Goal: Task Accomplishment & Management: Manage account settings

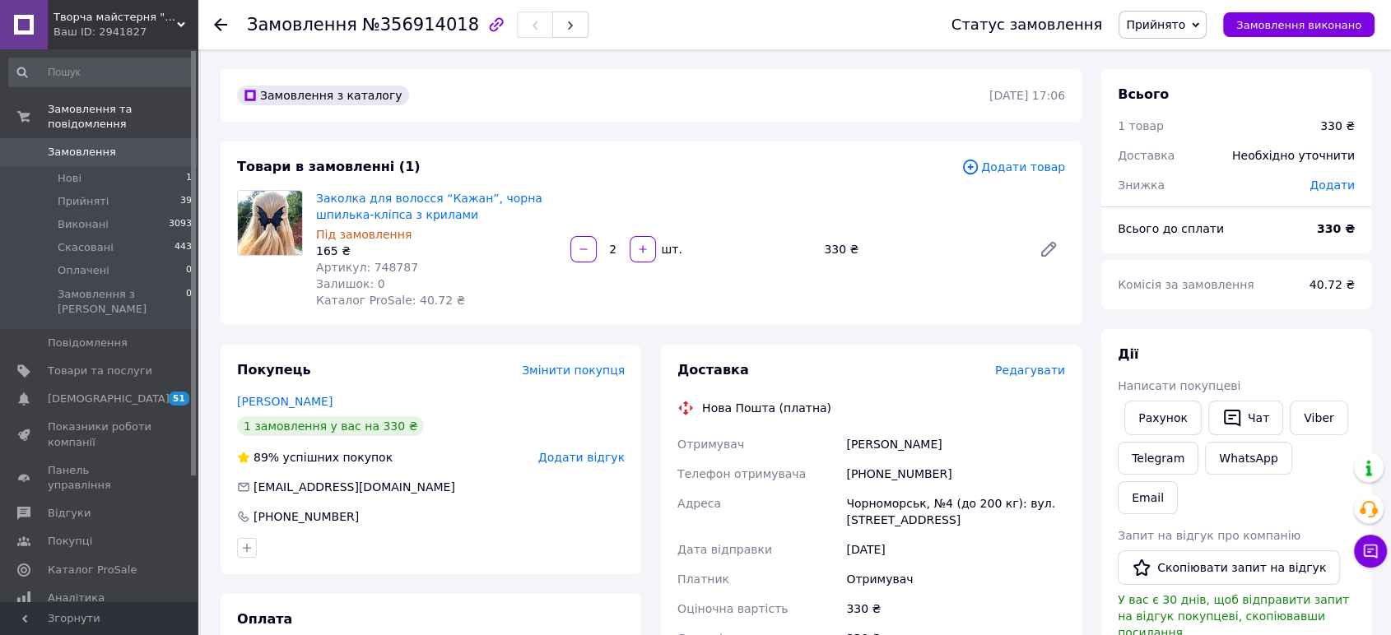
click at [80, 194] on span "Прийняті" at bounding box center [83, 201] width 51 height 15
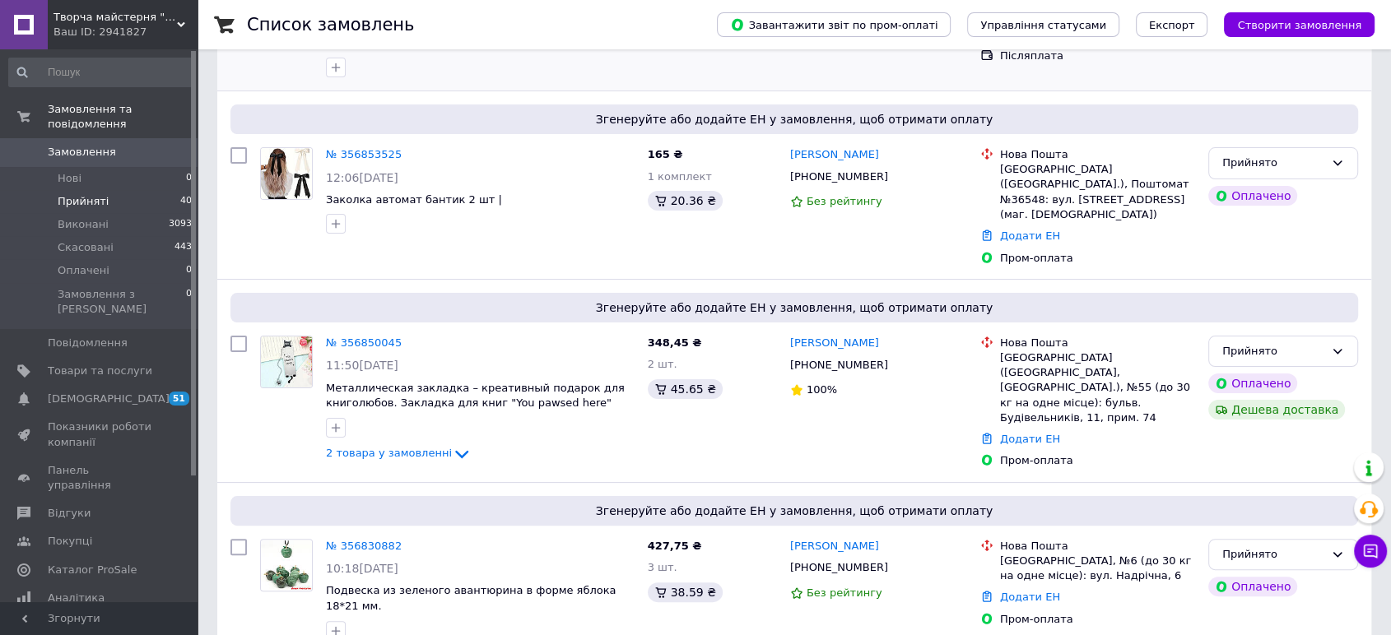
scroll to position [365, 0]
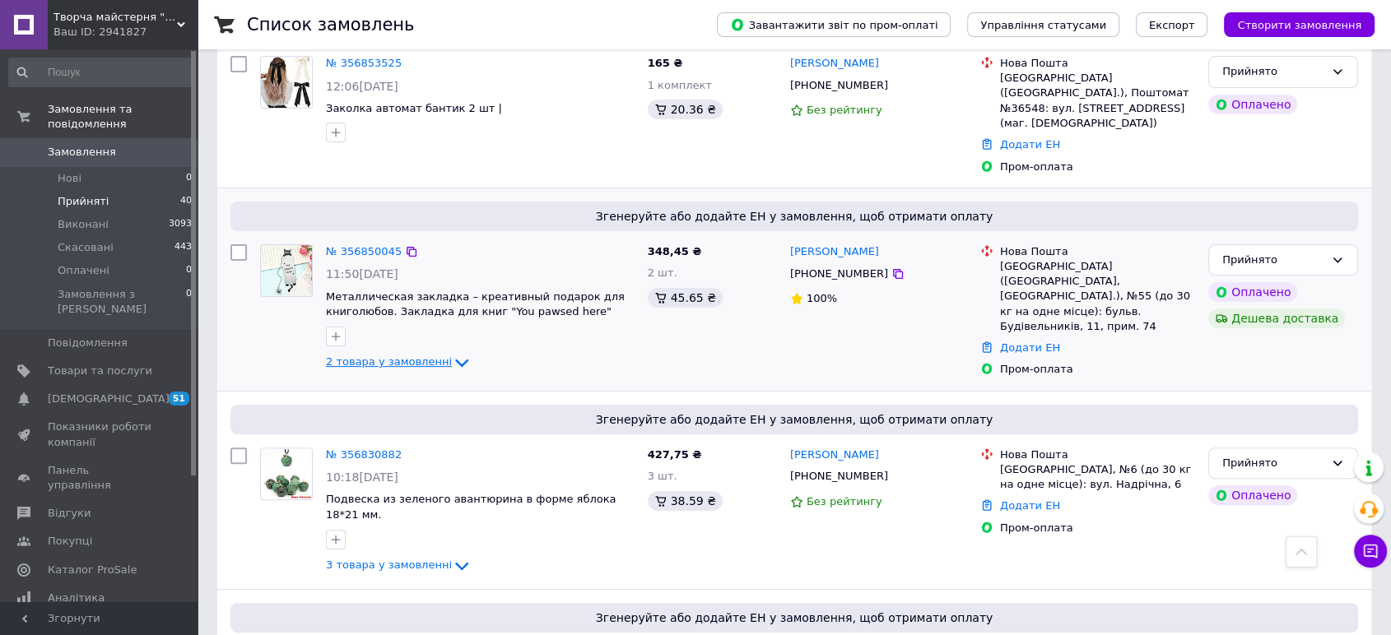
click at [404, 356] on span "2 товара у замовленні" at bounding box center [389, 362] width 126 height 12
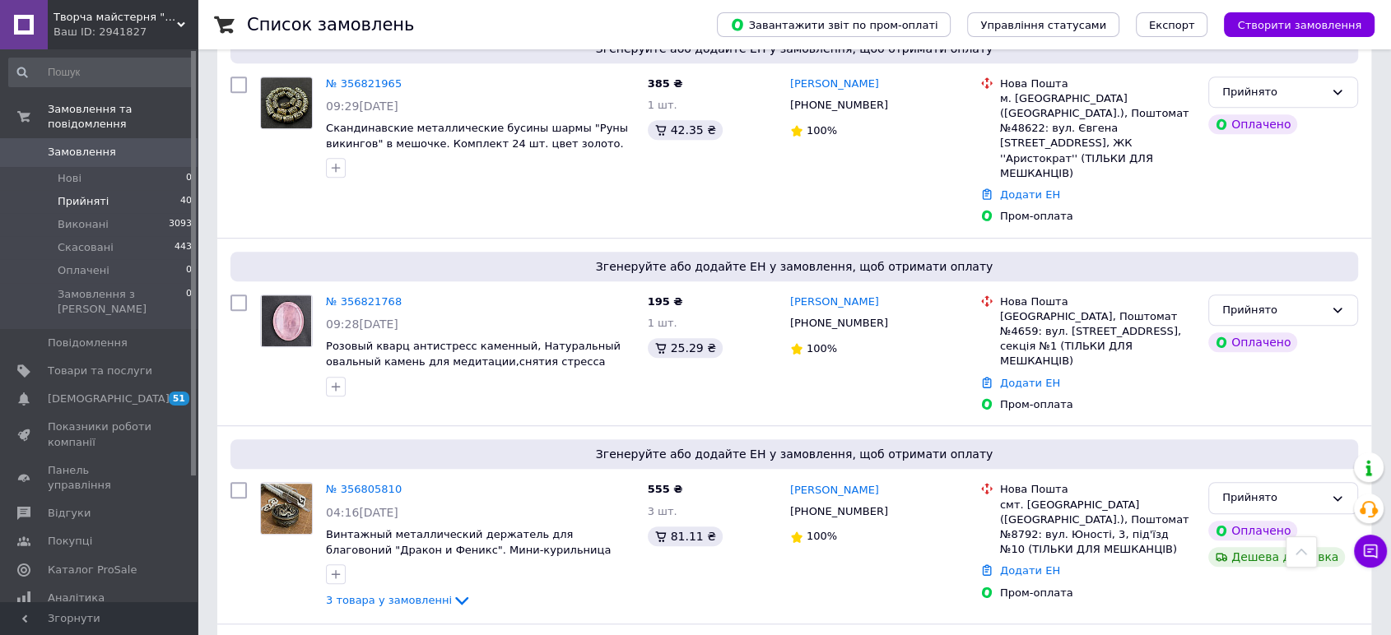
scroll to position [1189, 0]
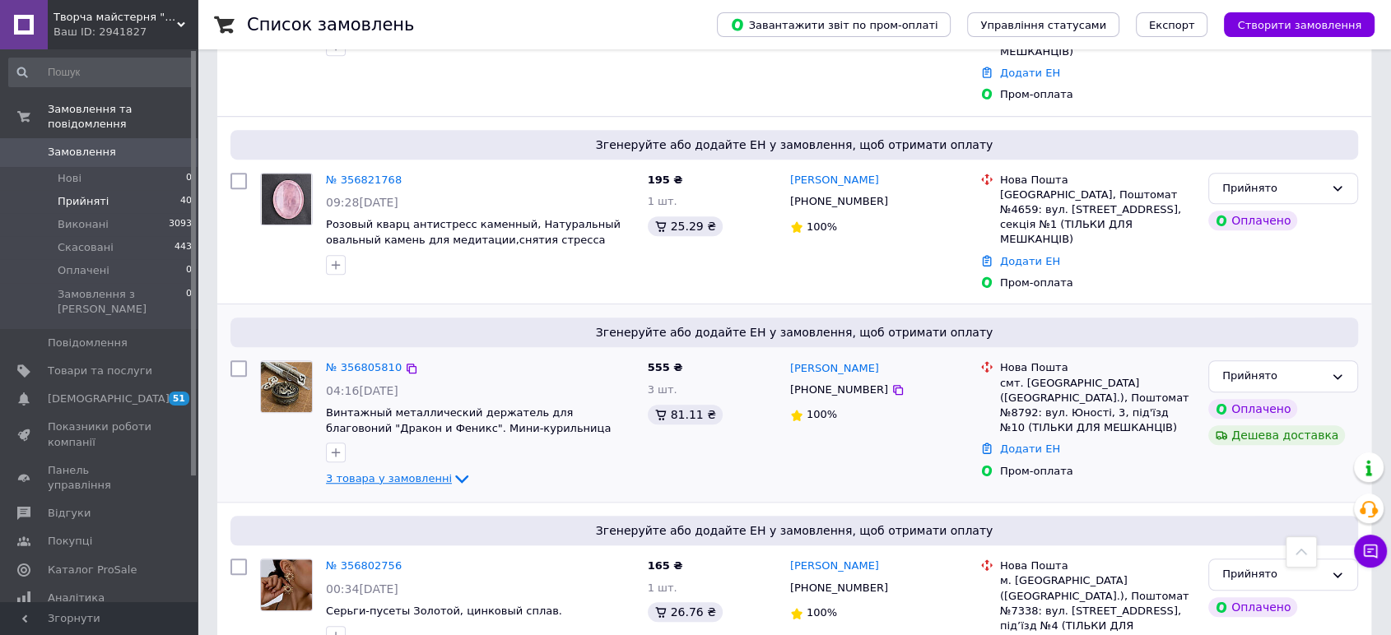
click at [426, 472] on span "3 товара у замовленні" at bounding box center [389, 478] width 126 height 12
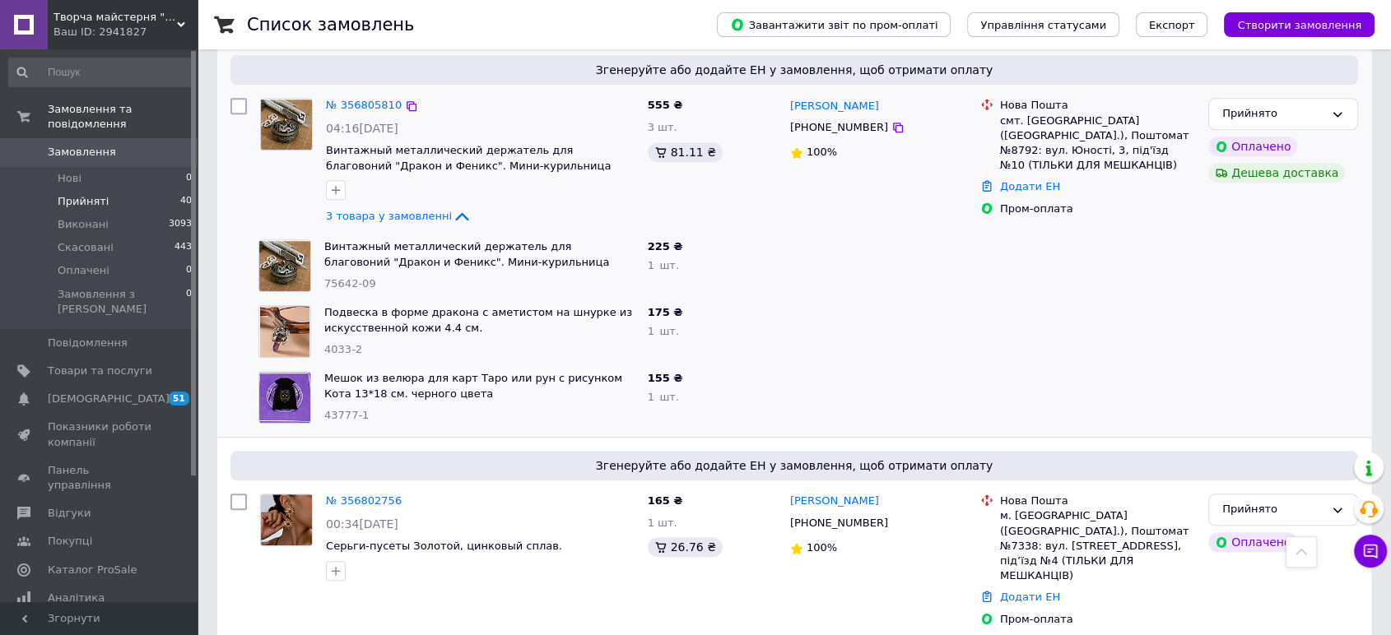
scroll to position [1463, 0]
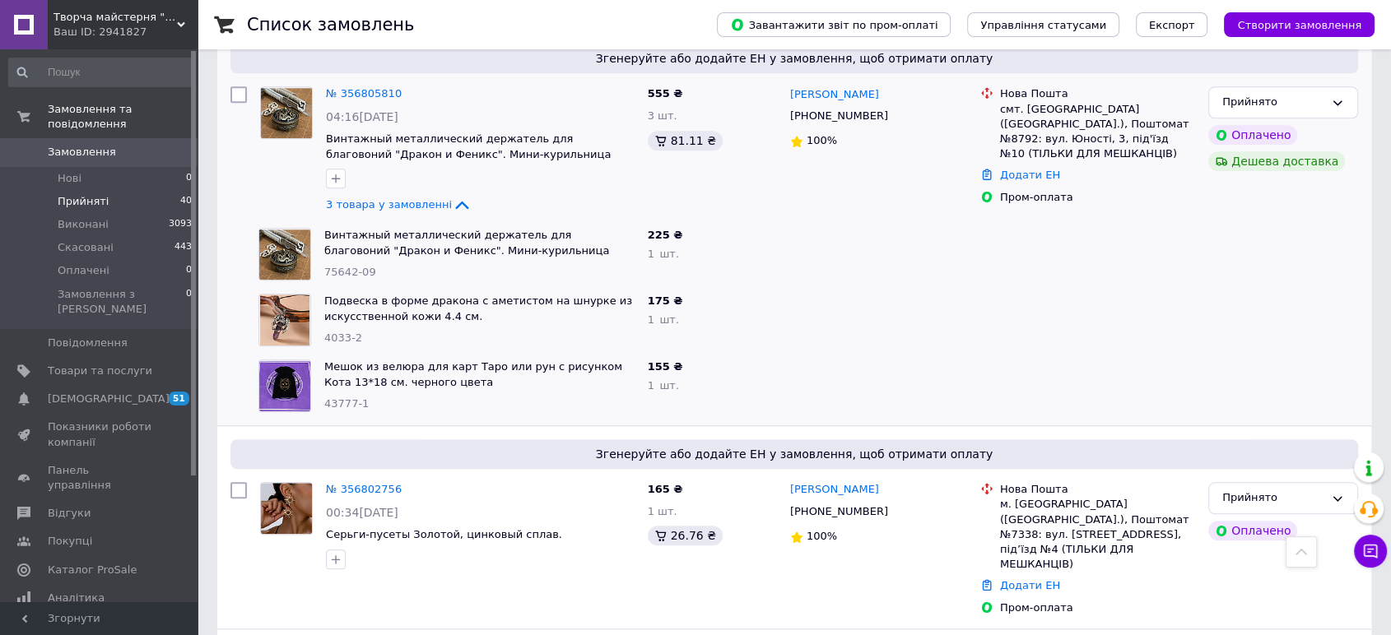
click at [86, 145] on span "Замовлення" at bounding box center [82, 152] width 68 height 15
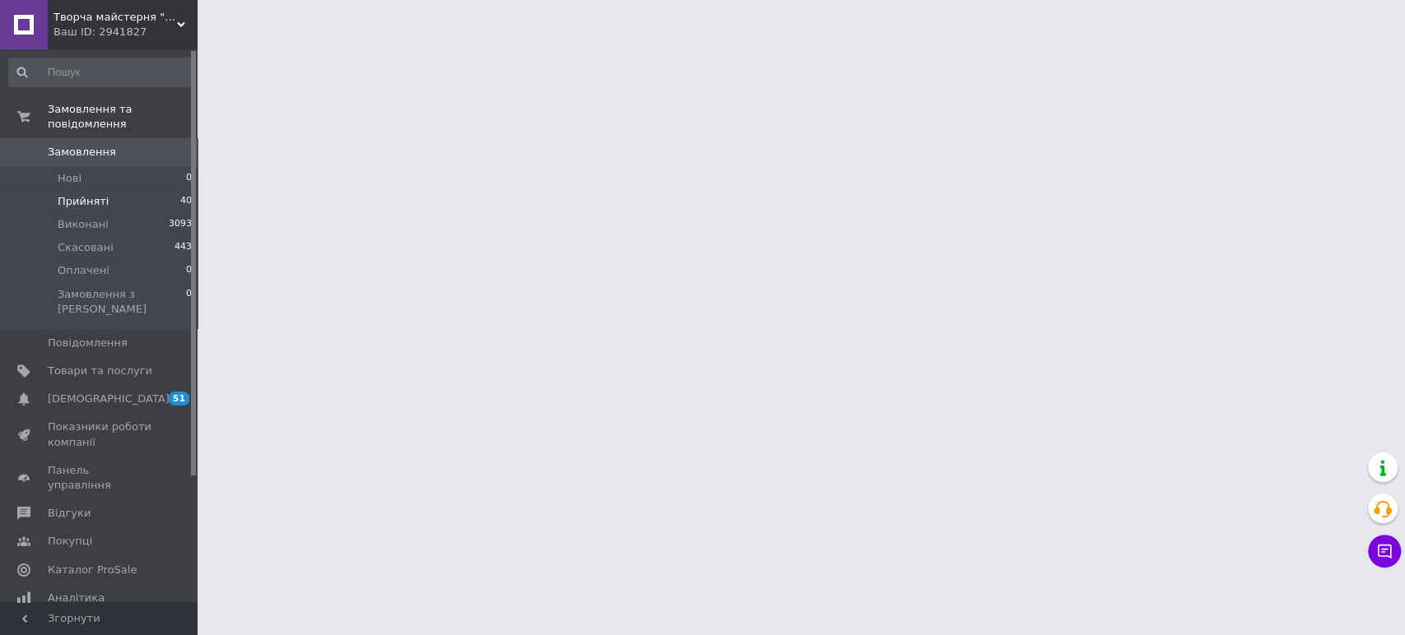
click at [94, 194] on span "Прийняті" at bounding box center [83, 201] width 51 height 15
click at [92, 194] on span "Прийняті" at bounding box center [83, 201] width 51 height 15
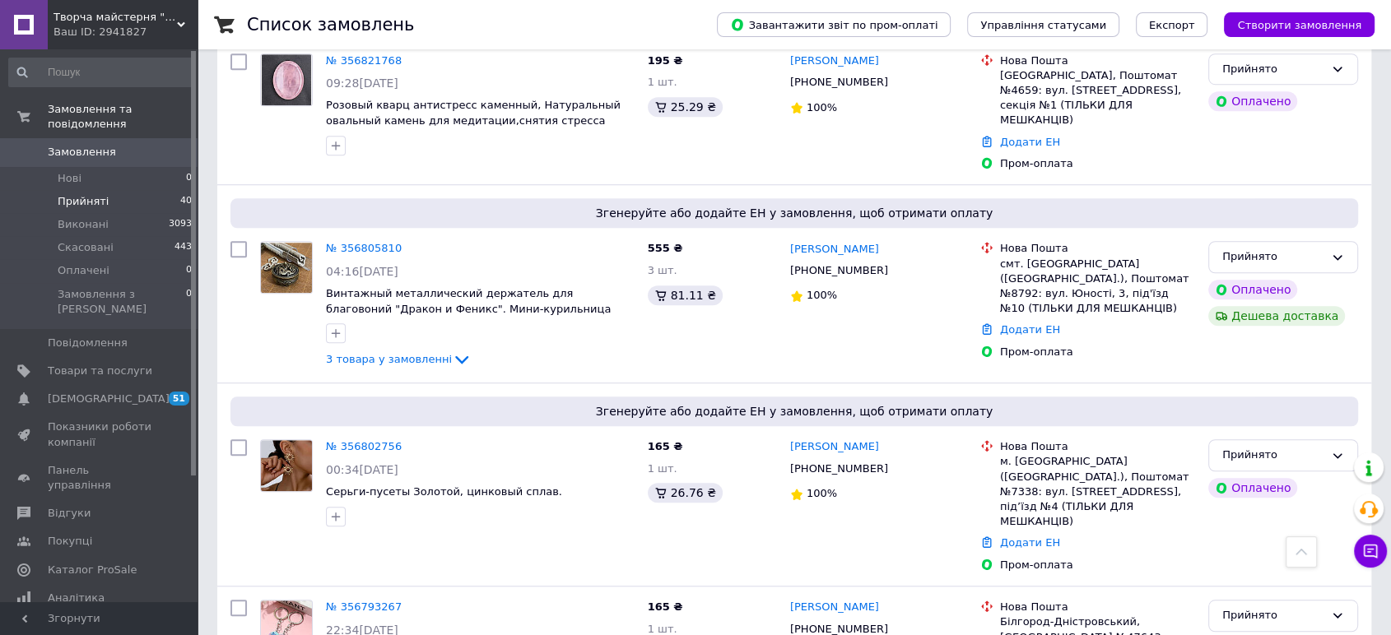
scroll to position [1189, 0]
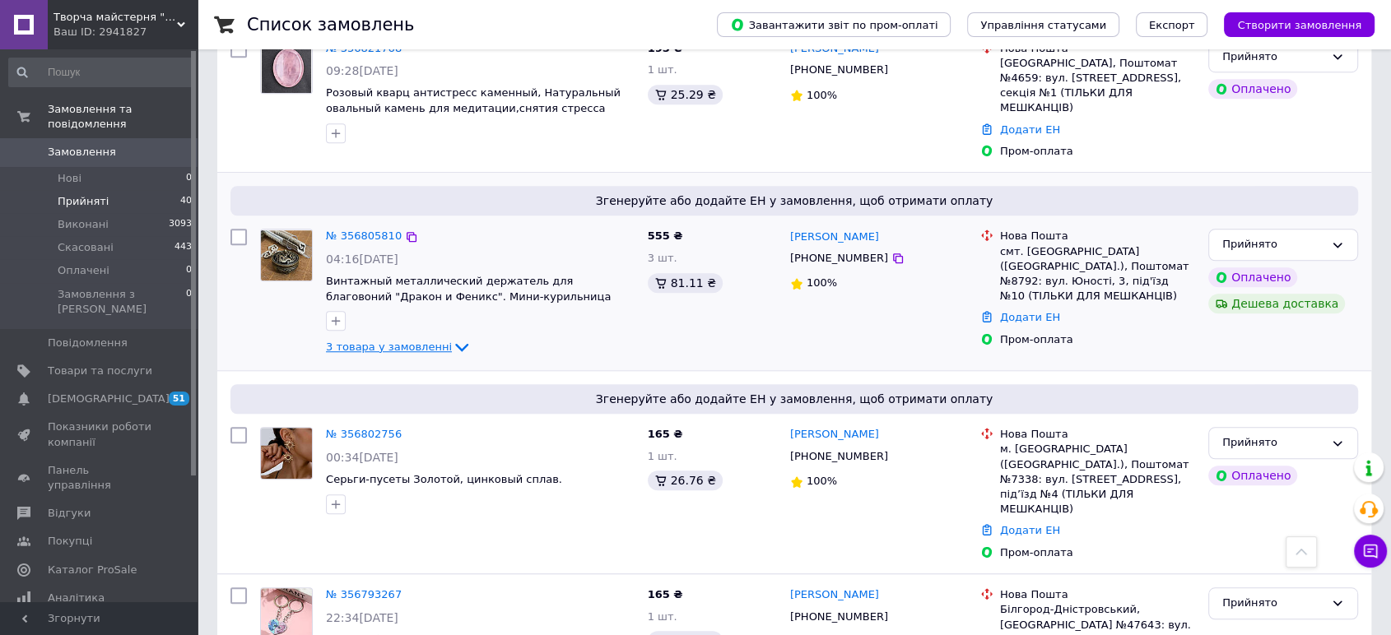
click at [370, 341] on span "3 товара у замовленні" at bounding box center [389, 347] width 126 height 12
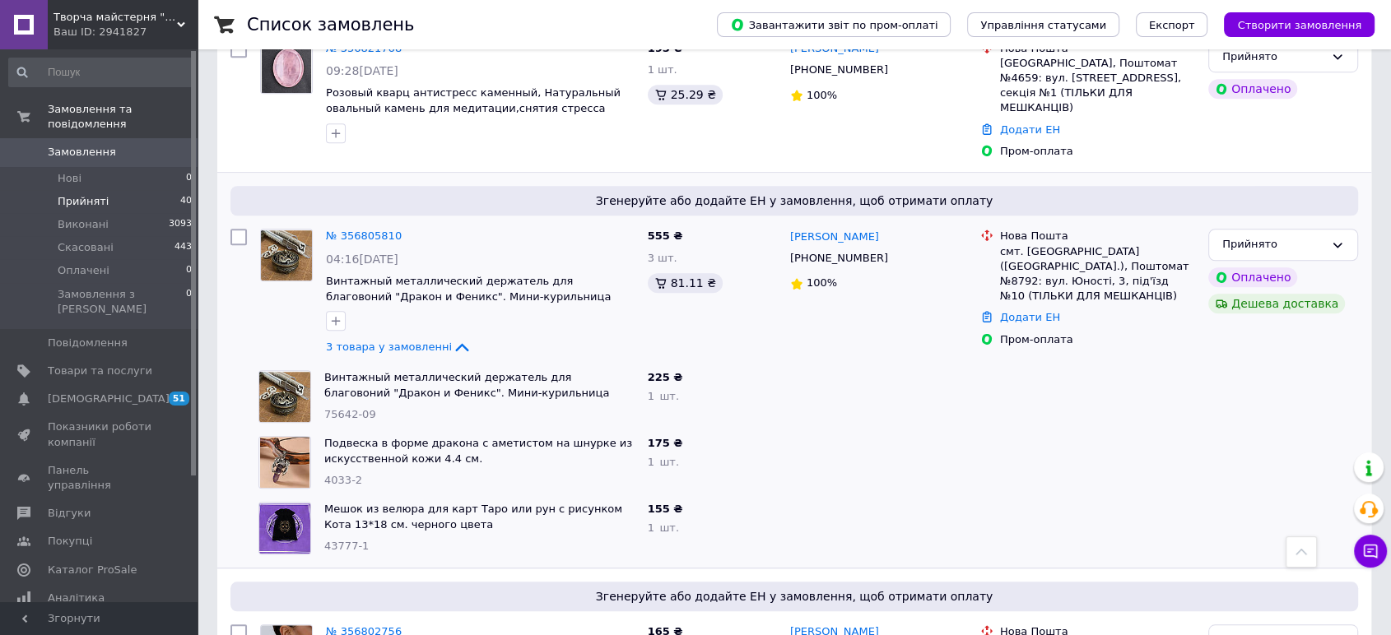
click at [74, 194] on span "Прийняті" at bounding box center [83, 201] width 51 height 15
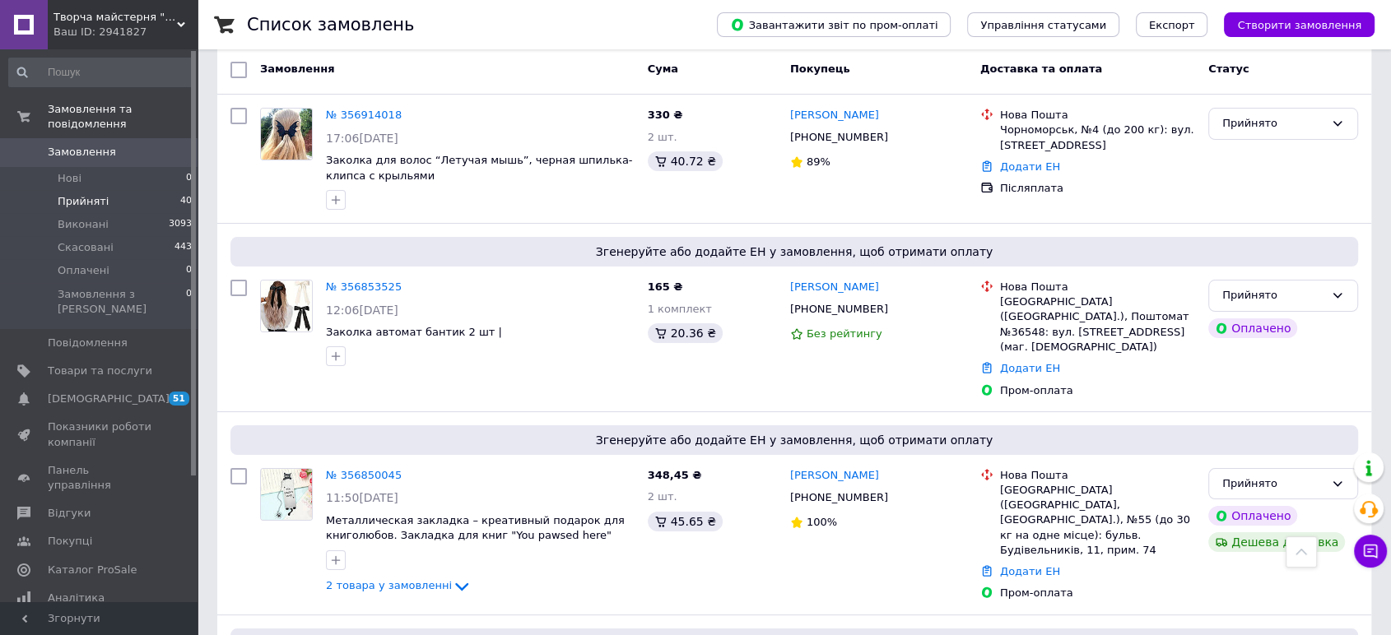
scroll to position [0, 0]
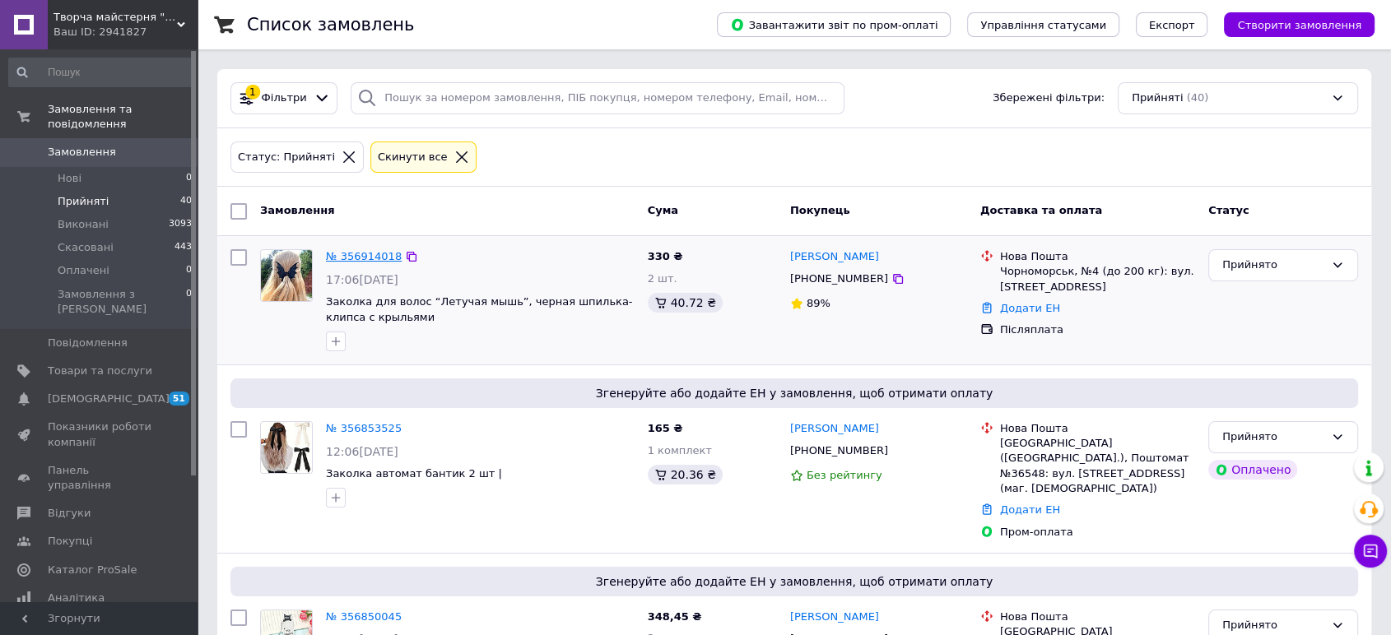
click at [365, 252] on link "№ 356914018" at bounding box center [364, 256] width 76 height 12
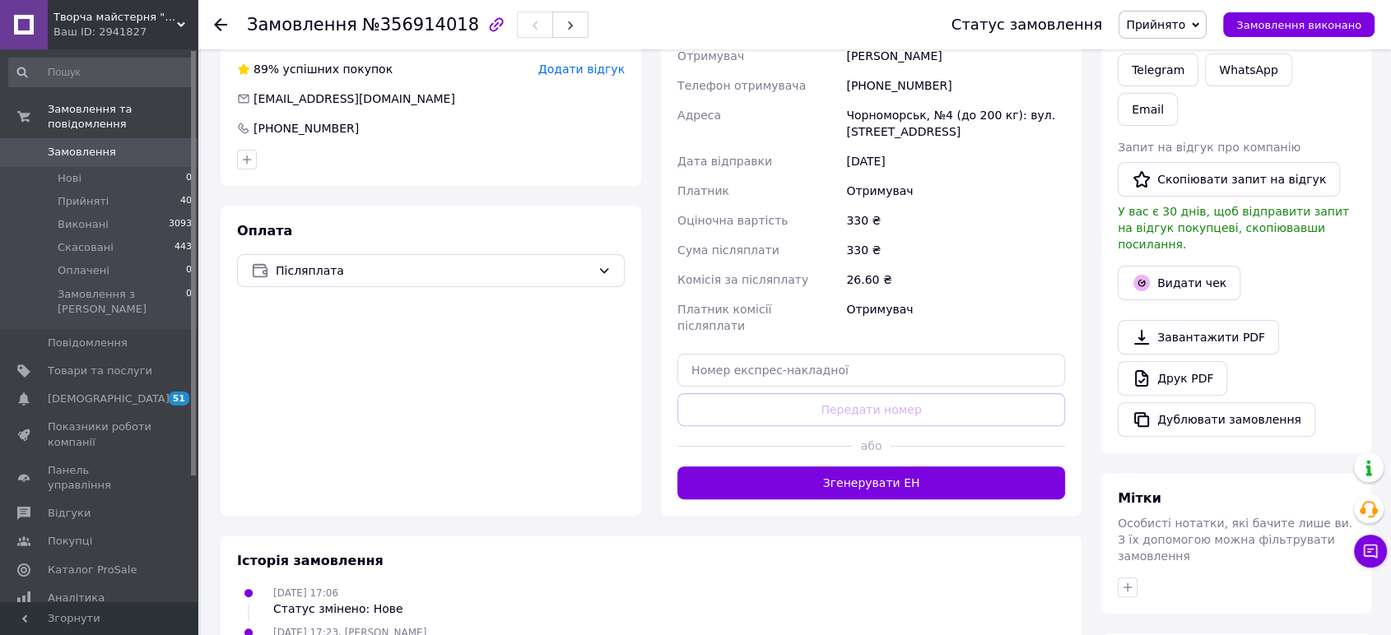
scroll to position [457, 0]
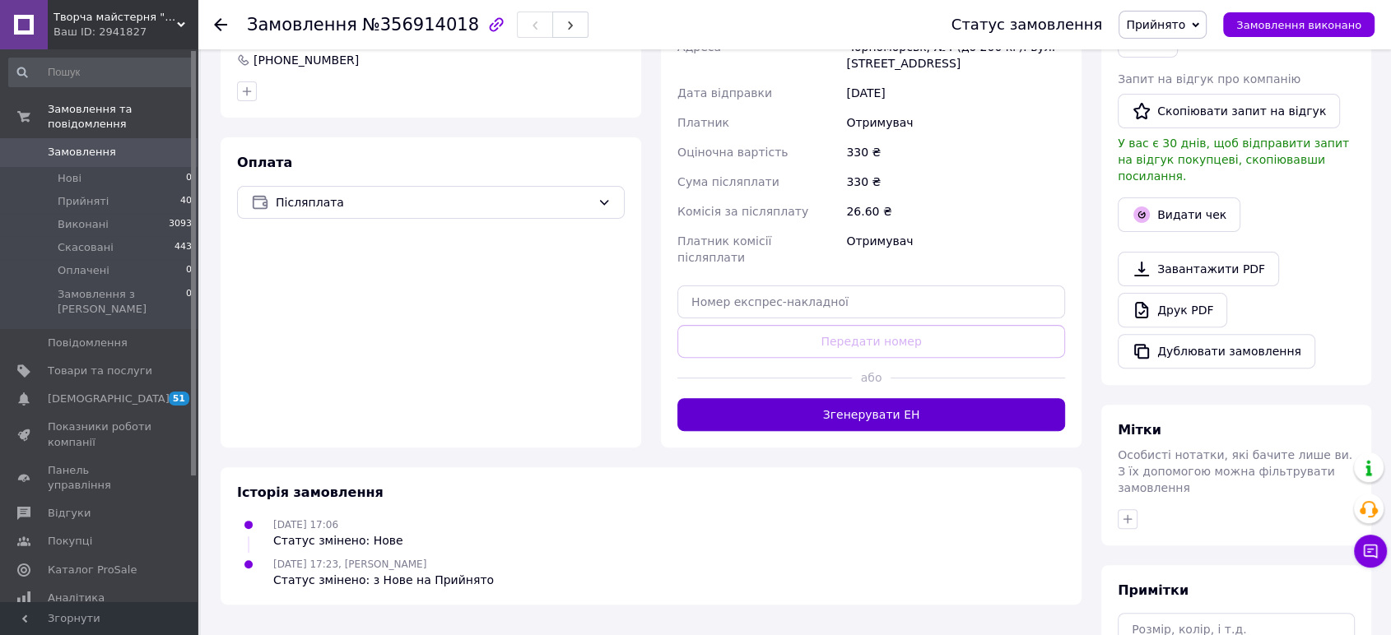
click at [947, 398] on button "Згенерувати ЕН" at bounding box center [871, 414] width 388 height 33
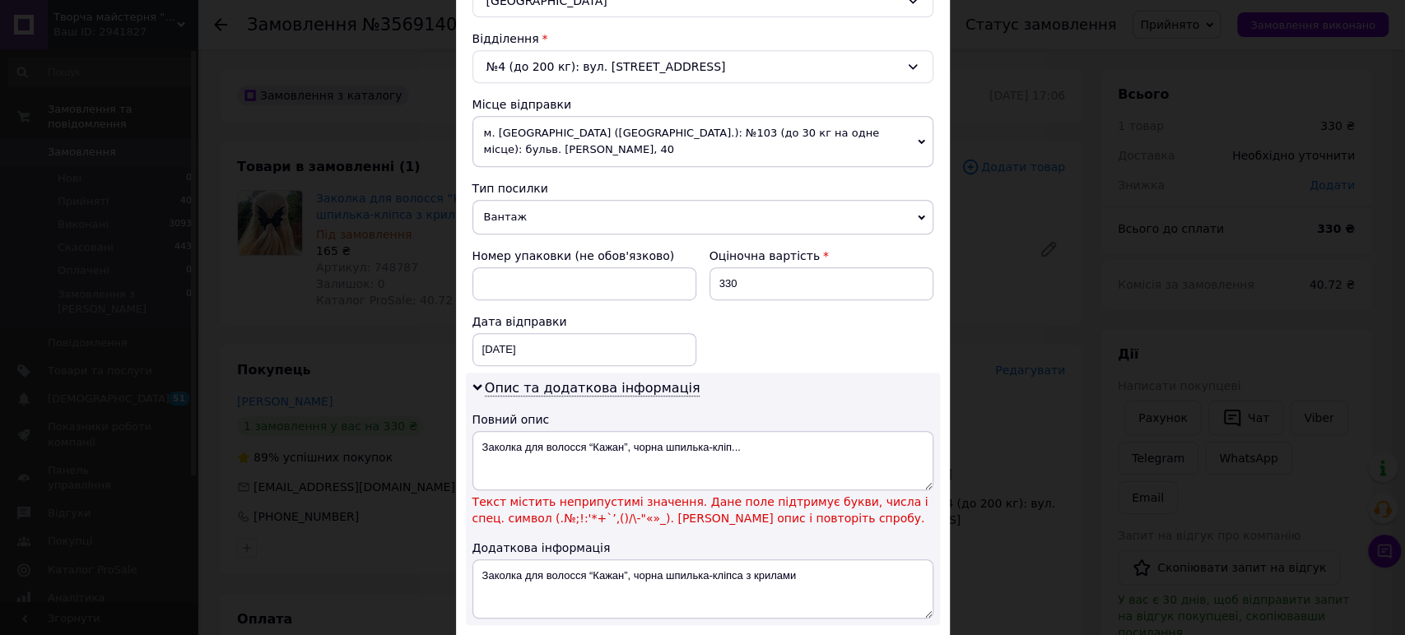
scroll to position [640, 0]
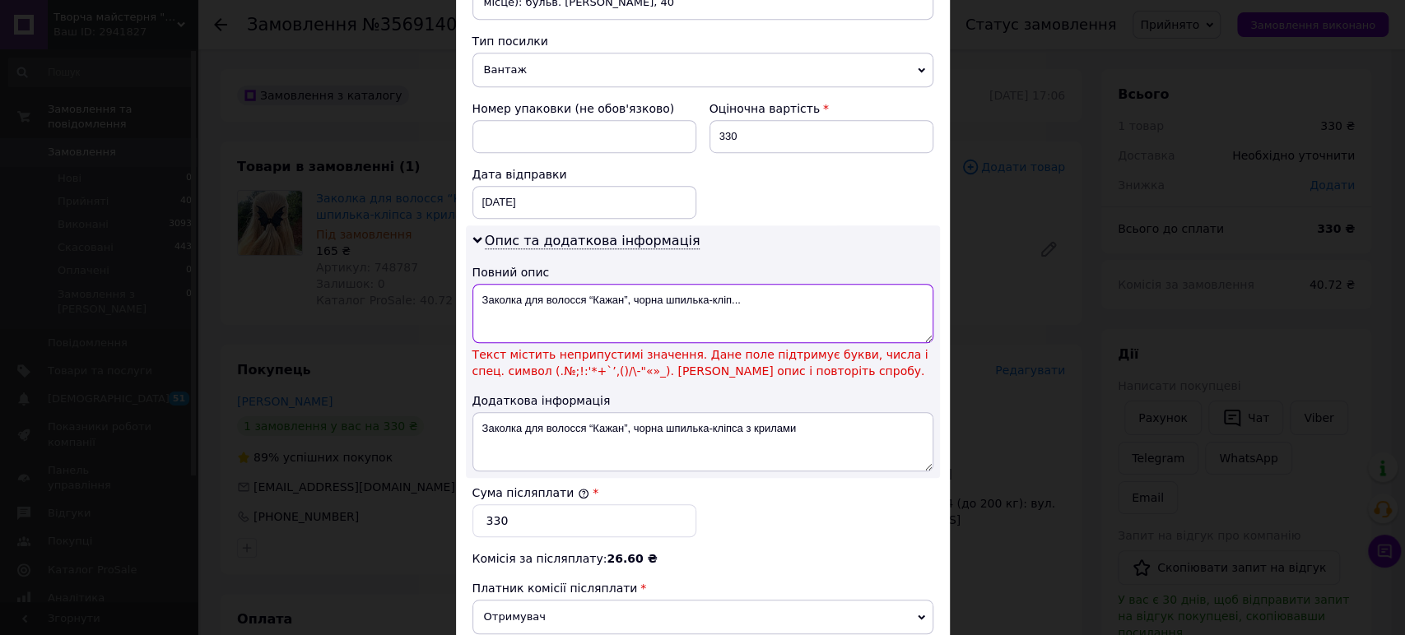
drag, startPoint x: 768, startPoint y: 279, endPoint x: 621, endPoint y: 274, distance: 147.4
click at [621, 284] on textarea "Заколка для волосся “Кажан”, чорна шпилька-кліп..." at bounding box center [702, 313] width 461 height 59
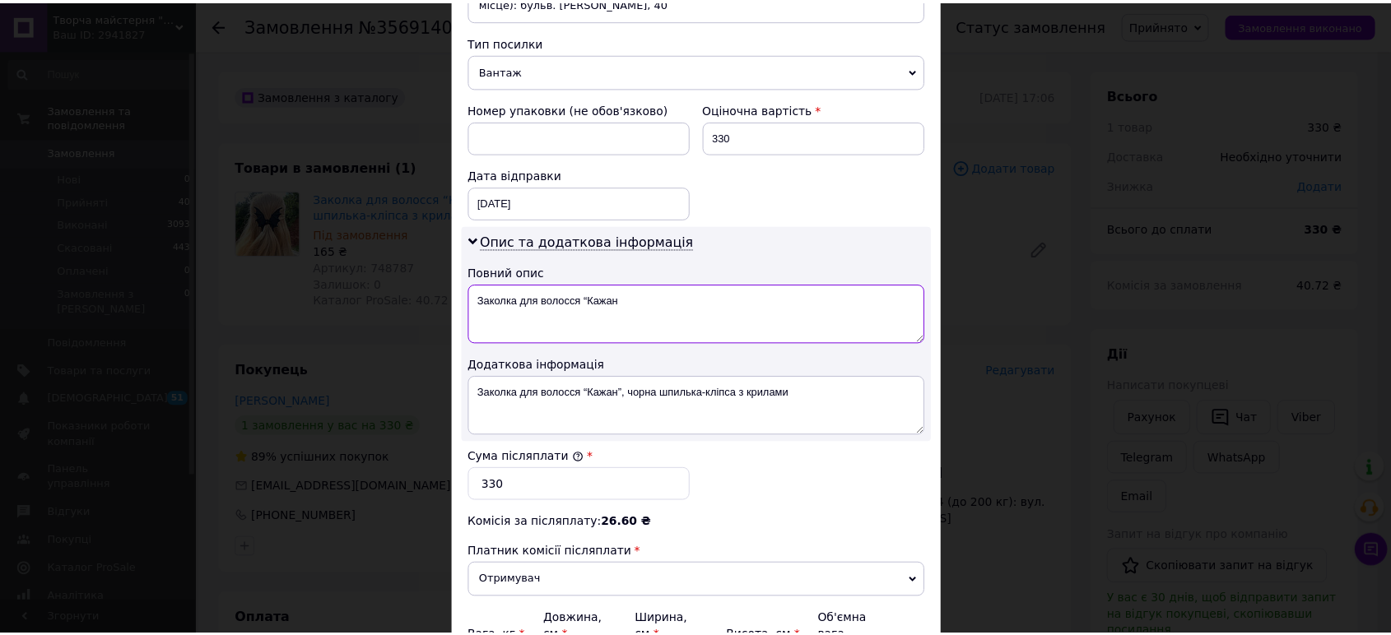
scroll to position [801, 0]
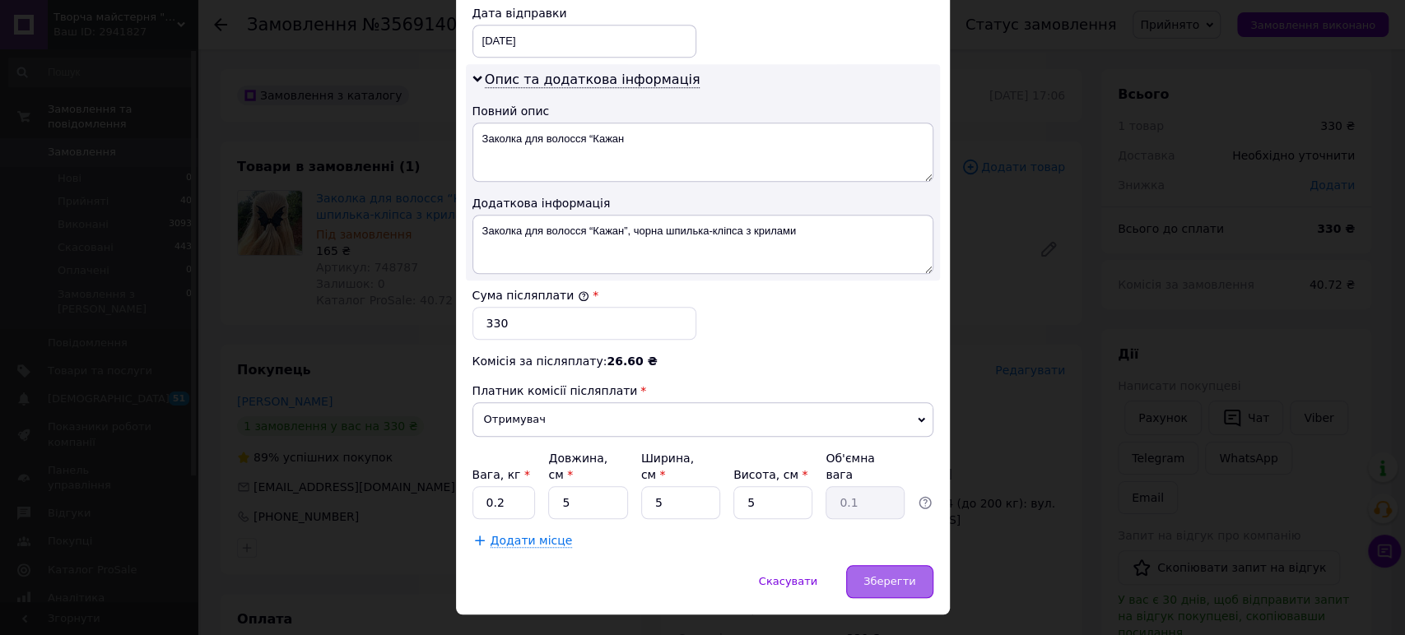
click at [879, 565] on div "Зберегти" at bounding box center [889, 581] width 86 height 33
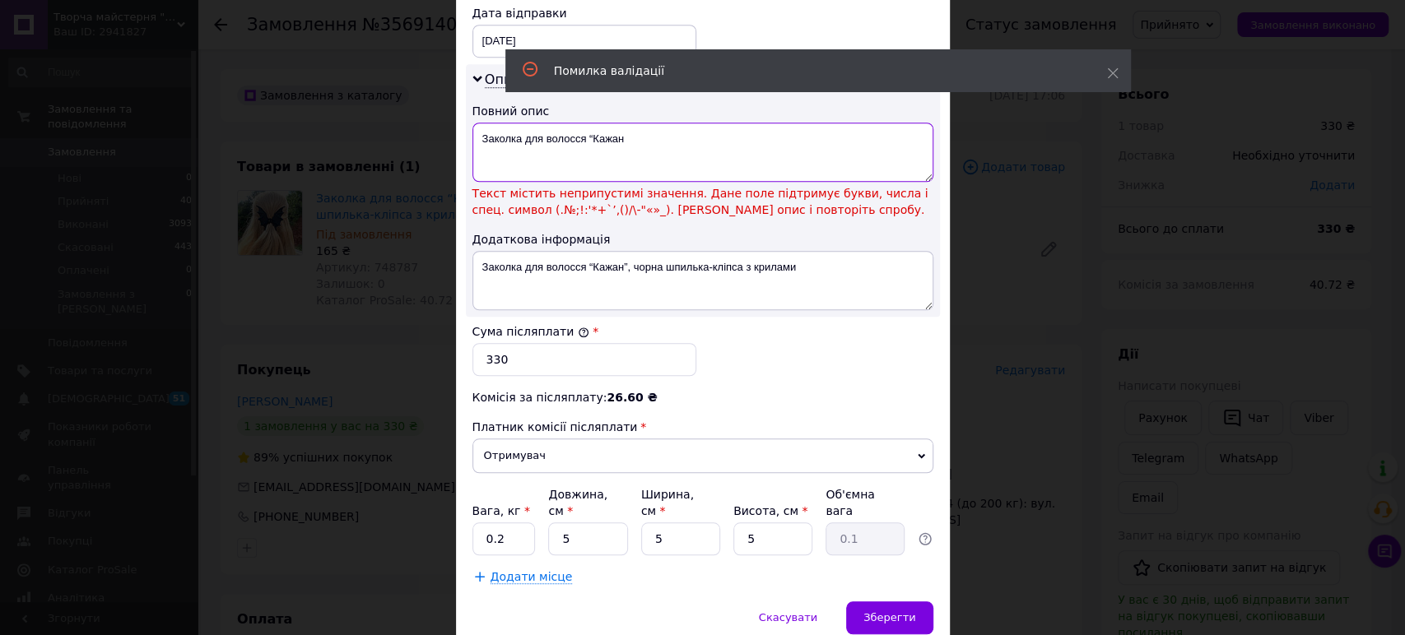
click at [587, 123] on textarea "Заколка для волосся “Кажан" at bounding box center [702, 152] width 461 height 59
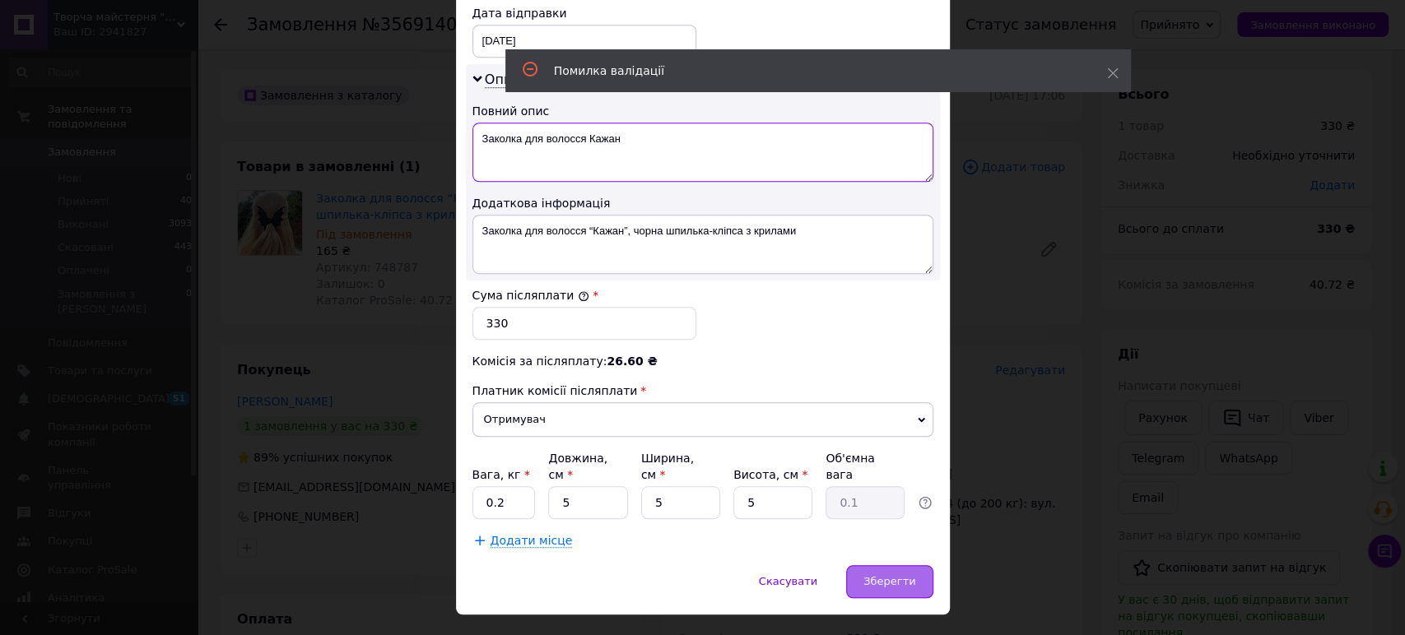
type textarea "Заколка для волосся Кажан"
click at [882, 575] on span "Зберегти" at bounding box center [889, 581] width 52 height 12
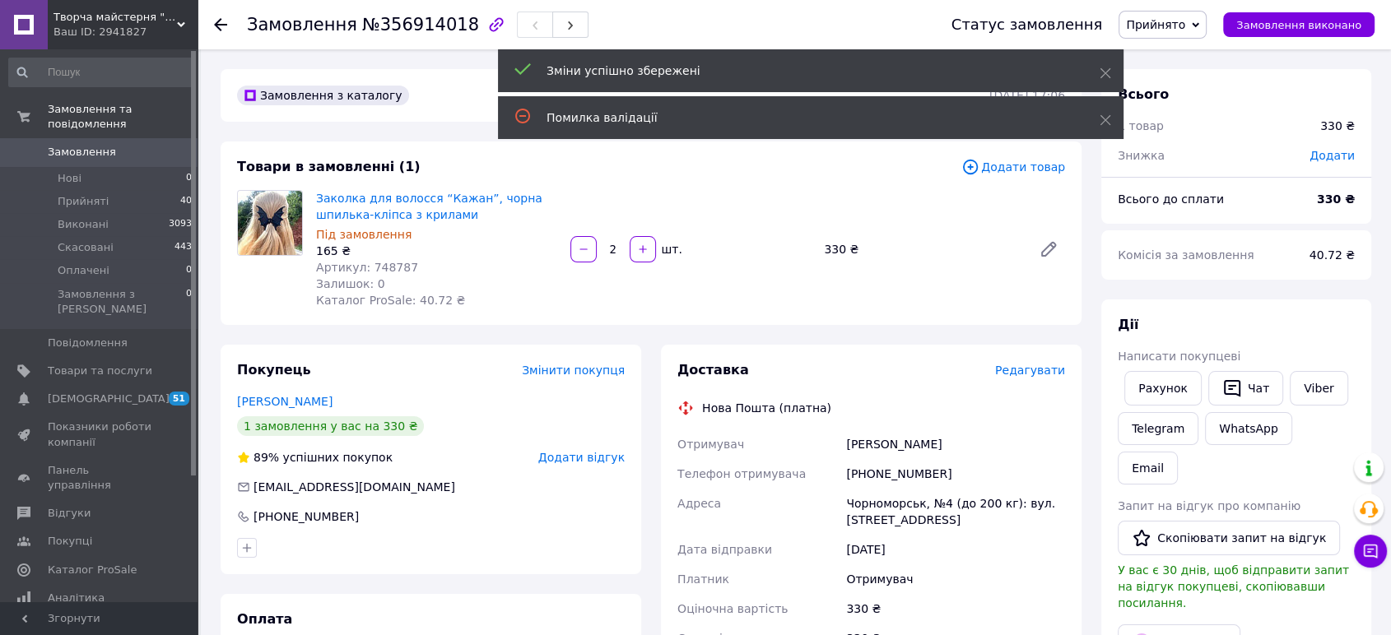
scroll to position [274, 0]
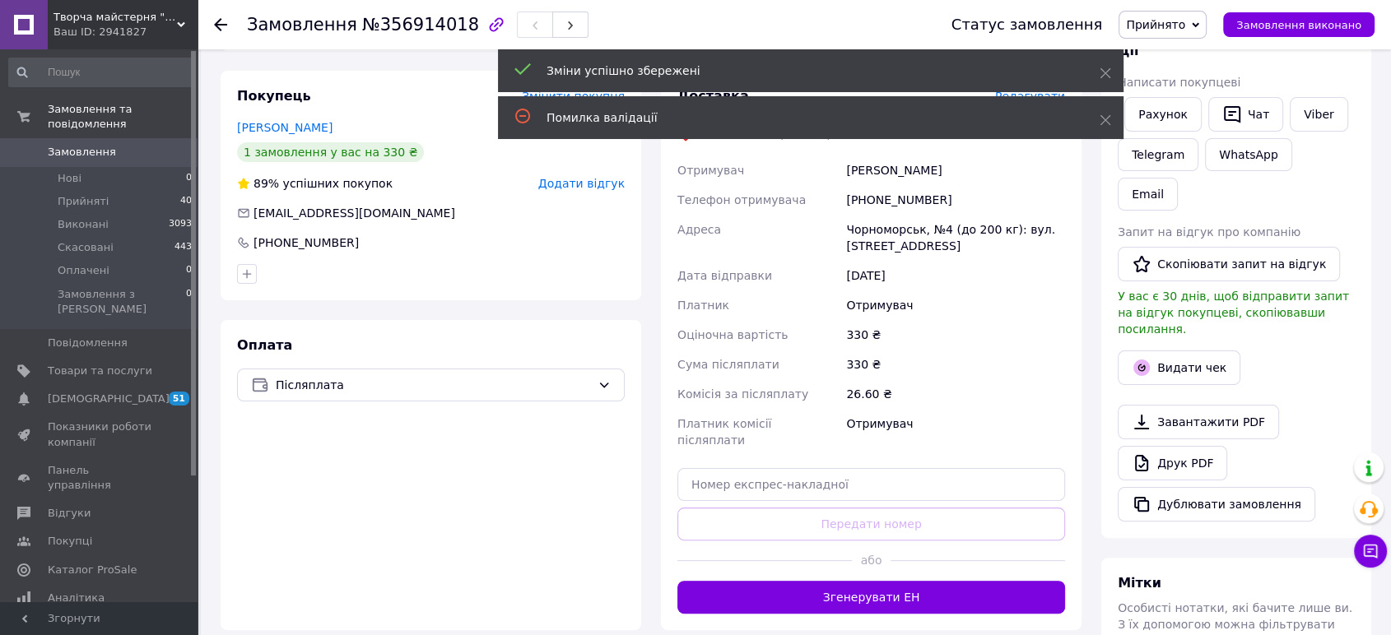
click at [891, 561] on div at bounding box center [978, 561] width 175 height 40
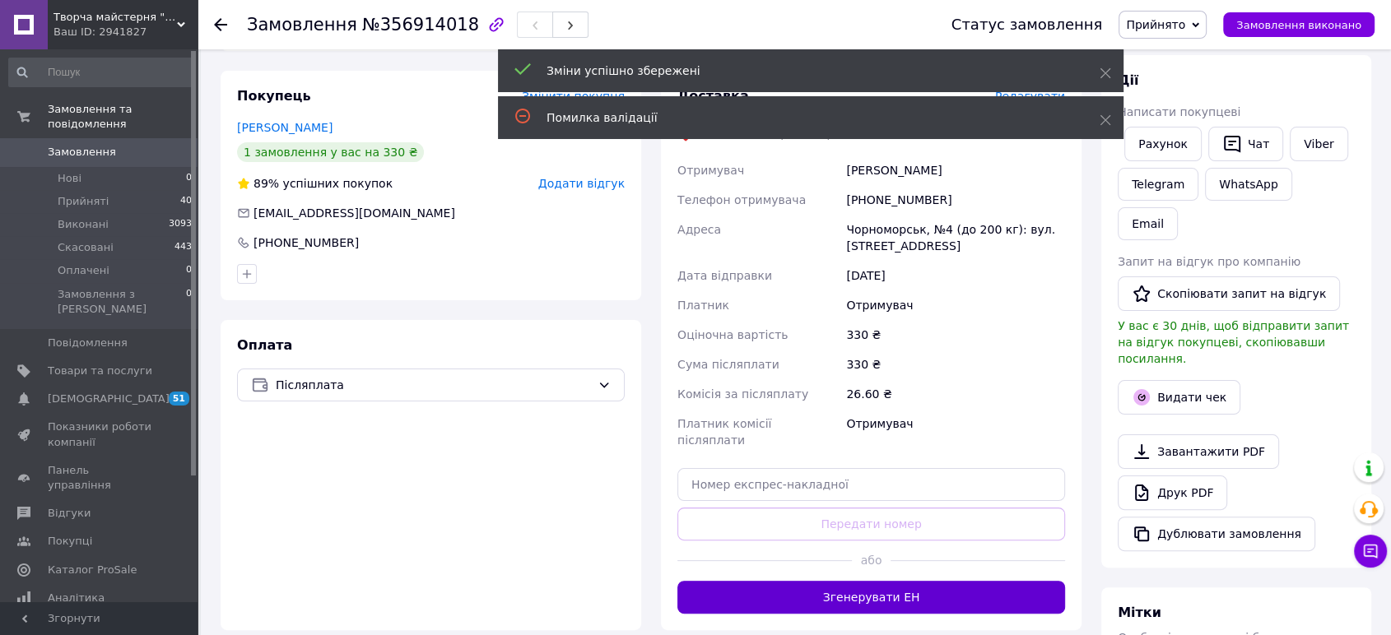
click at [891, 581] on button "Згенерувати ЕН" at bounding box center [871, 597] width 388 height 33
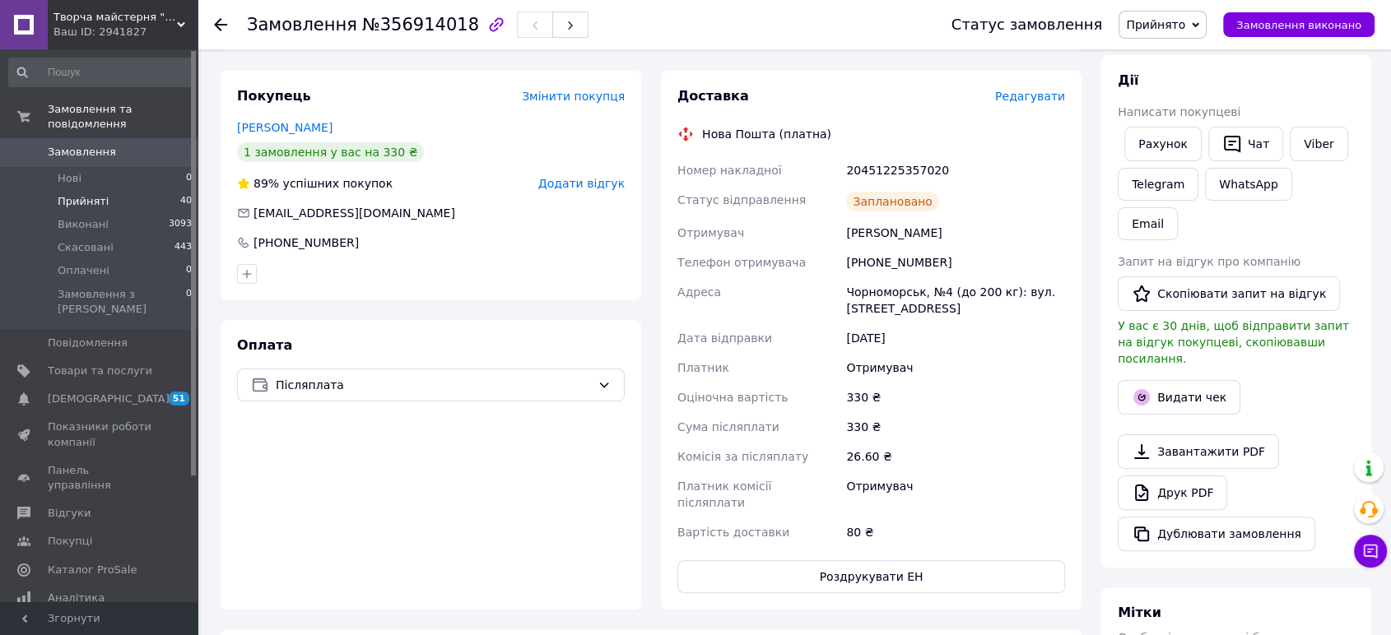
click at [90, 194] on span "Прийняті" at bounding box center [83, 201] width 51 height 15
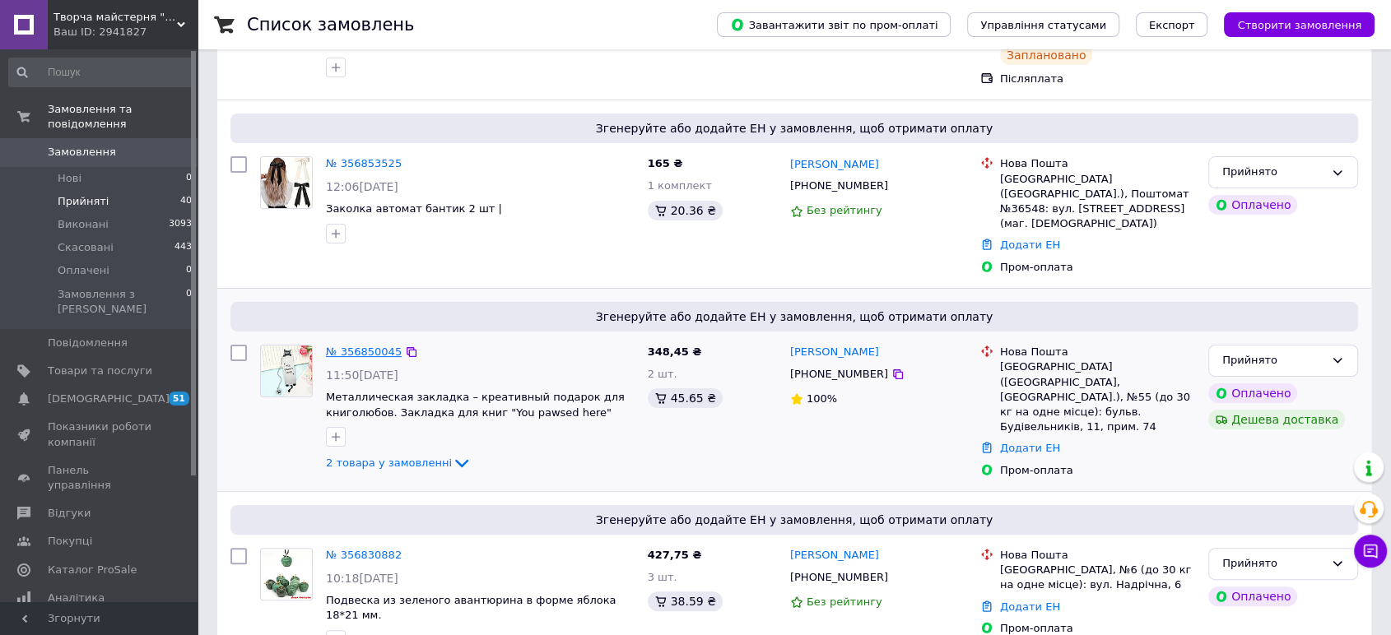
click at [379, 346] on link "№ 356850045" at bounding box center [364, 352] width 76 height 12
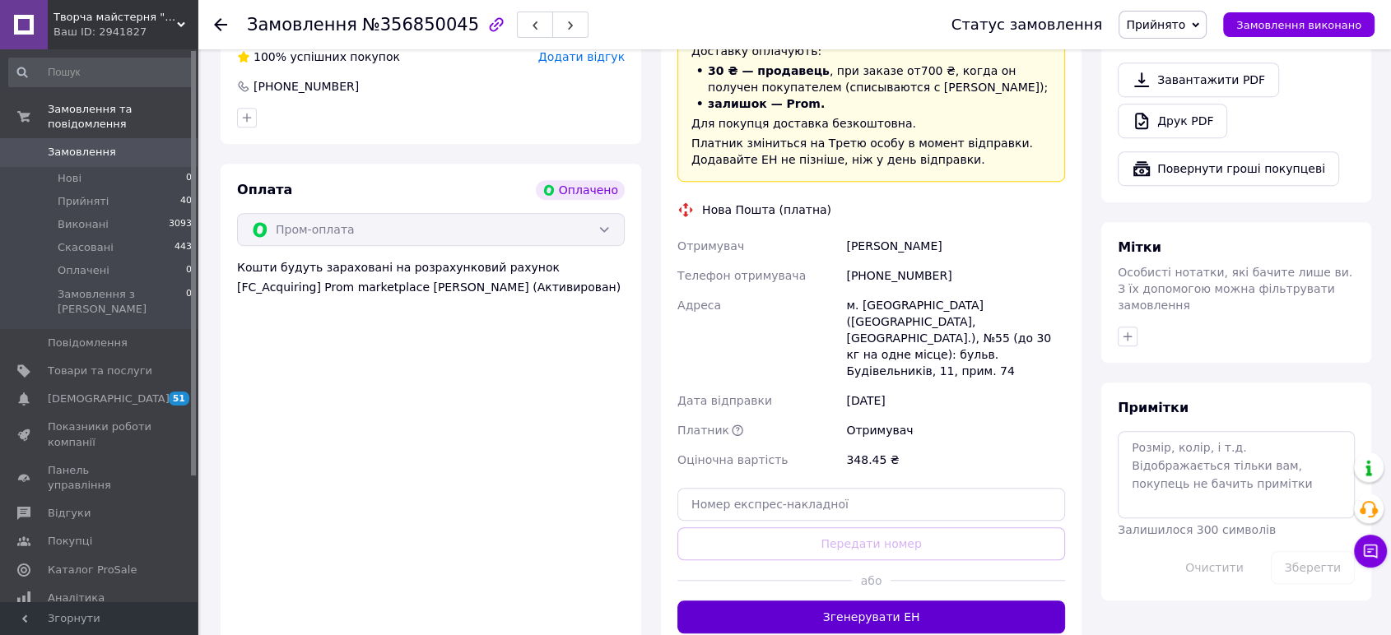
click at [901, 601] on button "Згенерувати ЕН" at bounding box center [871, 617] width 388 height 33
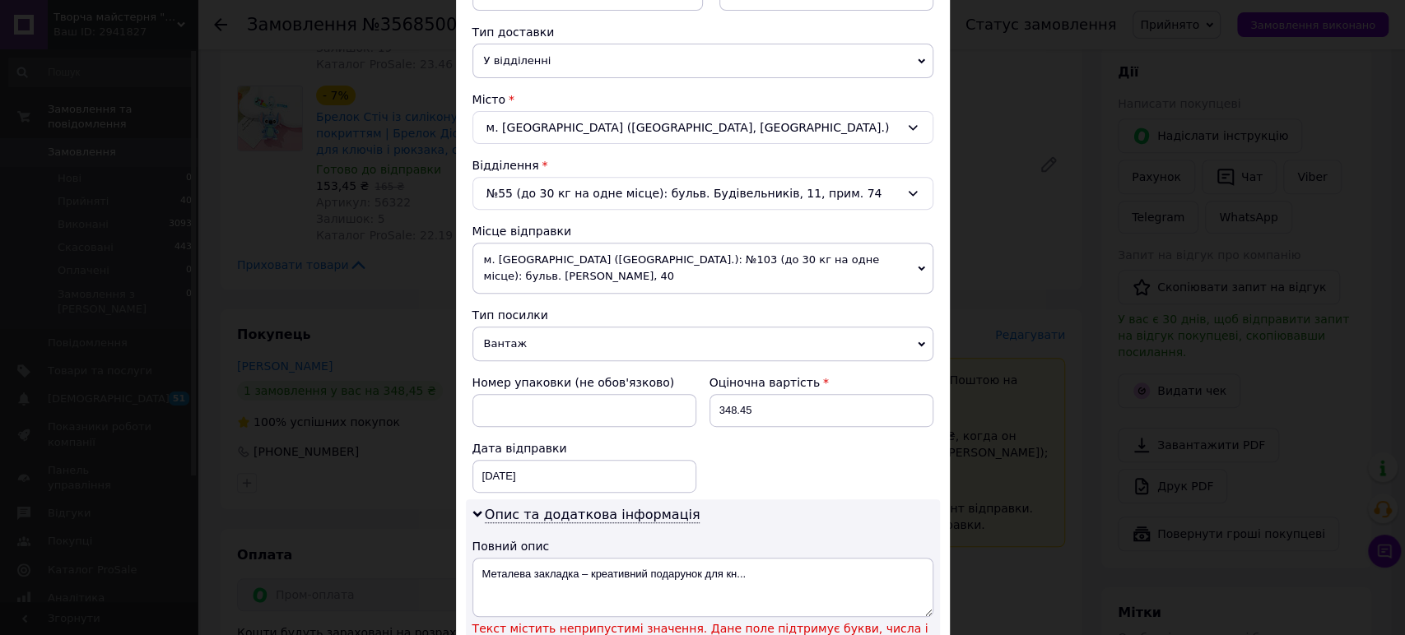
scroll to position [548, 0]
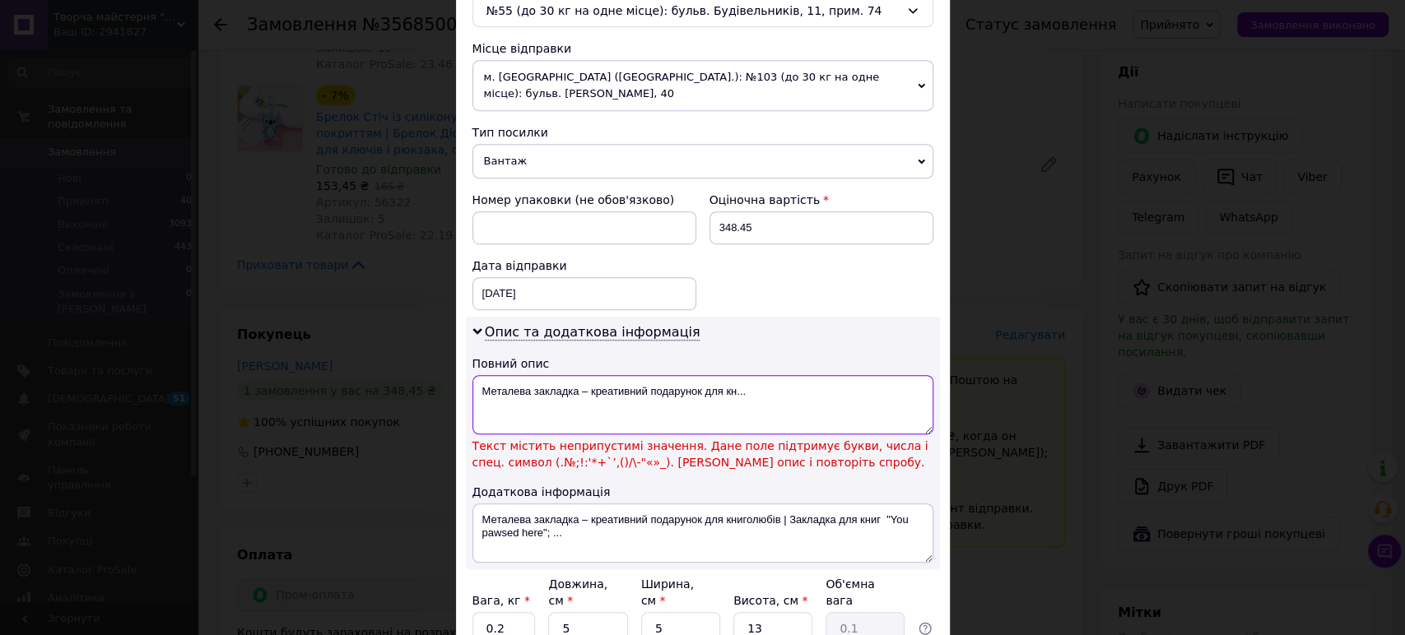
click at [584, 375] on textarea "Металева закладка – креативний подарунок для кн..." at bounding box center [702, 404] width 461 height 59
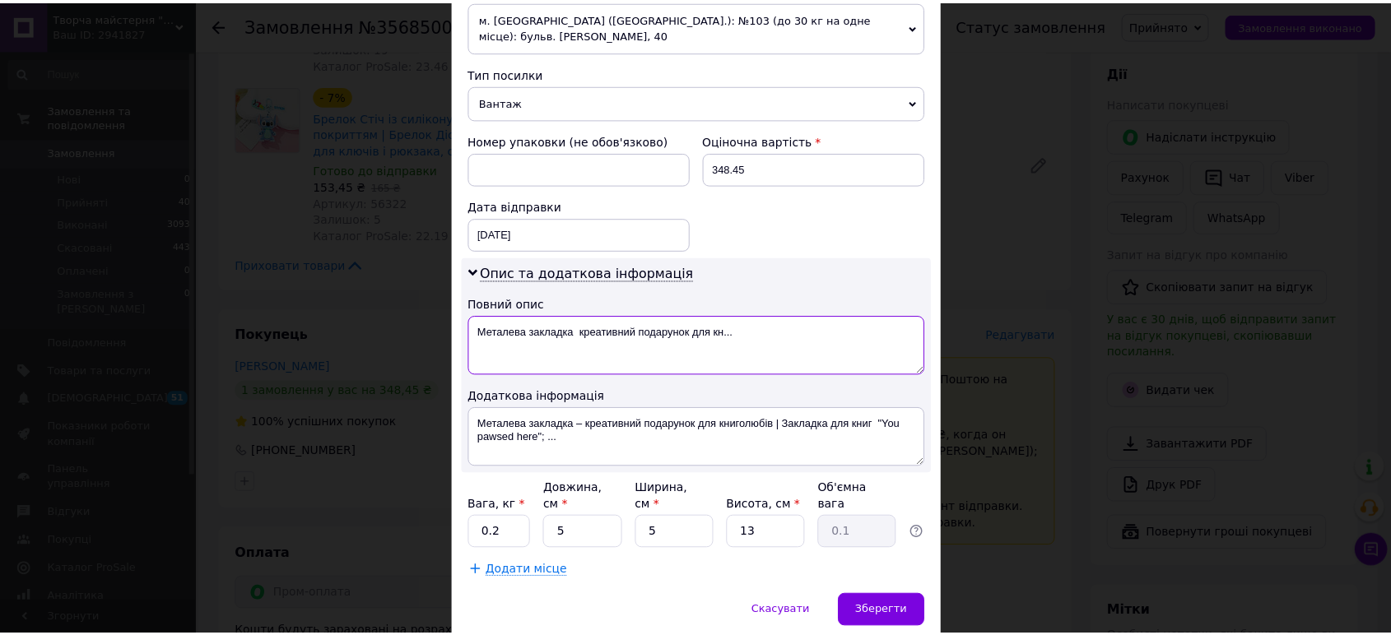
scroll to position [639, 0]
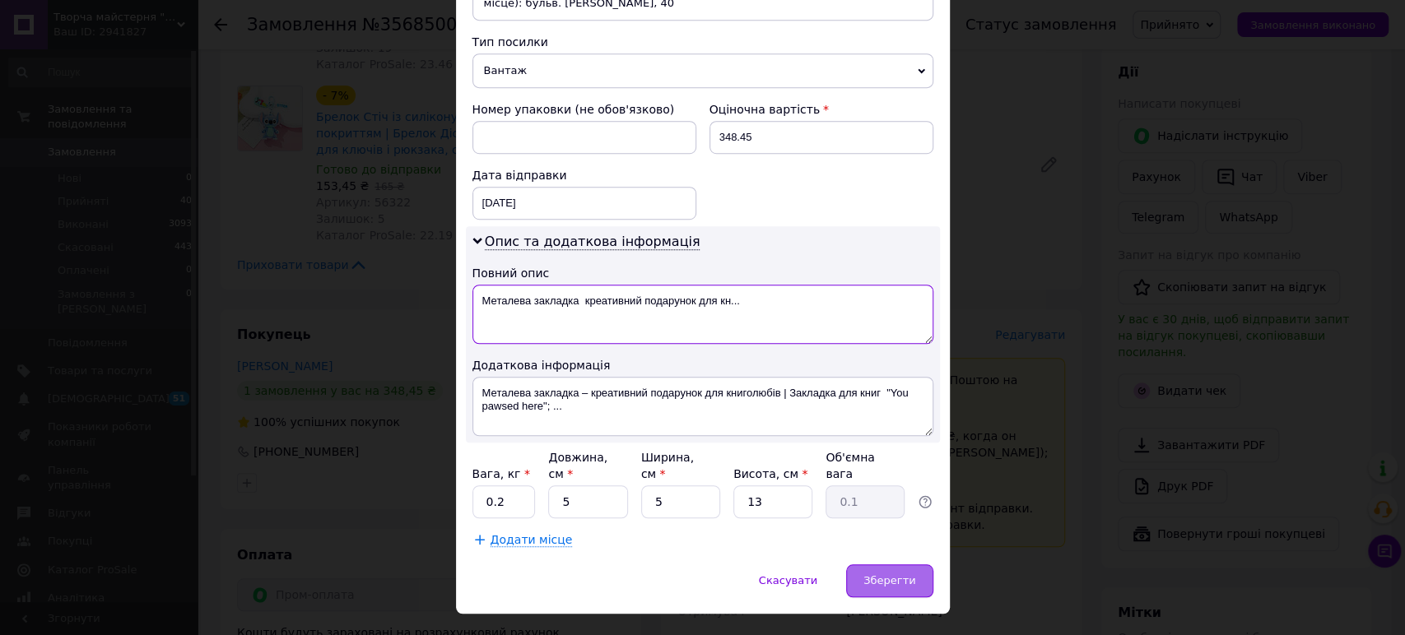
type textarea "Металева закладка креативний подарунок для кн..."
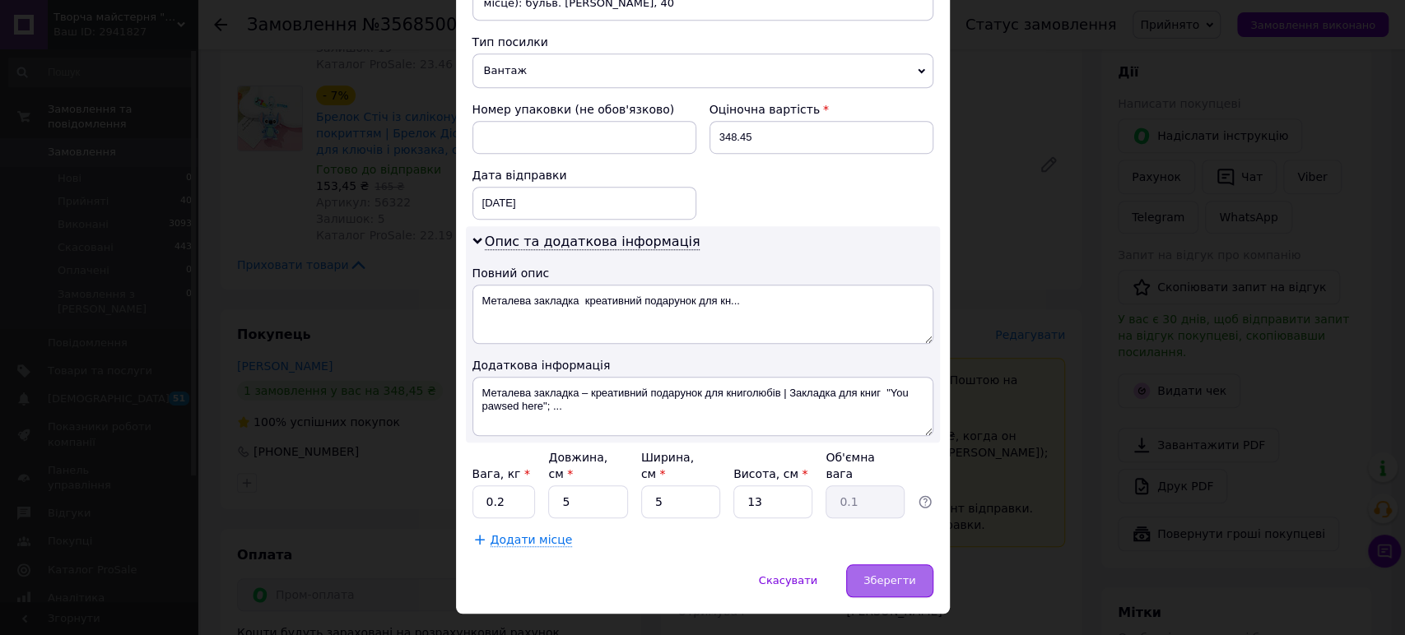
click at [923, 565] on div "Зберегти" at bounding box center [889, 581] width 86 height 33
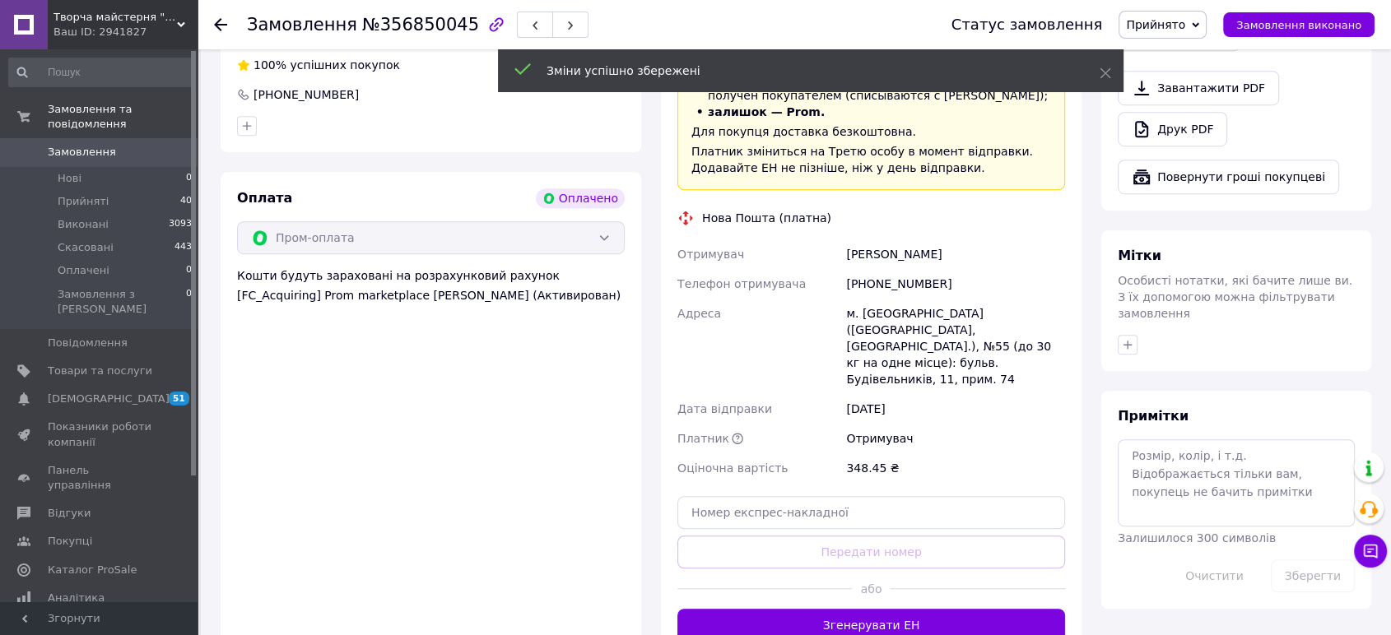
scroll to position [1259, 0]
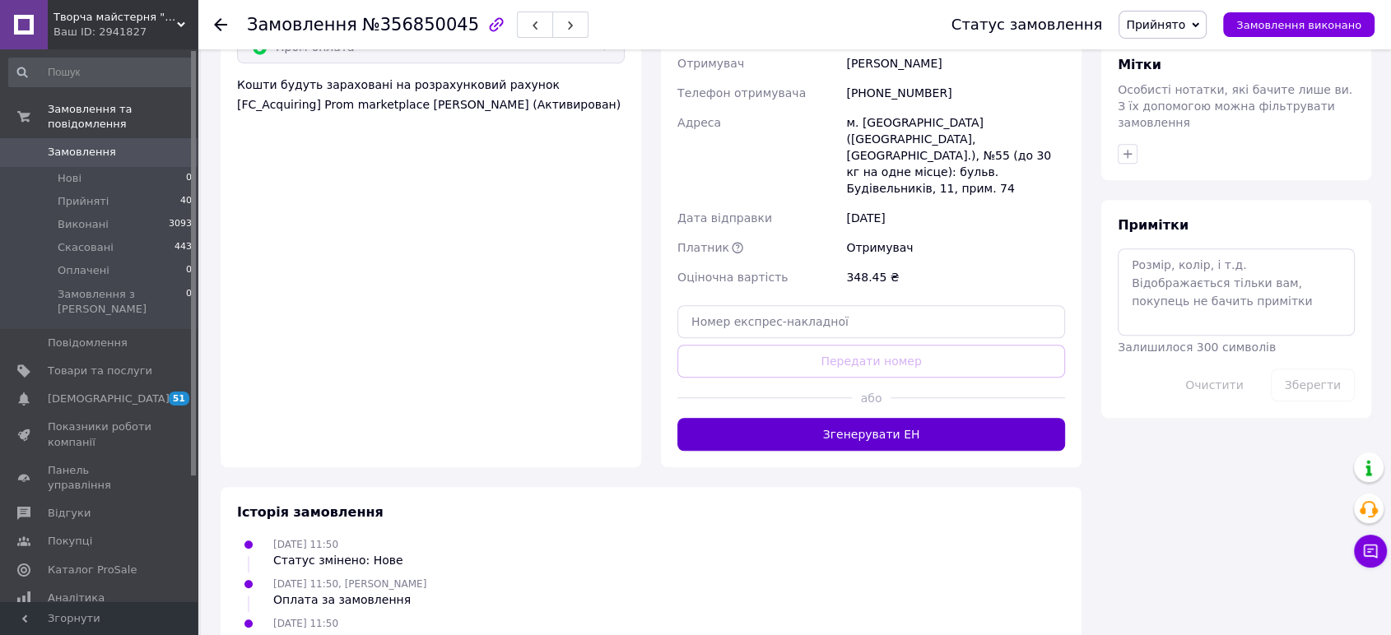
click at [899, 418] on button "Згенерувати ЕН" at bounding box center [871, 434] width 388 height 33
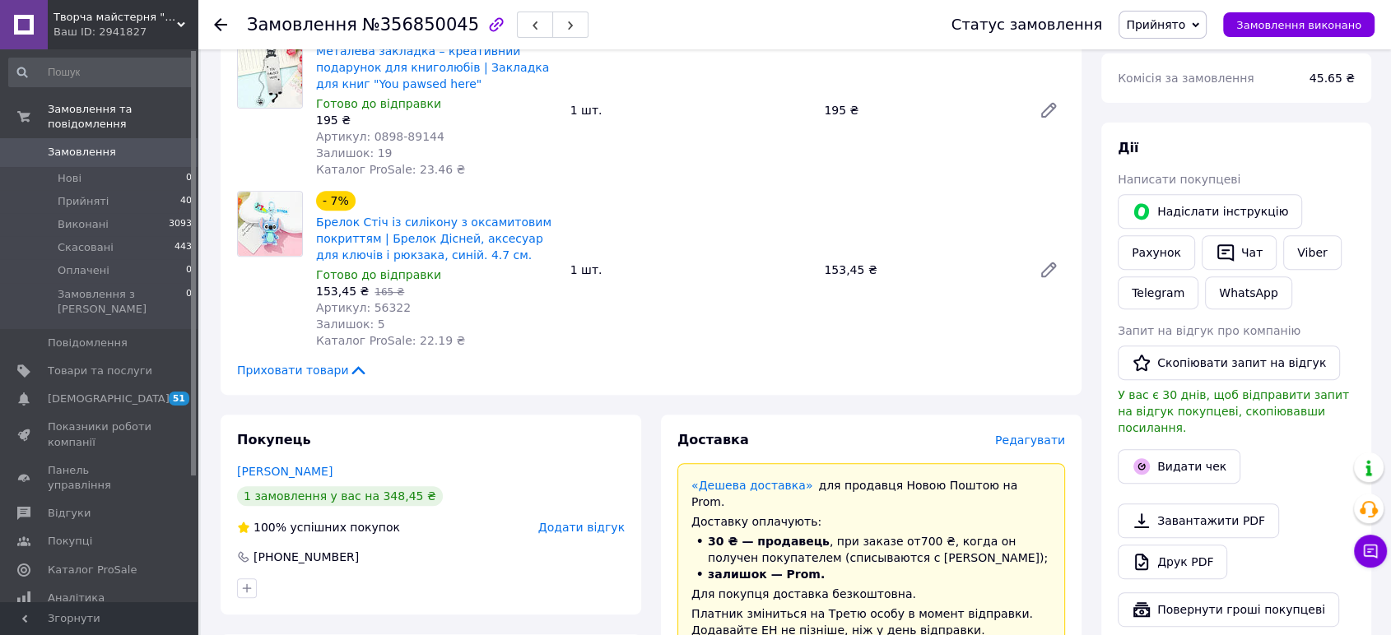
scroll to position [436, 0]
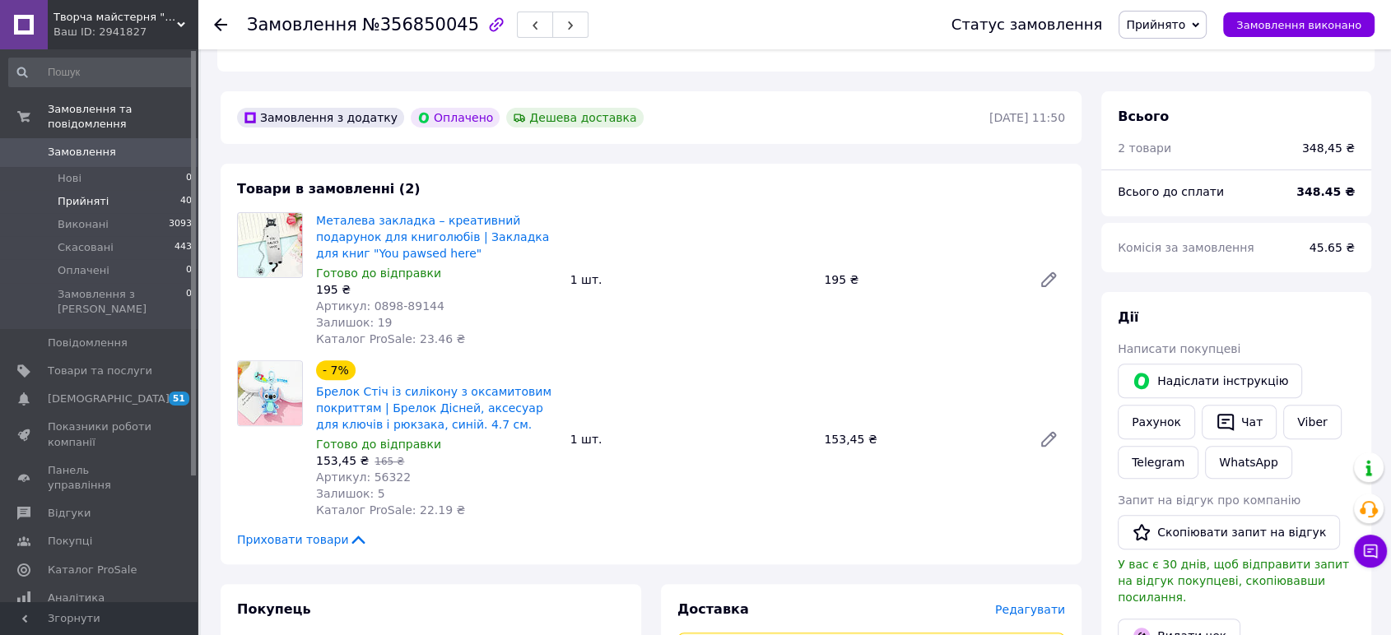
click at [91, 194] on span "Прийняті" at bounding box center [83, 201] width 51 height 15
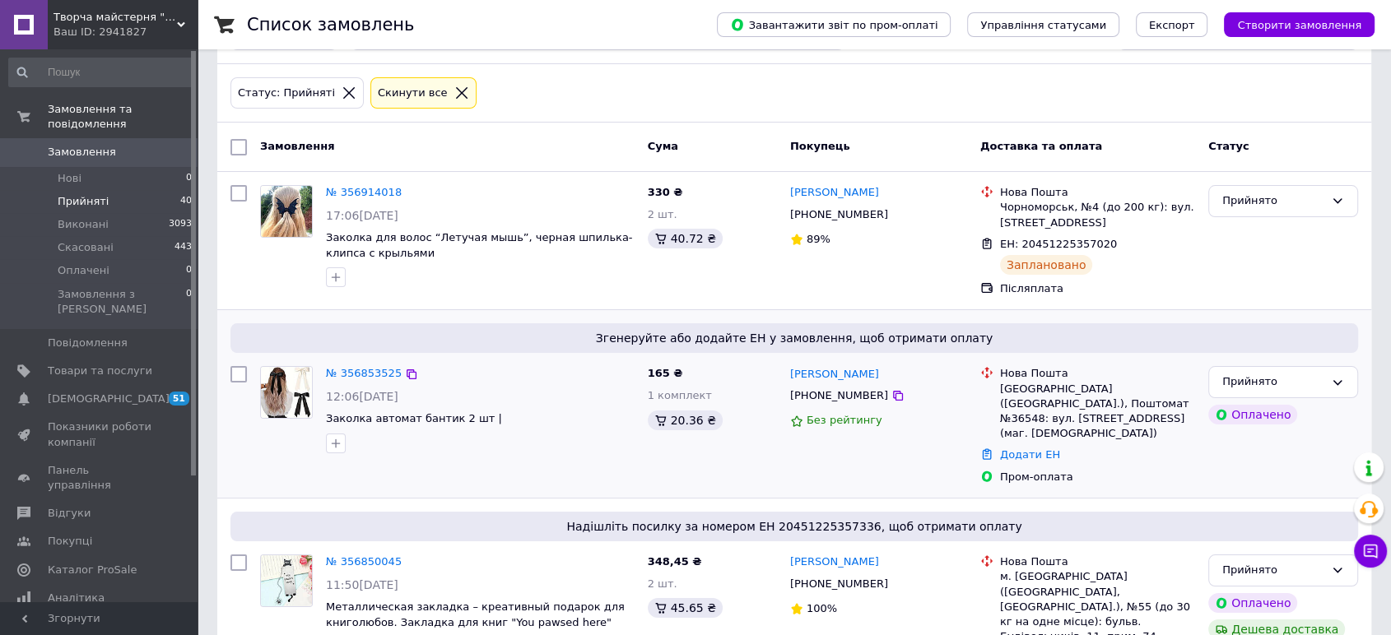
scroll to position [91, 0]
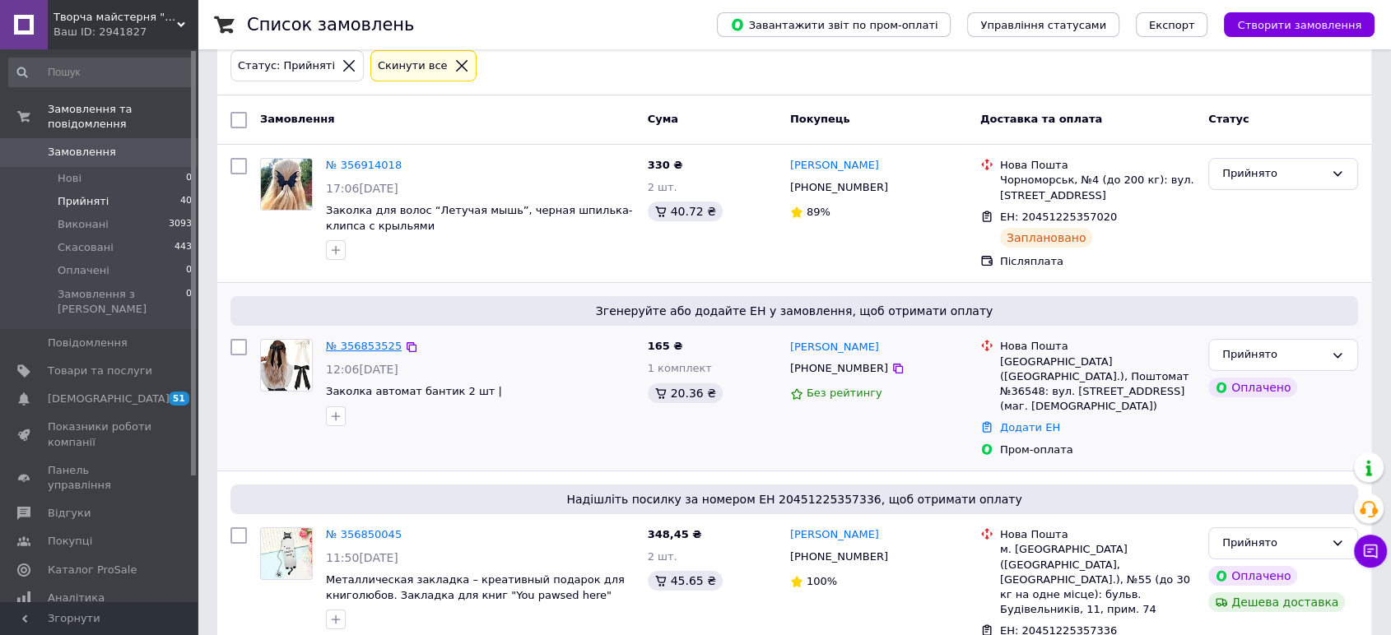
click at [350, 346] on link "№ 356853525" at bounding box center [364, 346] width 76 height 12
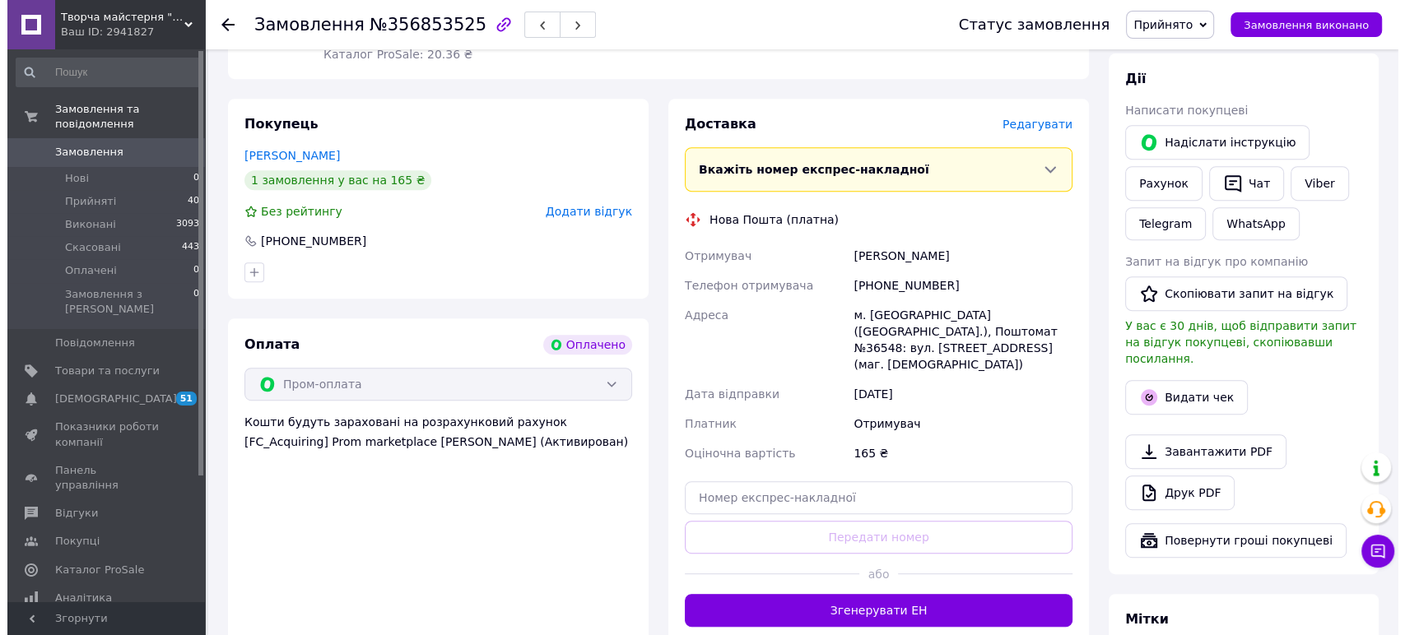
scroll to position [731, 0]
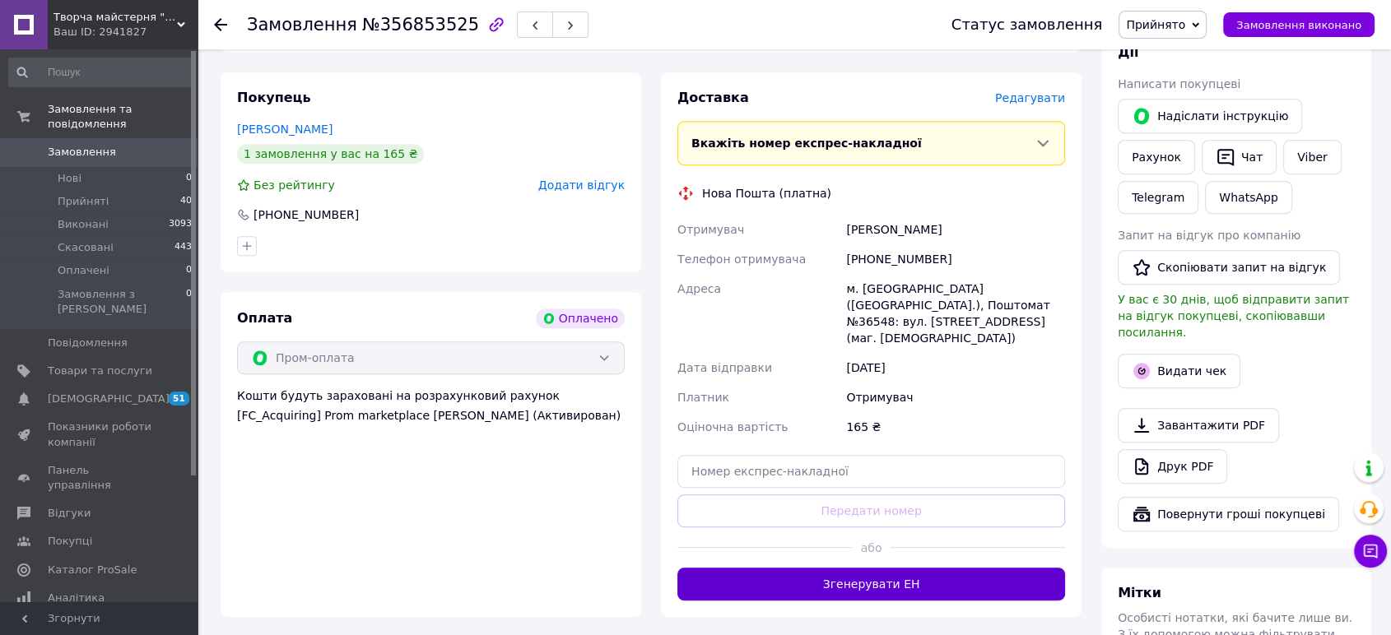
click at [895, 568] on button "Згенерувати ЕН" at bounding box center [871, 584] width 388 height 33
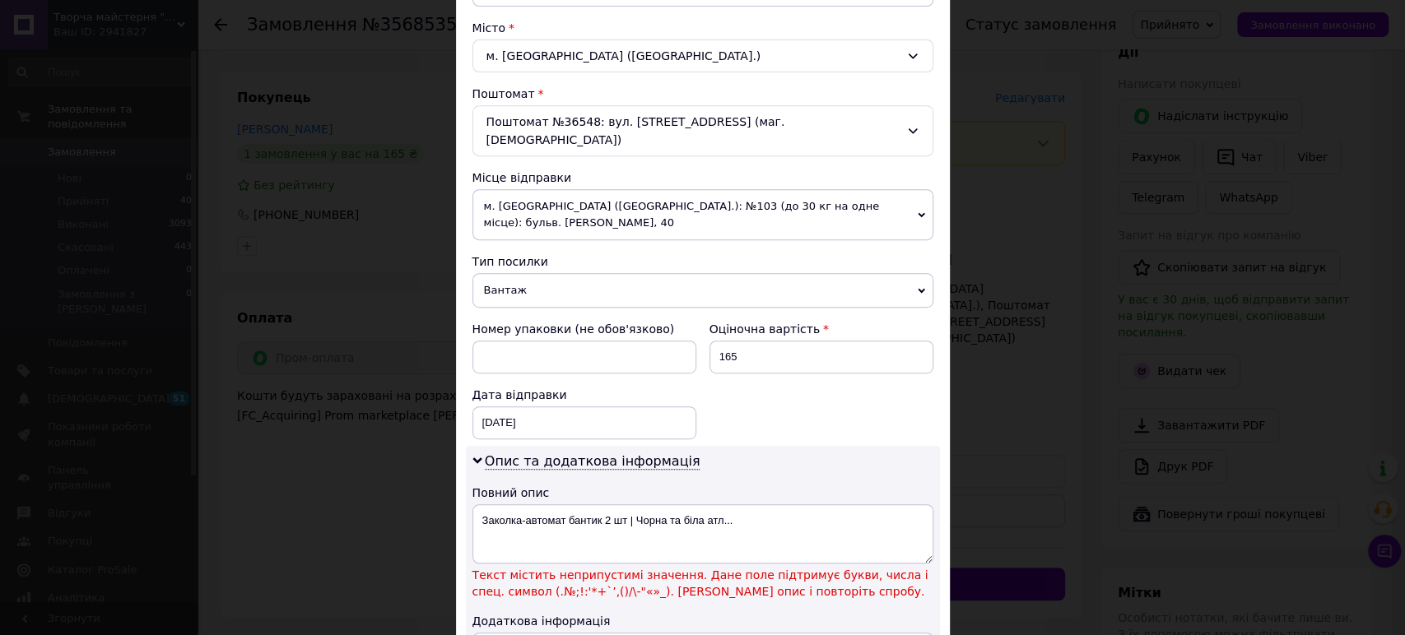
scroll to position [548, 0]
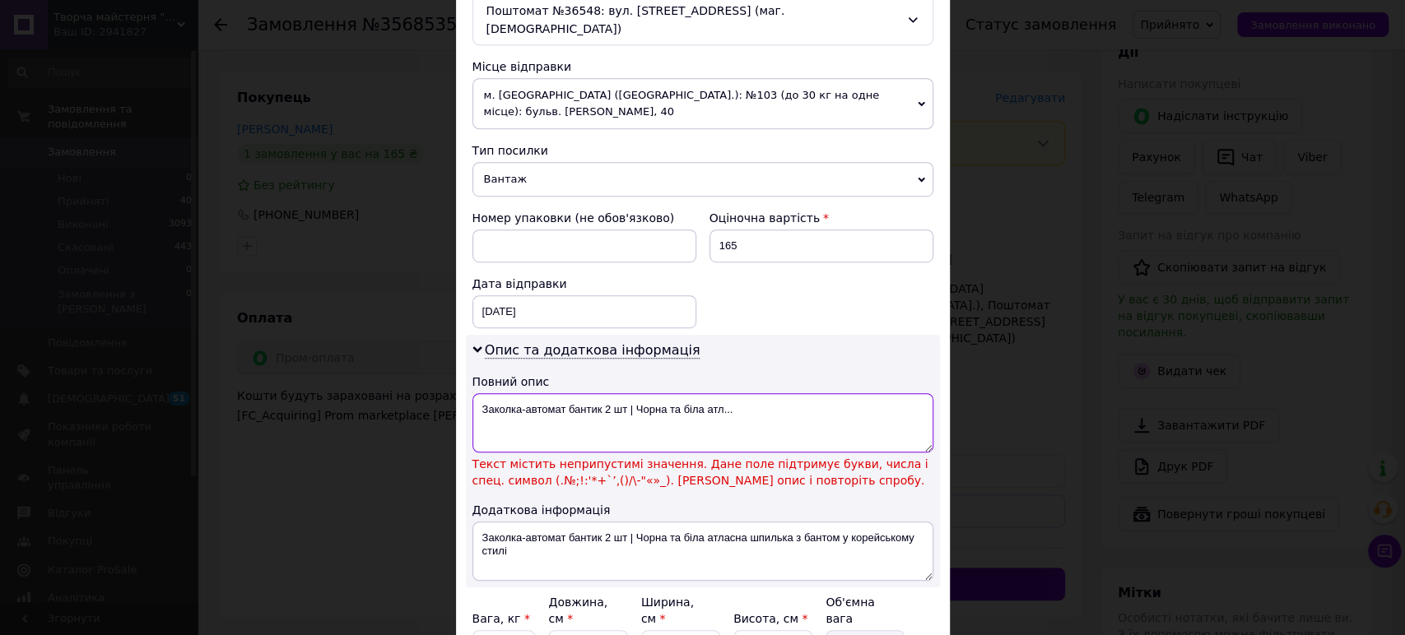
drag, startPoint x: 763, startPoint y: 369, endPoint x: 617, endPoint y: 375, distance: 145.8
click at [762, 393] on textarea "Заколка-автомат бантик 2 шт | Чорна та біла атл..." at bounding box center [702, 422] width 461 height 59
click at [626, 393] on textarea "Заколка-автомат бантик 2 шт | Чорна та біла атл..." at bounding box center [702, 422] width 461 height 59
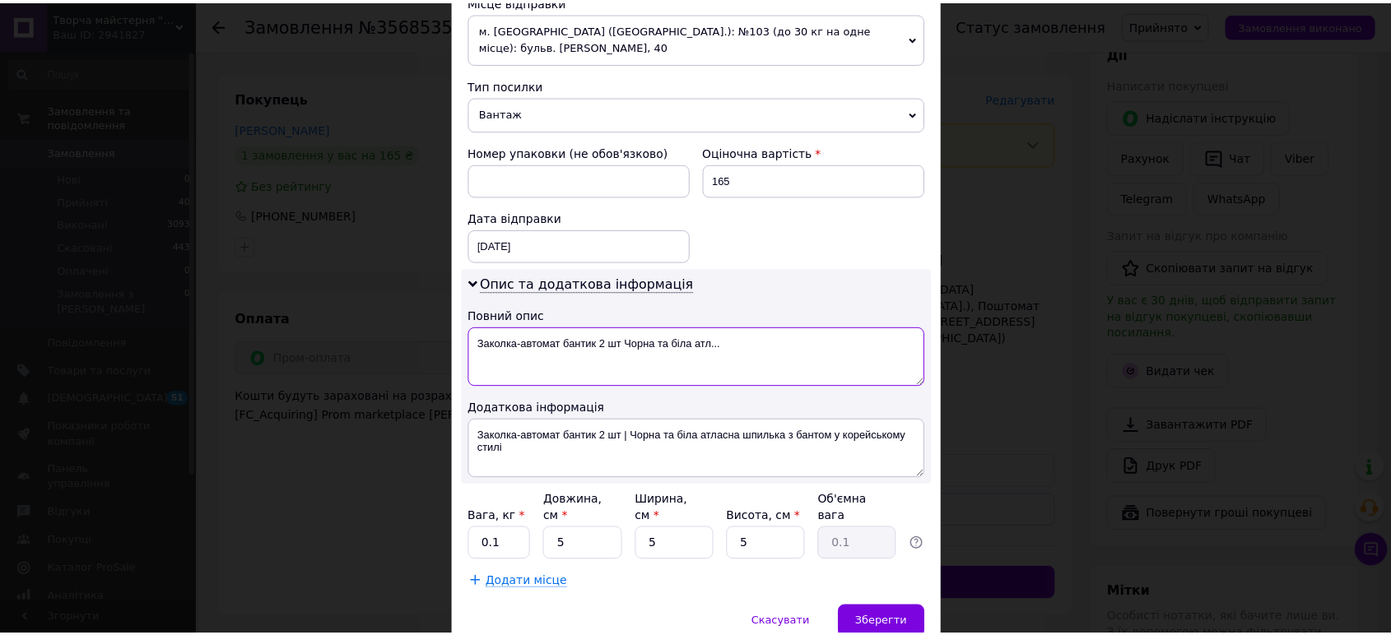
scroll to position [639, 0]
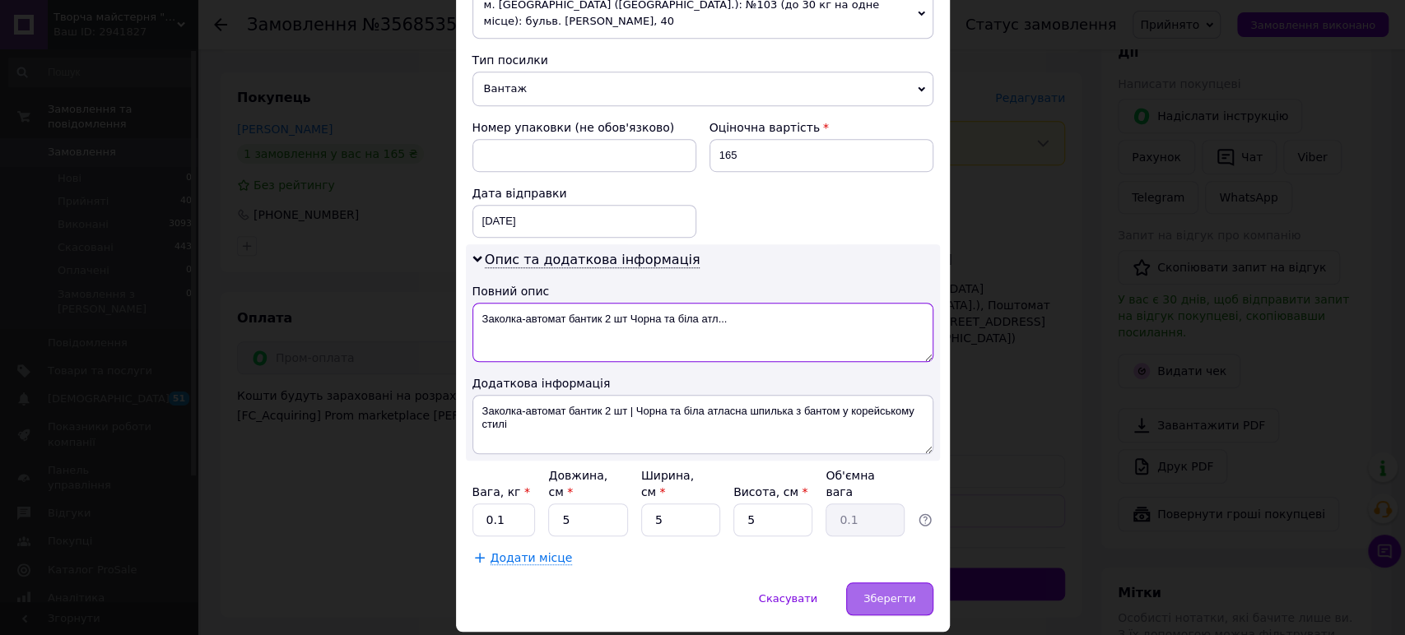
type textarea "Заколка-автомат бантик 2 шт Чорна та біла атл..."
click at [890, 593] on span "Зберегти" at bounding box center [889, 599] width 52 height 12
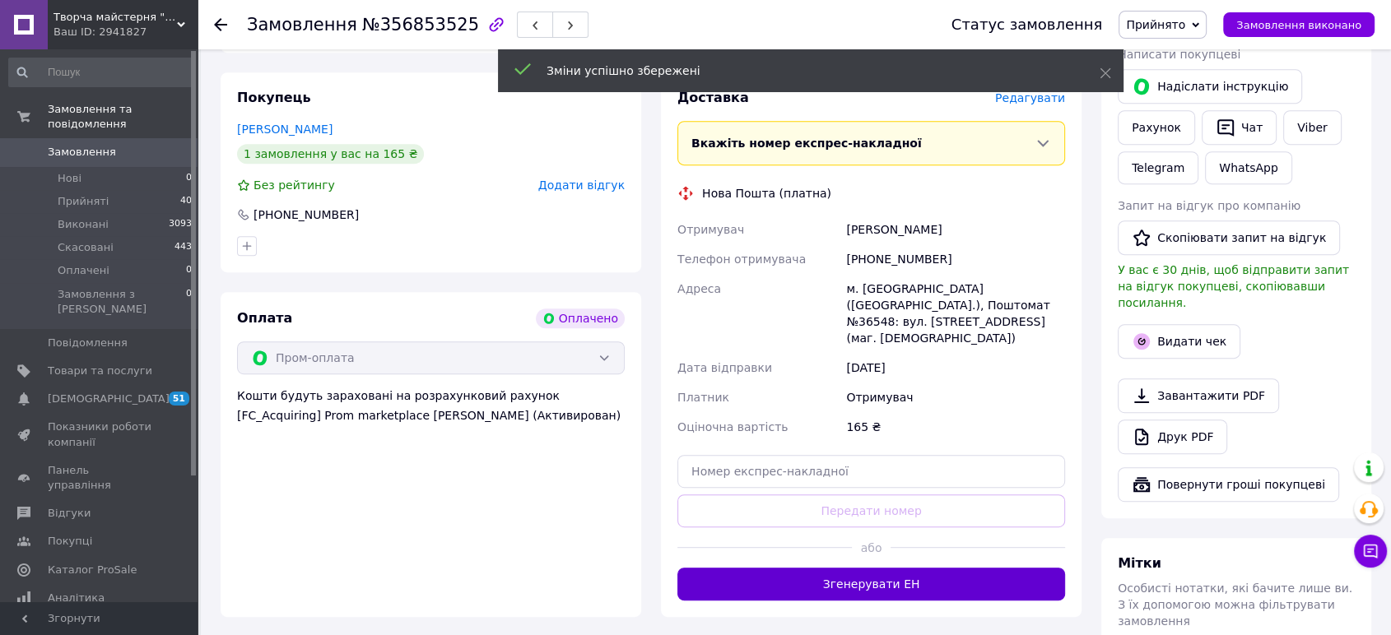
click at [897, 568] on button "Згенерувати ЕН" at bounding box center [871, 584] width 388 height 33
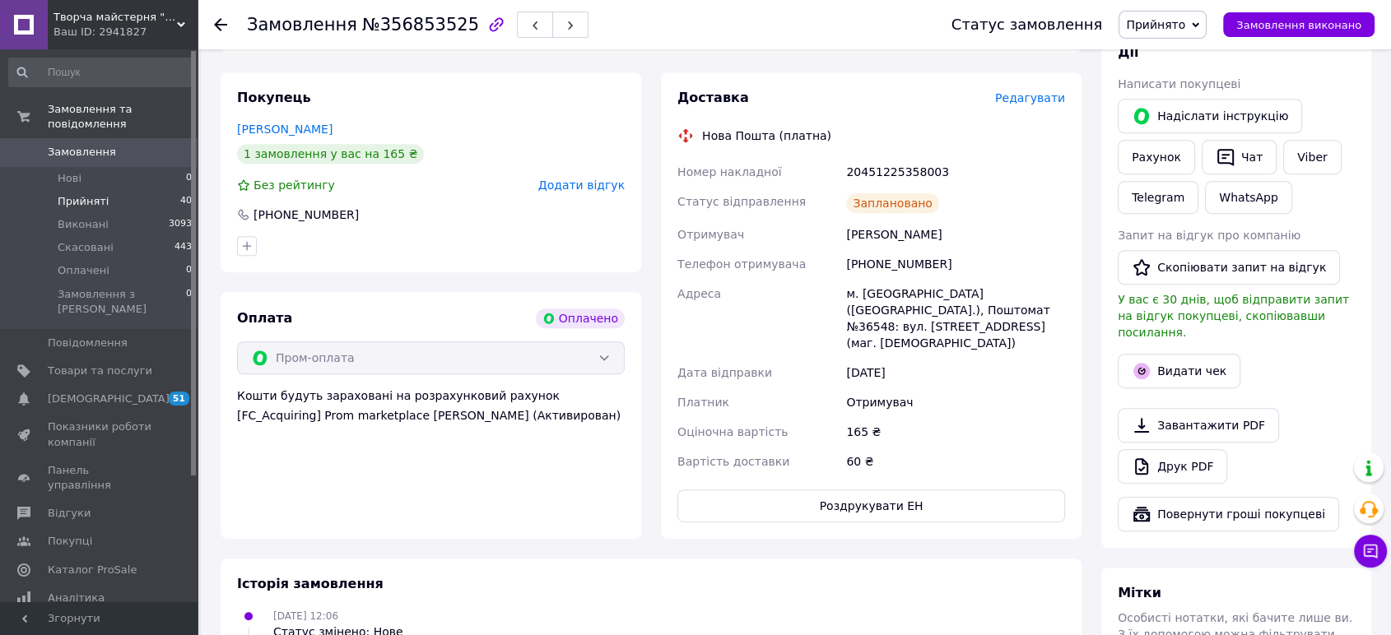
click at [72, 194] on span "Прийняті" at bounding box center [83, 201] width 51 height 15
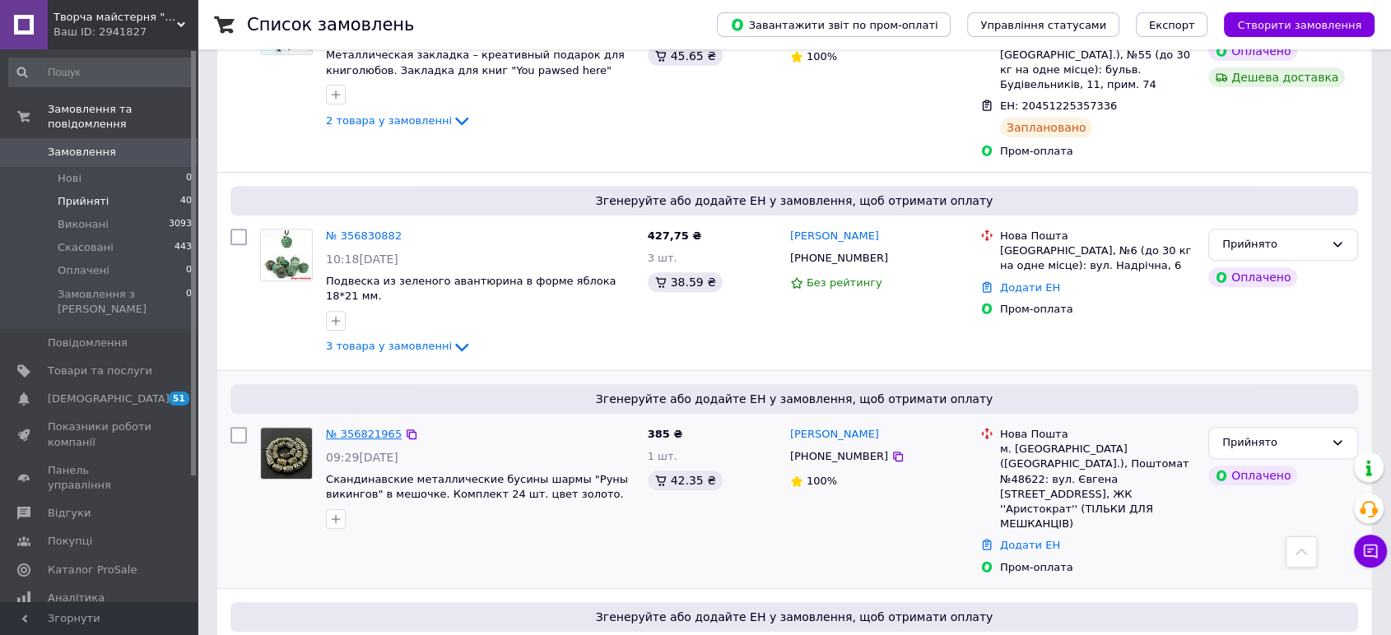
click at [360, 428] on link "№ 356821965" at bounding box center [364, 434] width 76 height 12
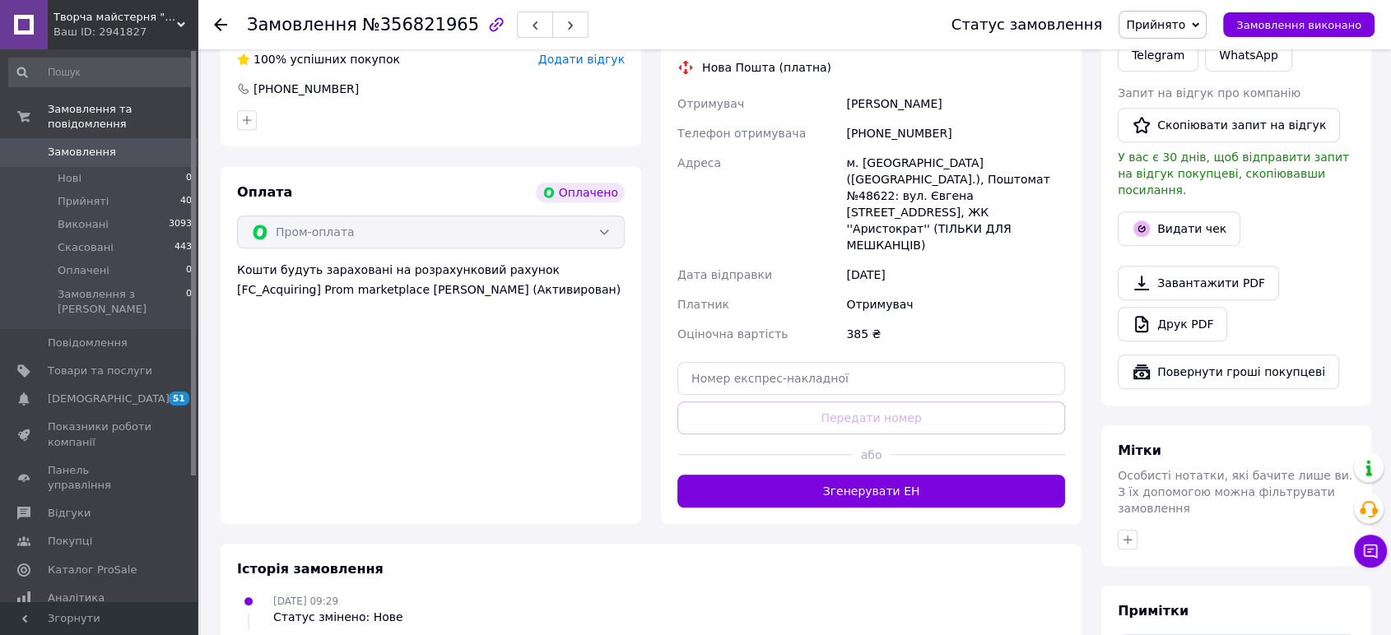
scroll to position [915, 0]
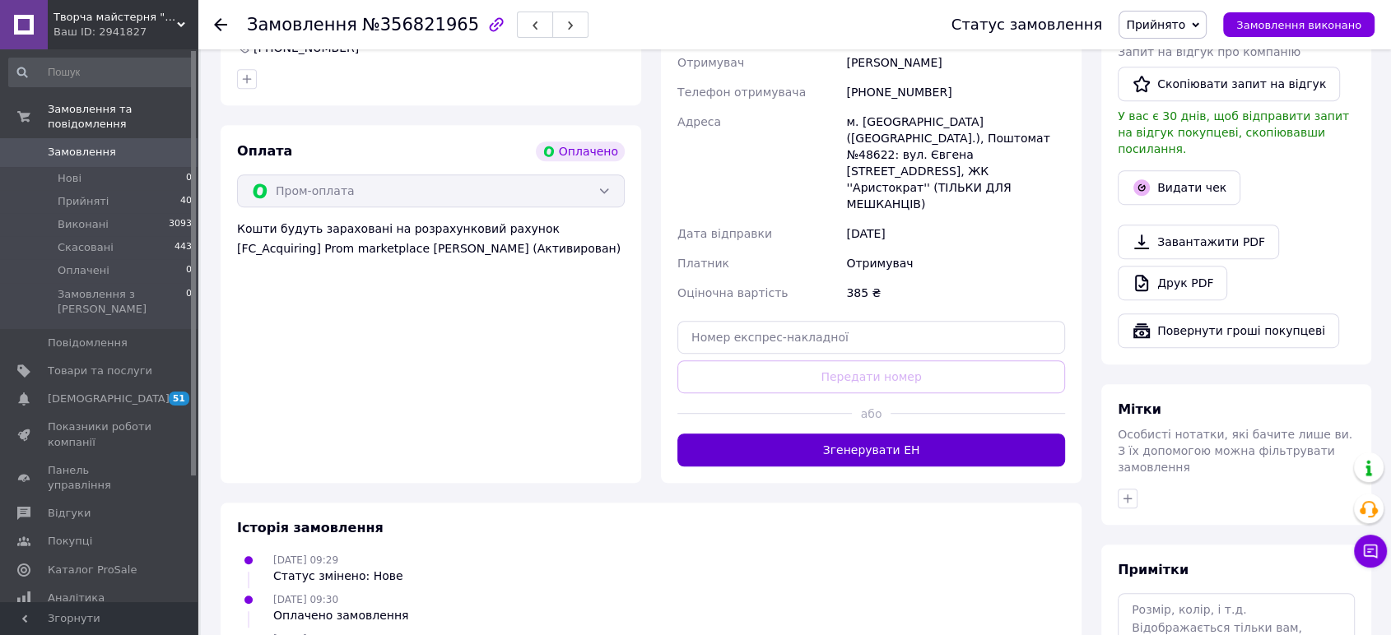
click at [894, 434] on button "Згенерувати ЕН" at bounding box center [871, 450] width 388 height 33
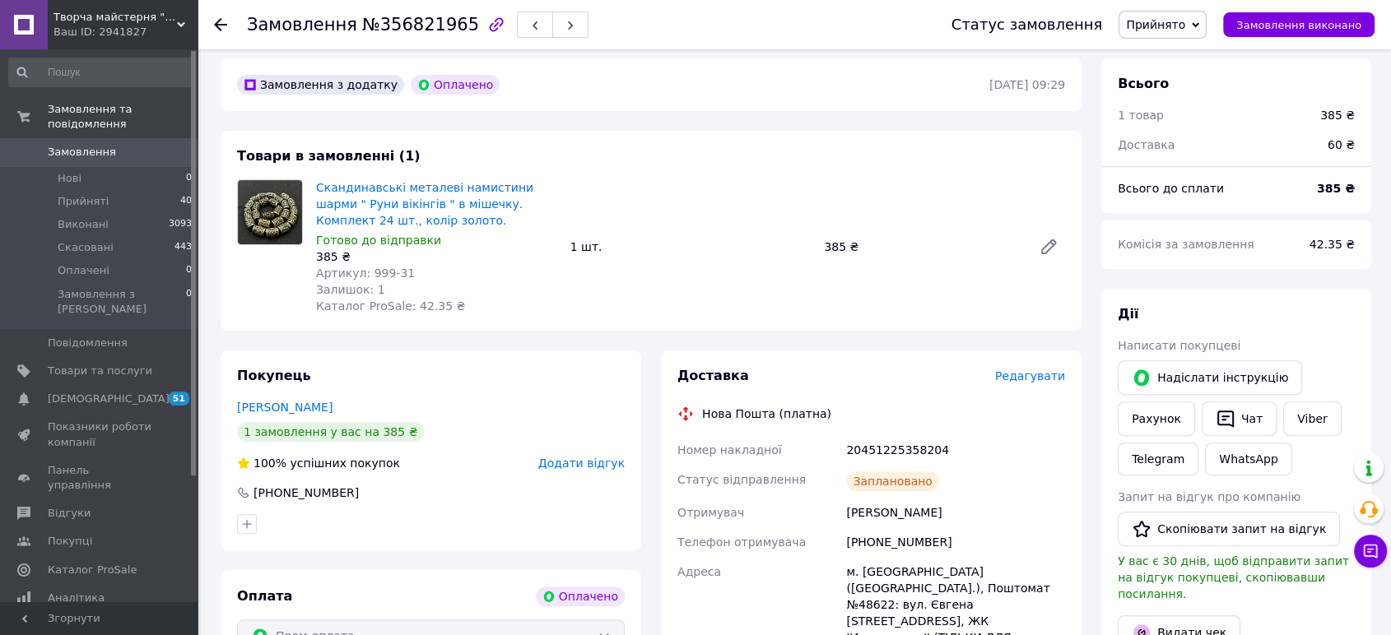
scroll to position [548, 0]
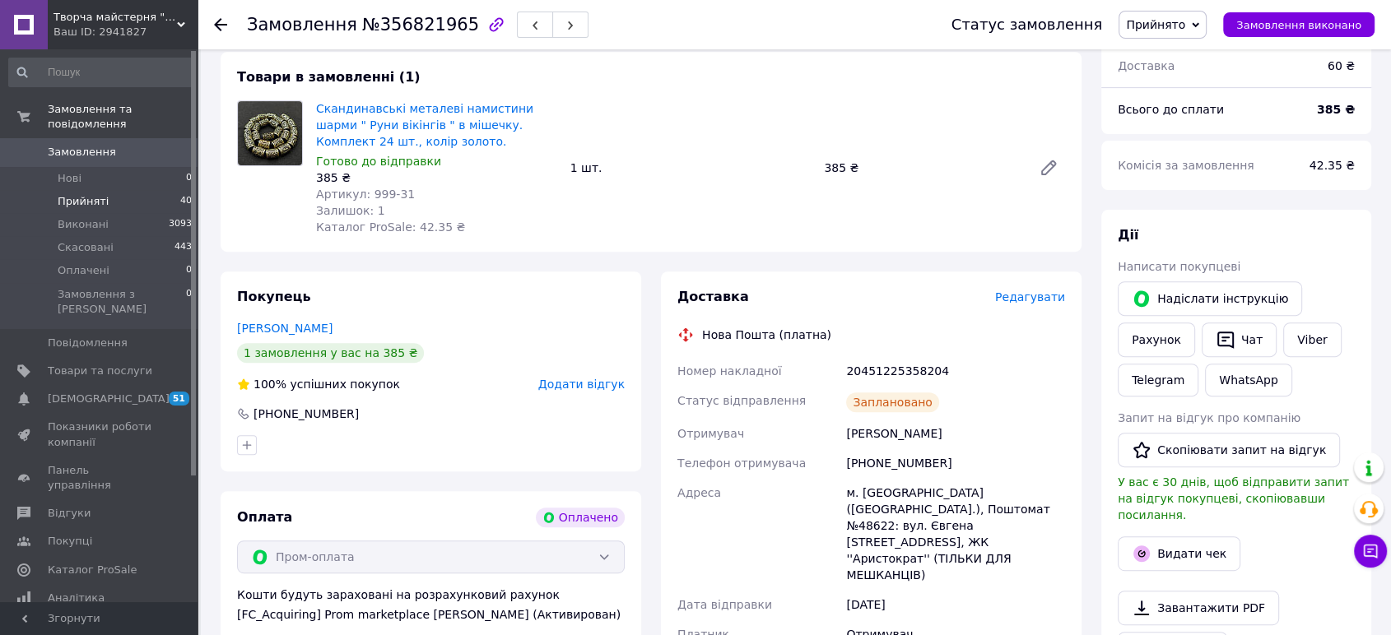
click at [99, 194] on span "Прийняті" at bounding box center [83, 201] width 51 height 15
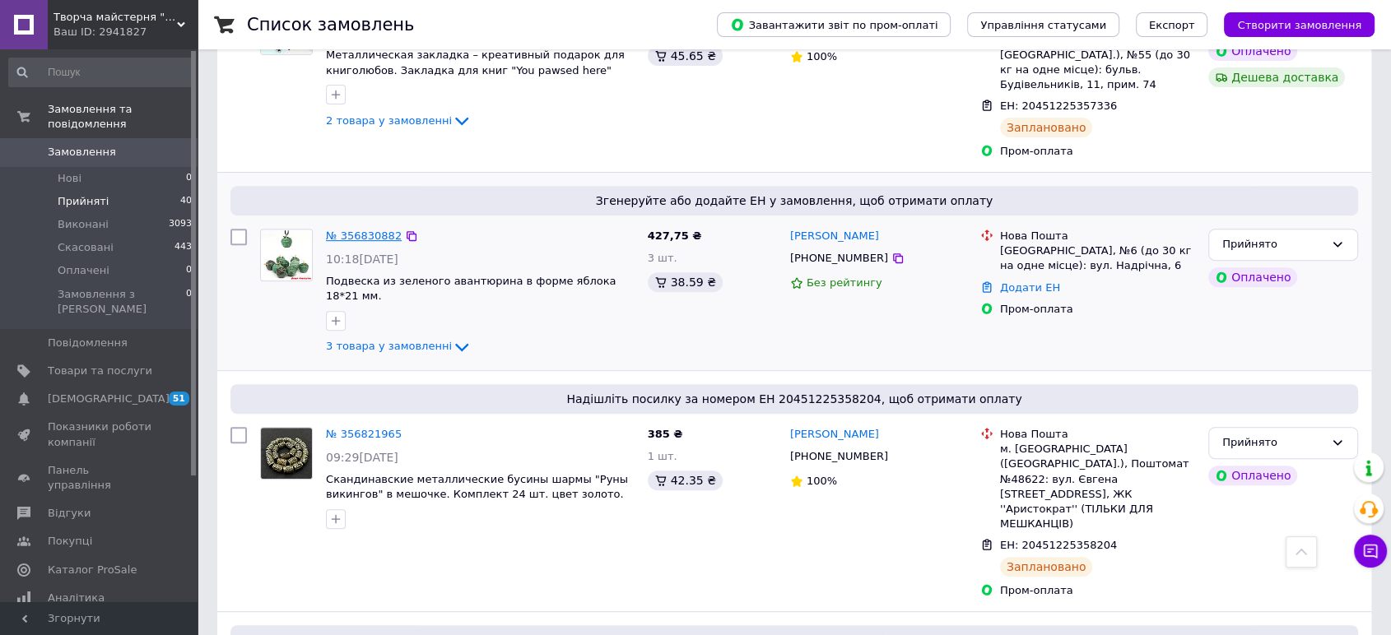
click at [347, 230] on link "№ 356830882" at bounding box center [364, 236] width 76 height 12
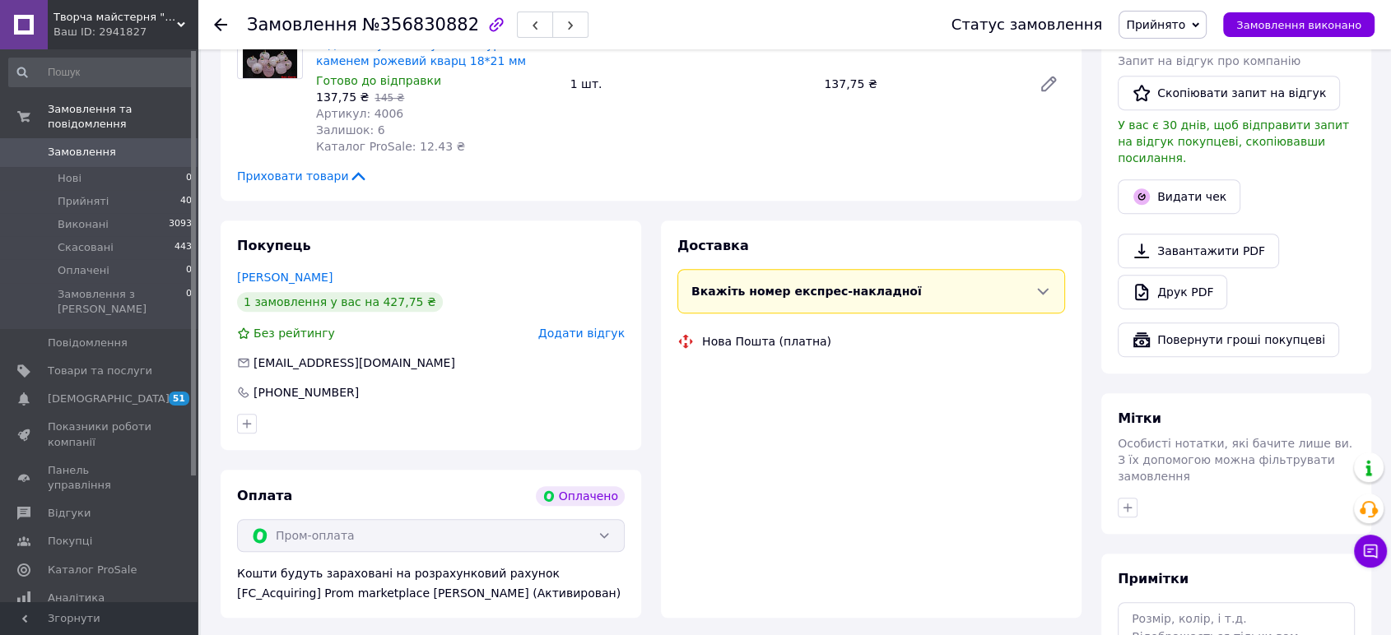
scroll to position [1097, 0]
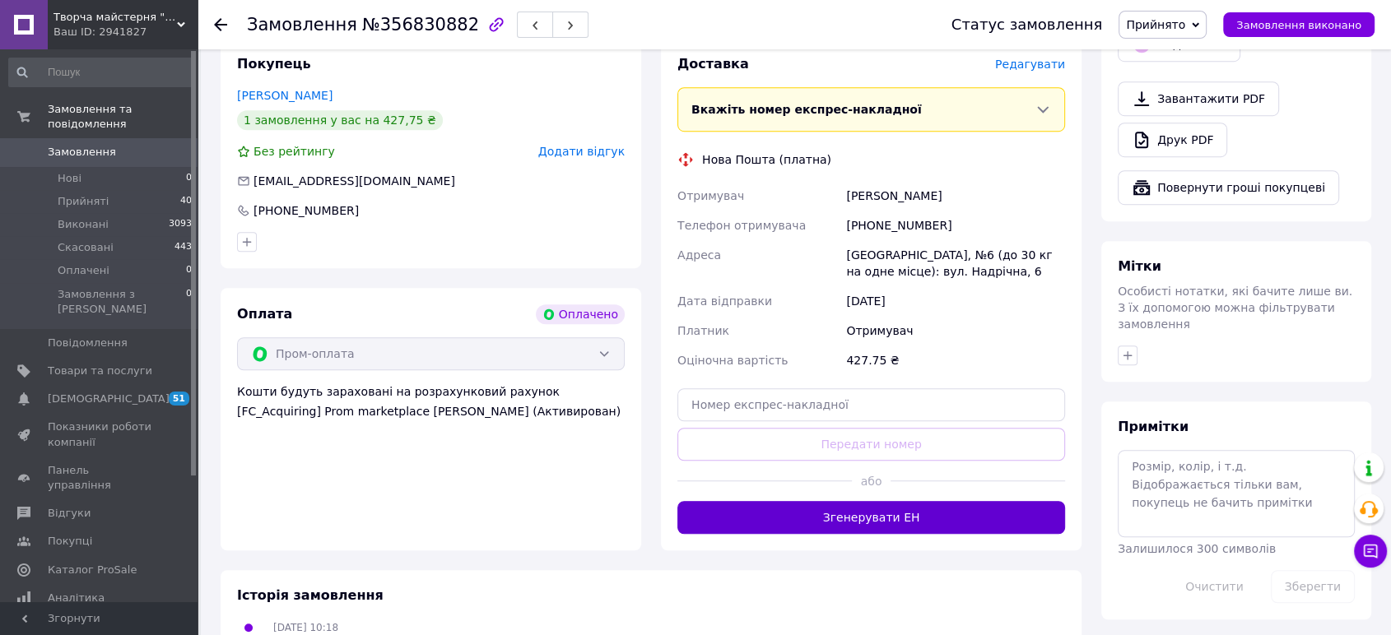
click at [889, 501] on button "Згенерувати ЕН" at bounding box center [871, 517] width 388 height 33
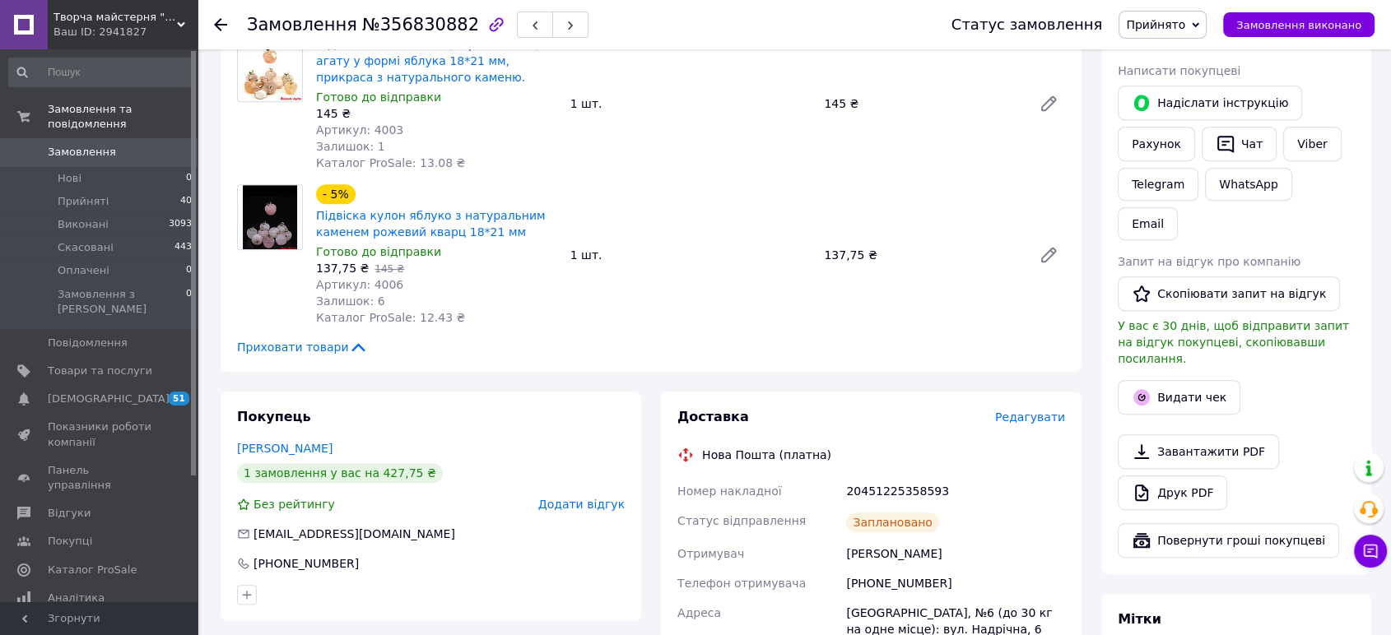
scroll to position [731, 0]
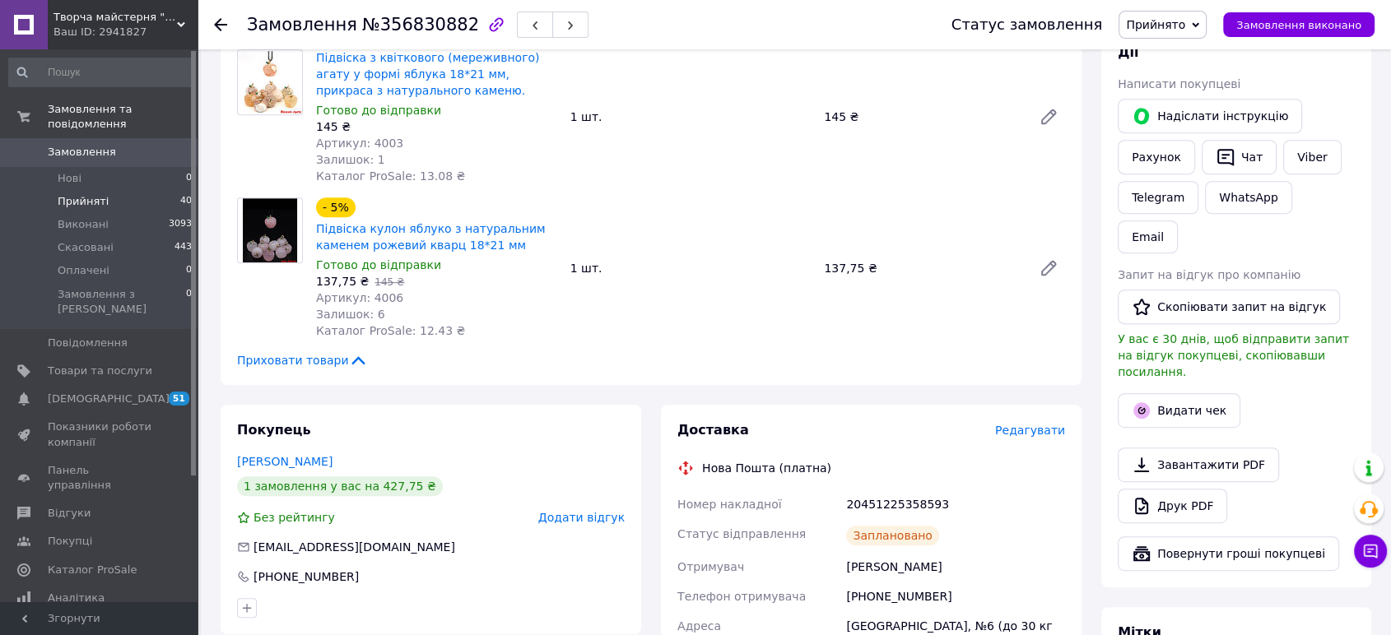
click at [88, 194] on span "Прийняті" at bounding box center [83, 201] width 51 height 15
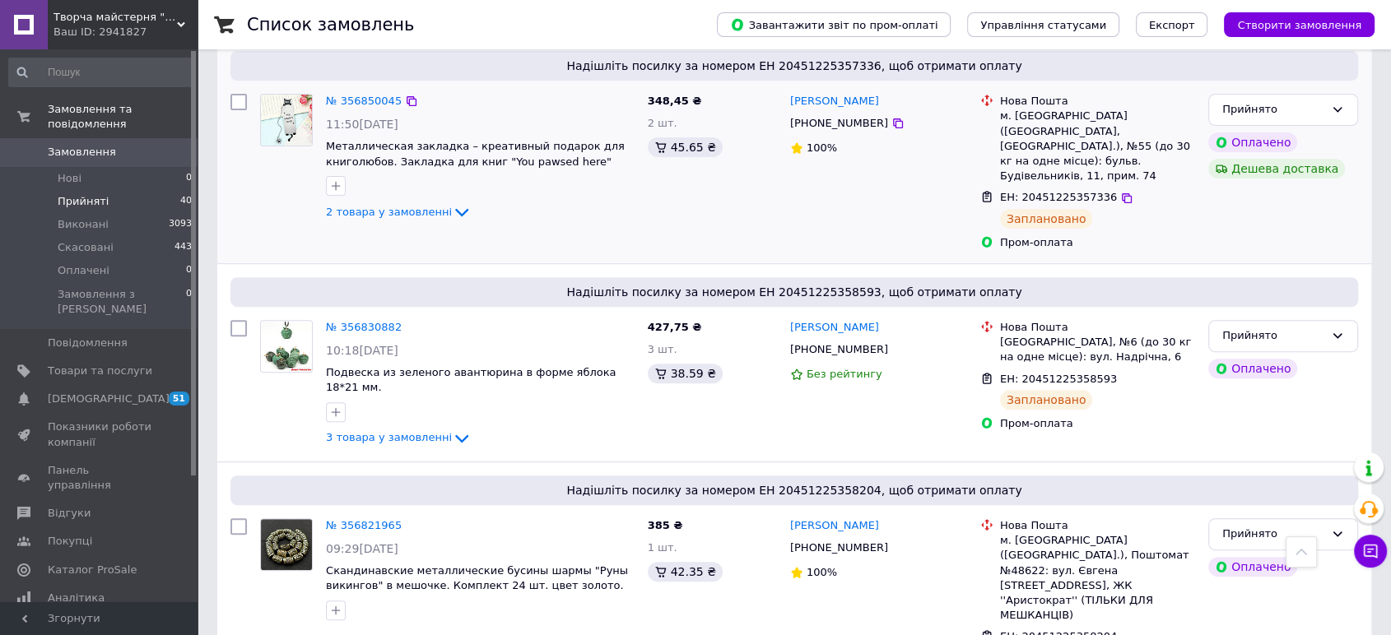
scroll to position [915, 0]
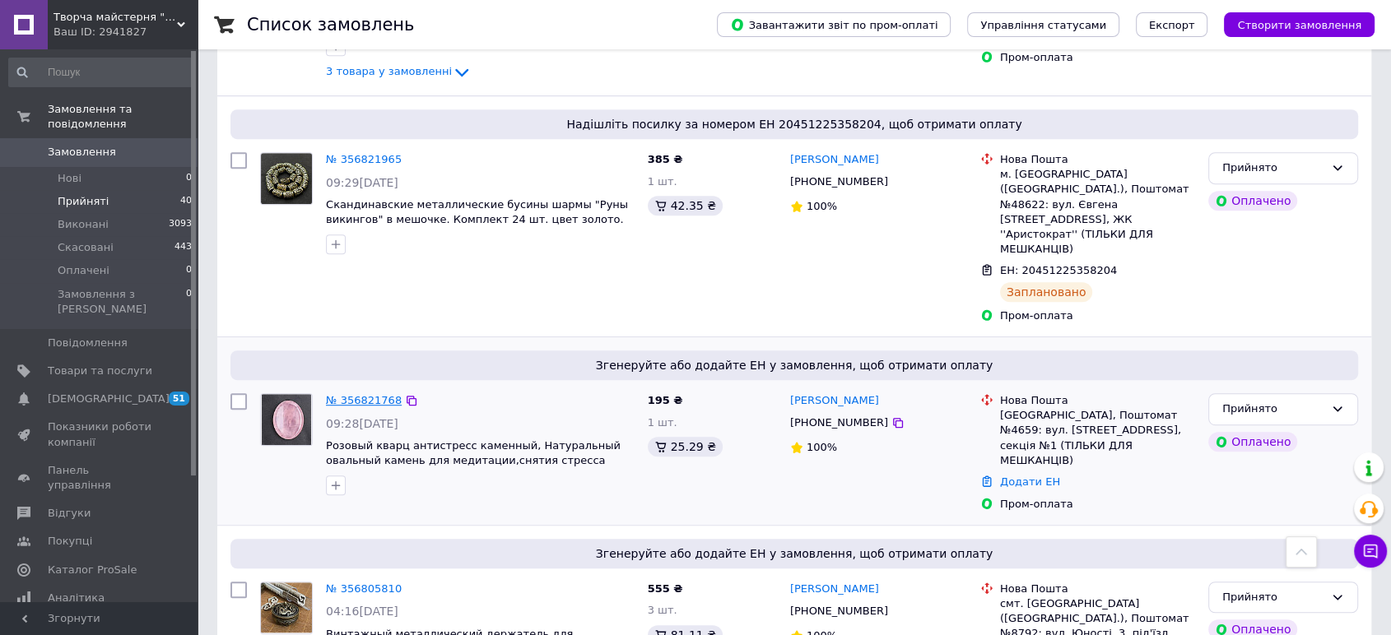
click at [360, 394] on link "№ 356821768" at bounding box center [364, 400] width 76 height 12
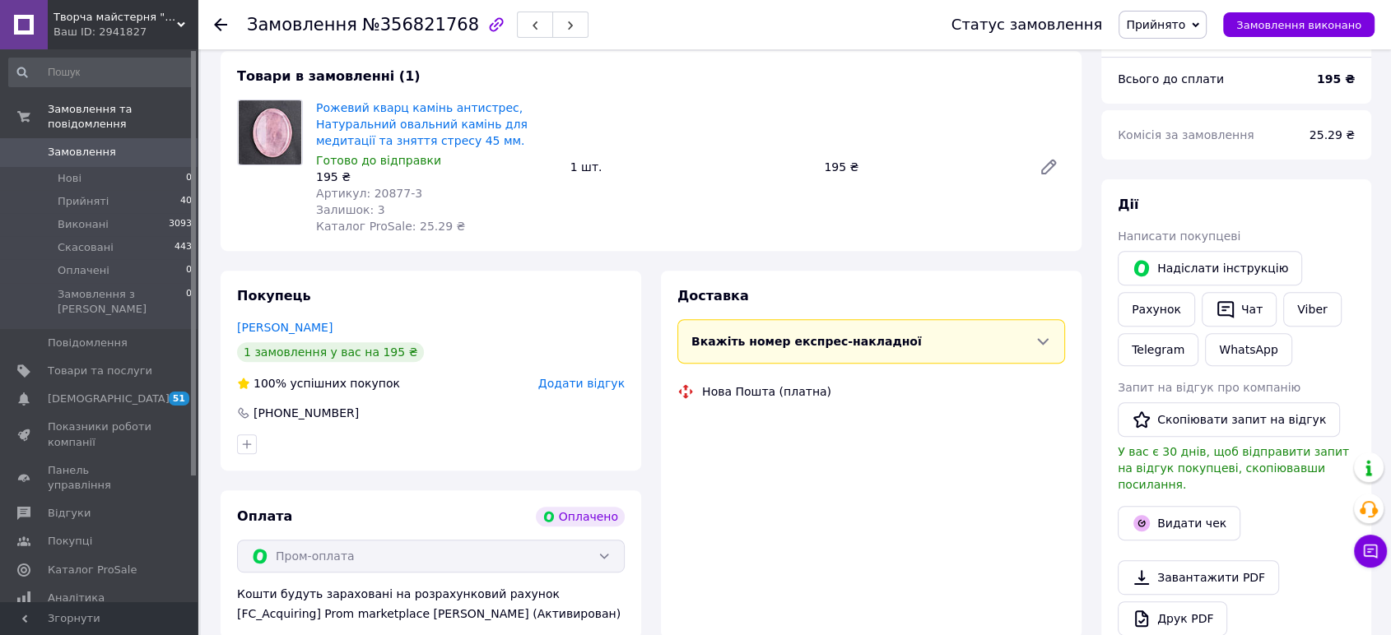
scroll to position [915, 0]
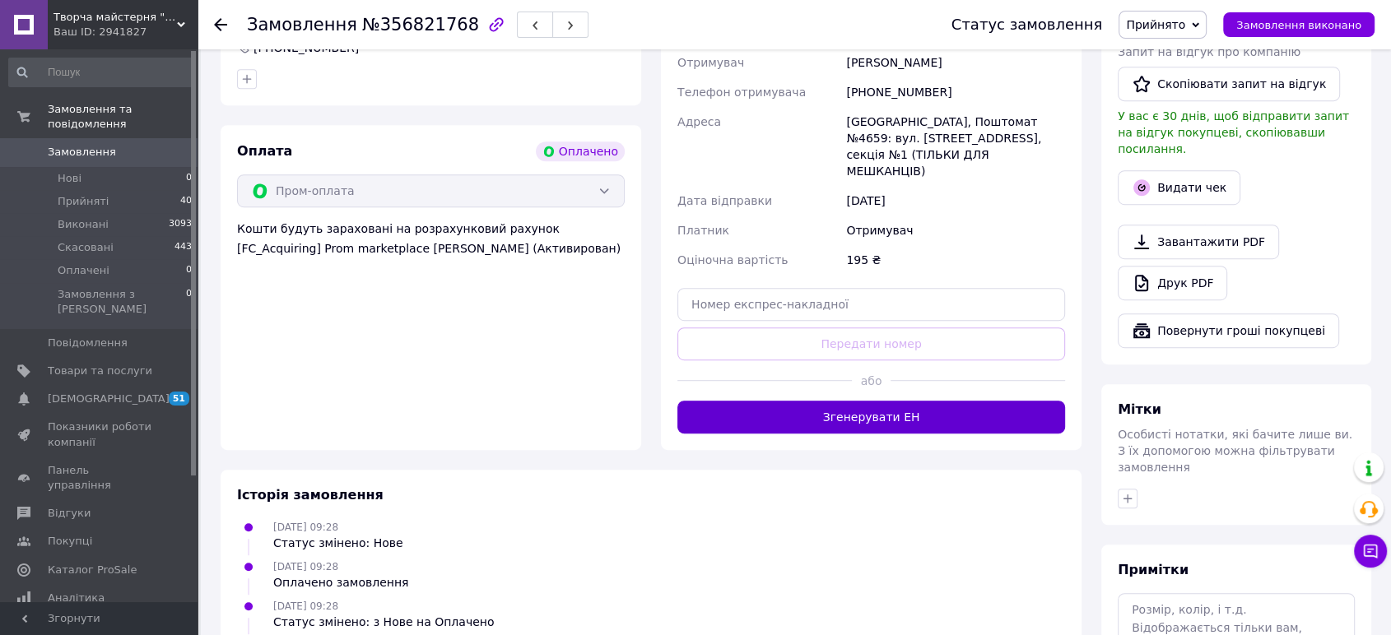
click at [887, 401] on button "Згенерувати ЕН" at bounding box center [871, 417] width 388 height 33
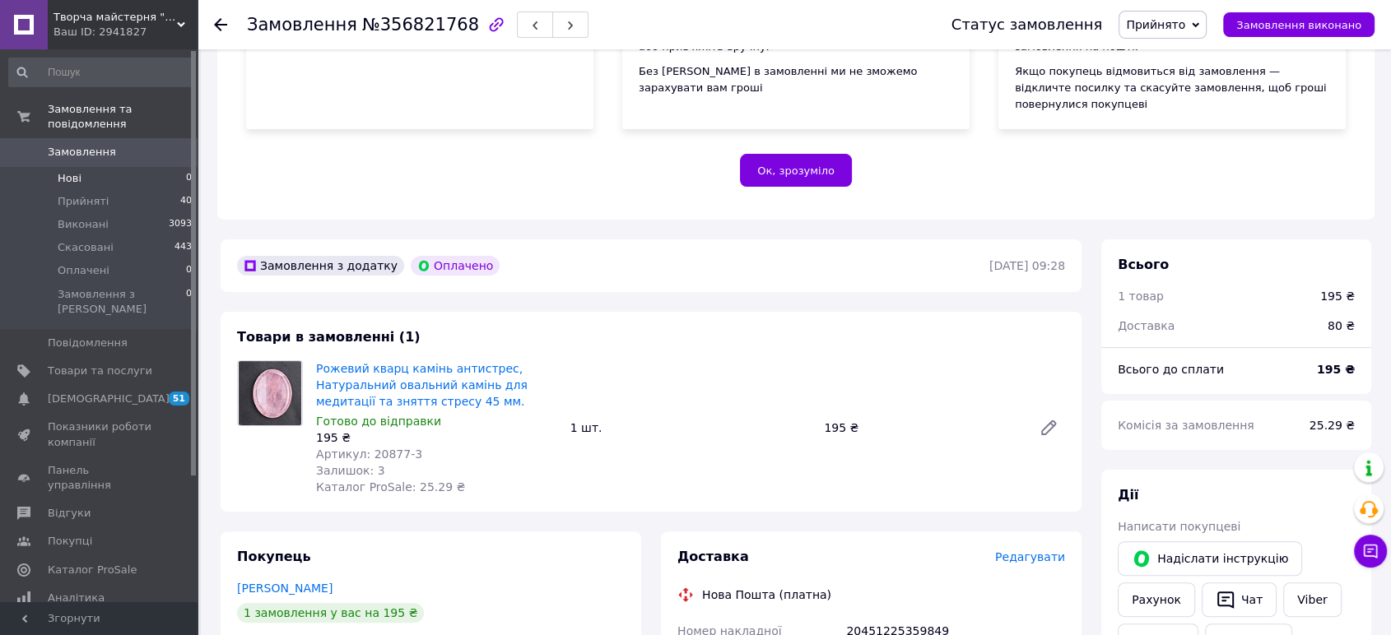
scroll to position [274, 0]
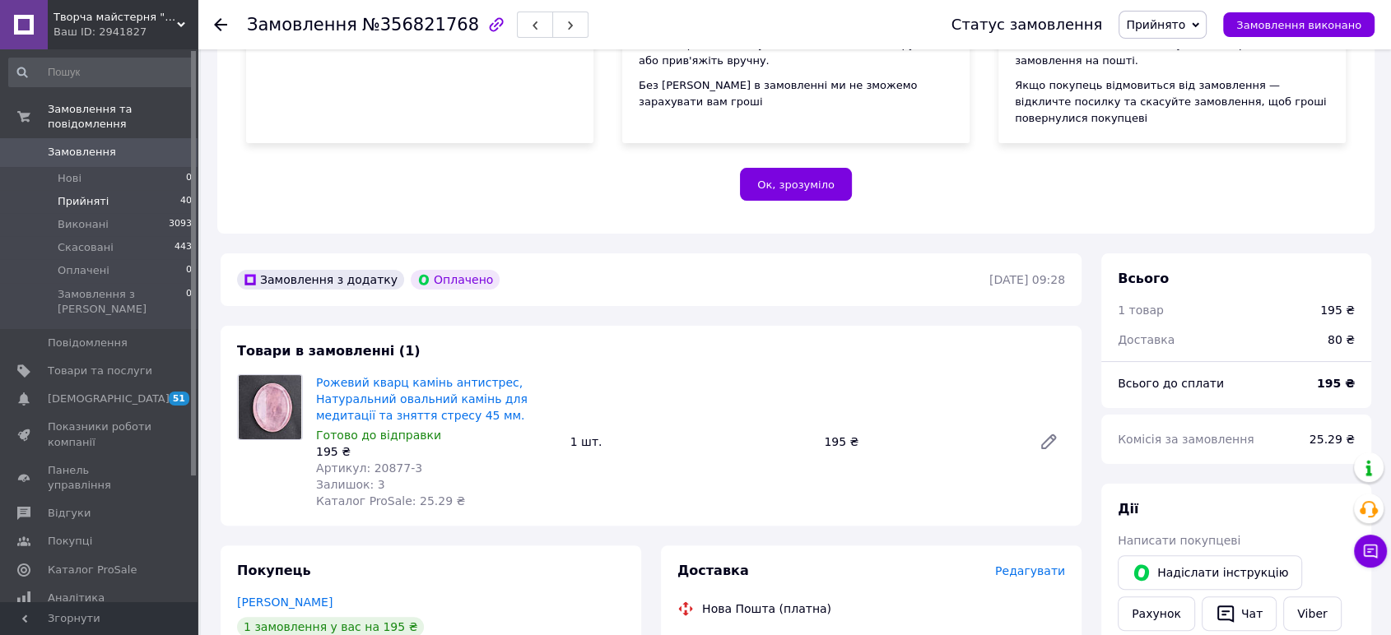
click at [96, 194] on span "Прийняті" at bounding box center [83, 201] width 51 height 15
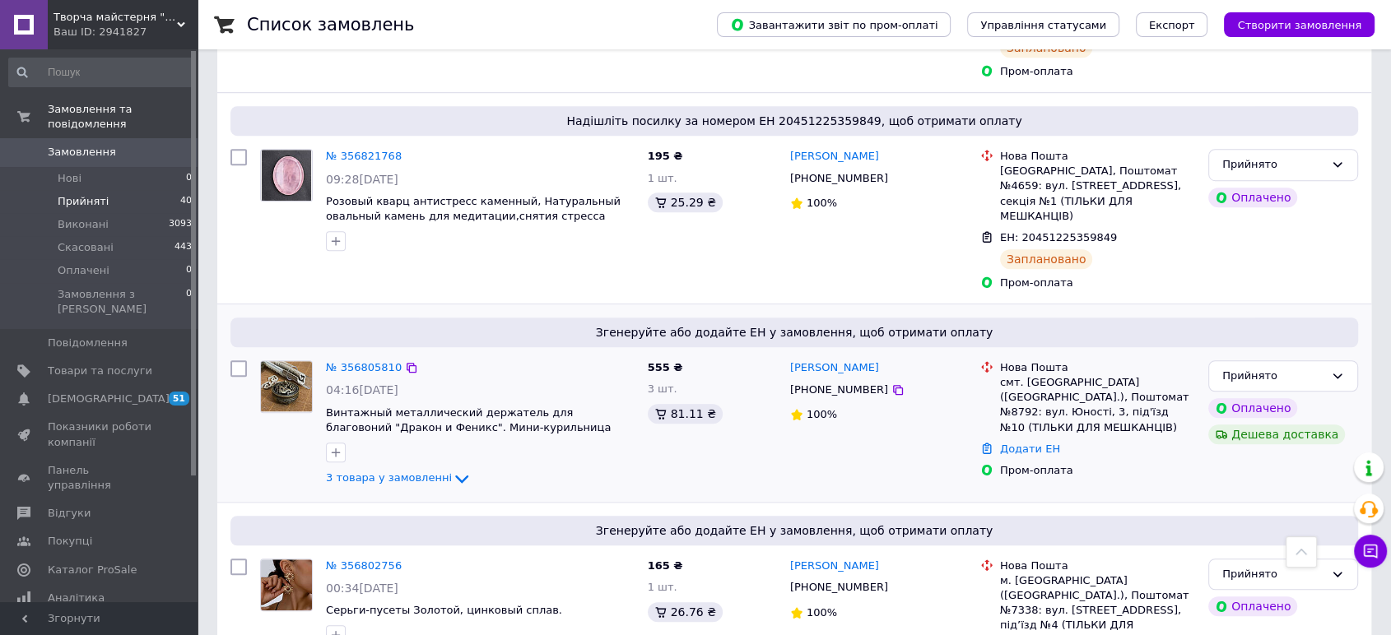
scroll to position [1189, 0]
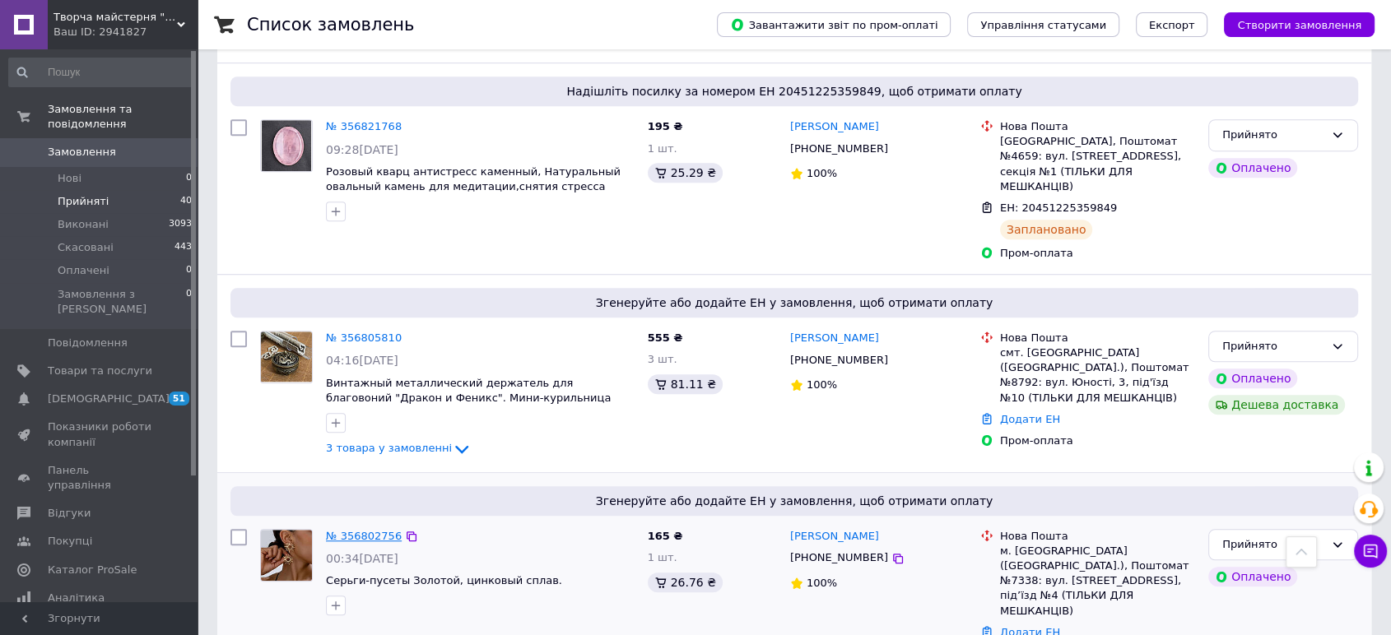
click at [374, 530] on link "№ 356802756" at bounding box center [364, 536] width 76 height 12
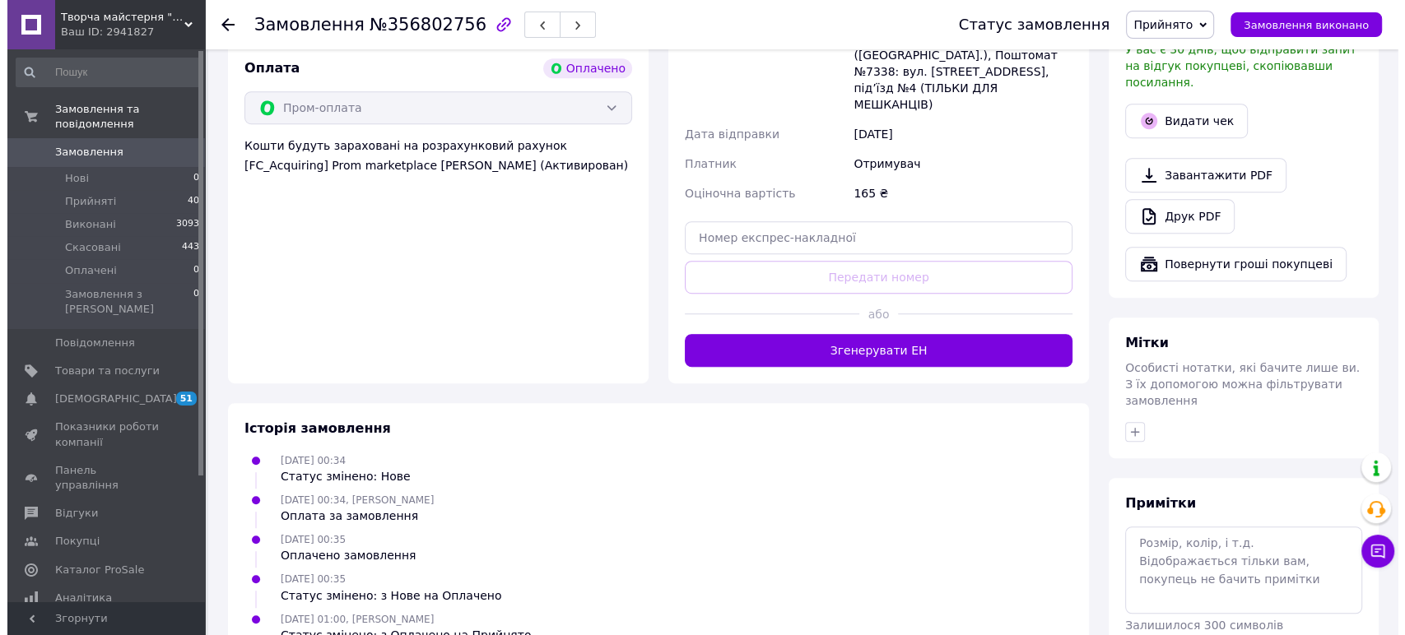
scroll to position [828, 0]
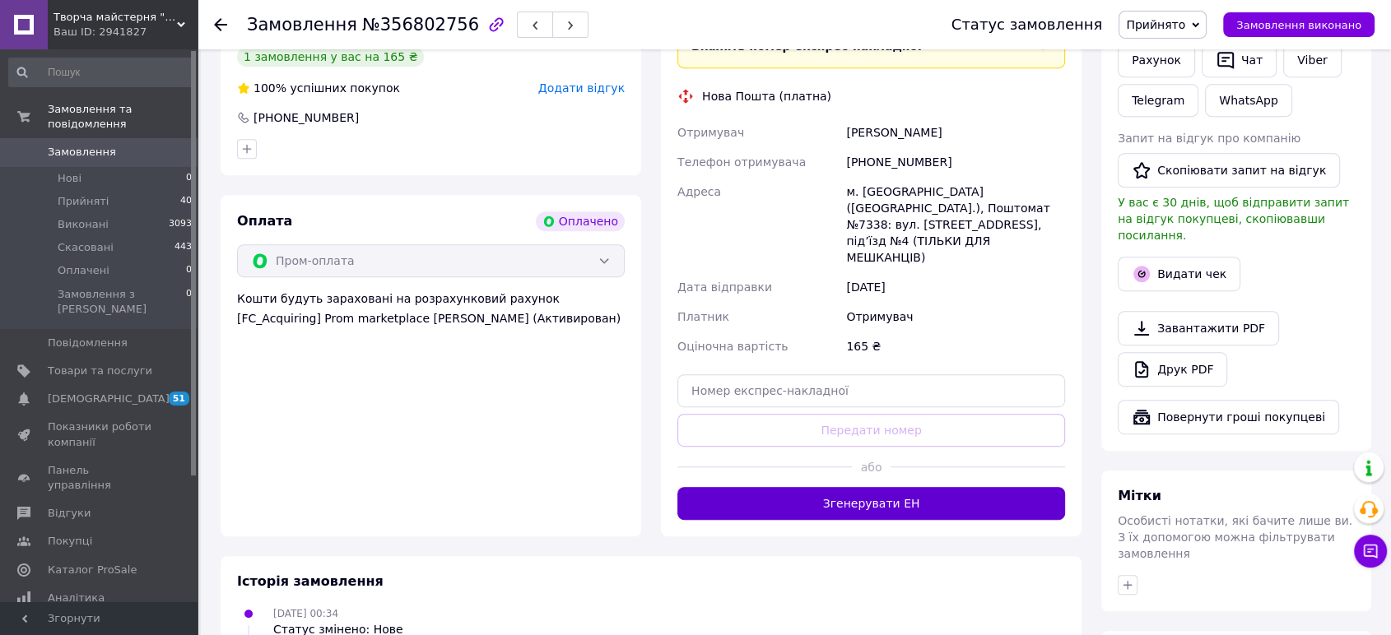
click at [882, 487] on button "Згенерувати ЕН" at bounding box center [871, 503] width 388 height 33
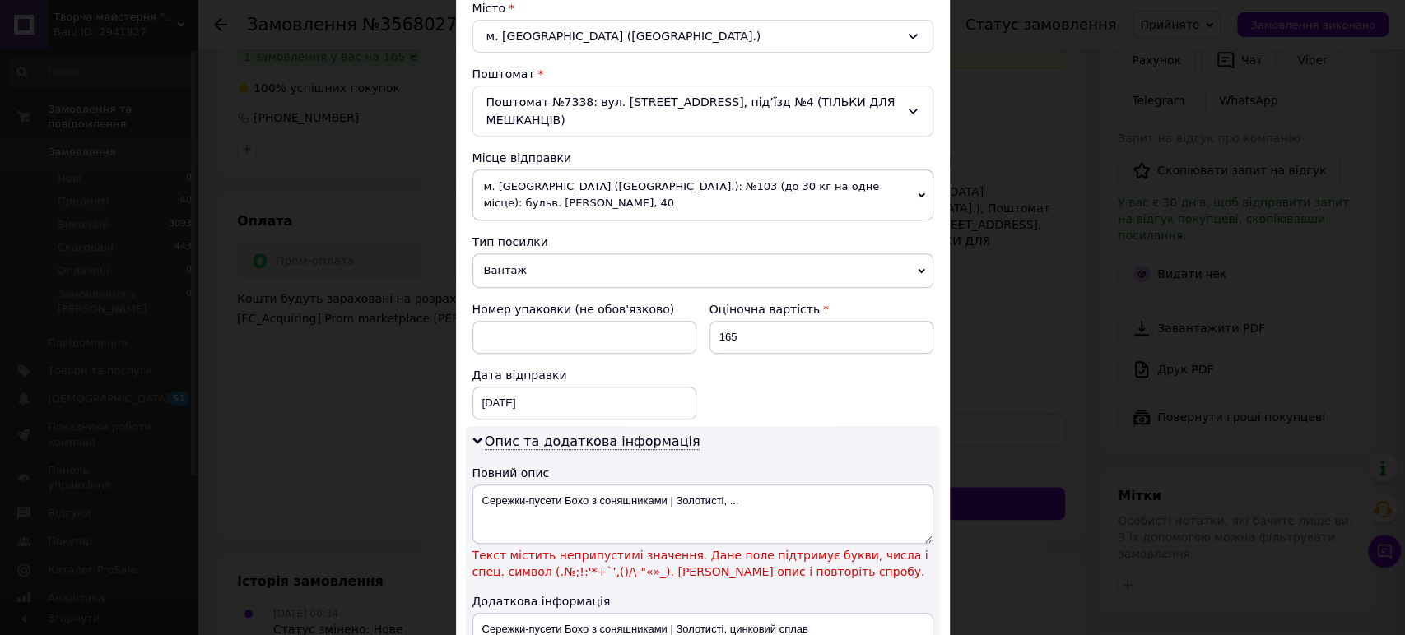
scroll to position [548, 0]
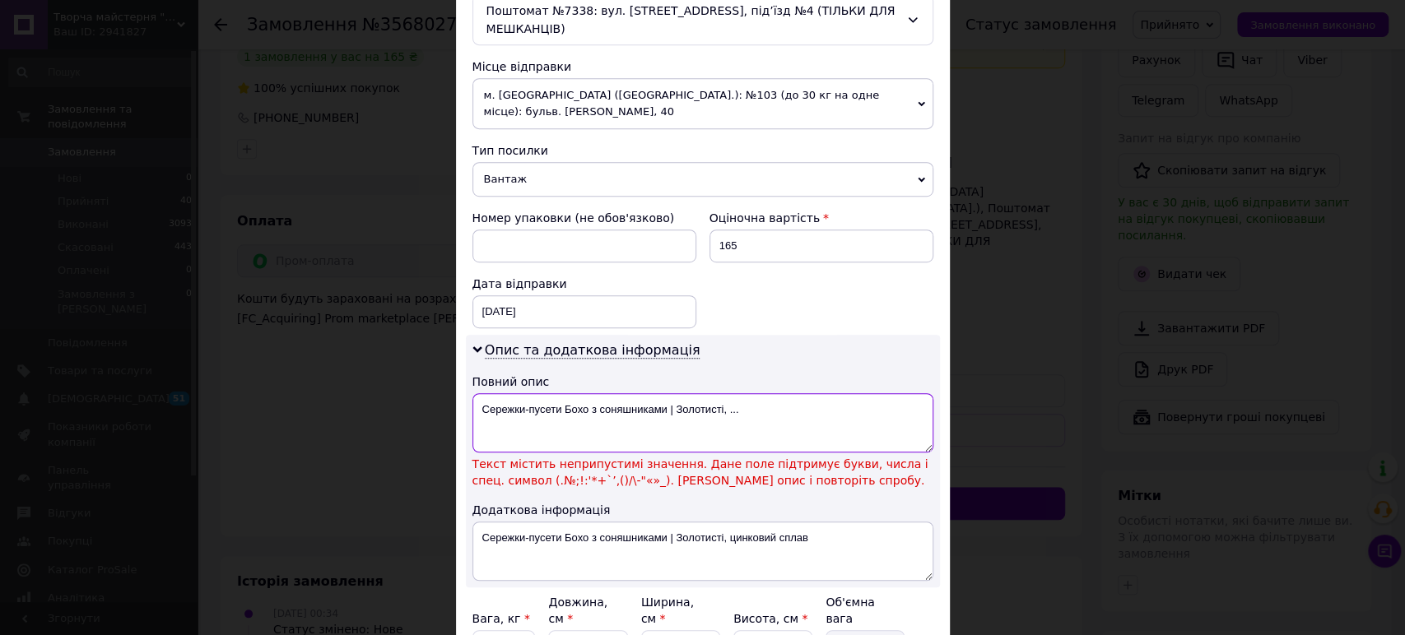
drag, startPoint x: 716, startPoint y: 391, endPoint x: 669, endPoint y: 395, distance: 47.1
click at [669, 395] on textarea "Сережки-пусети Бохо з соняшниками | Золотисті, ..." at bounding box center [702, 422] width 461 height 59
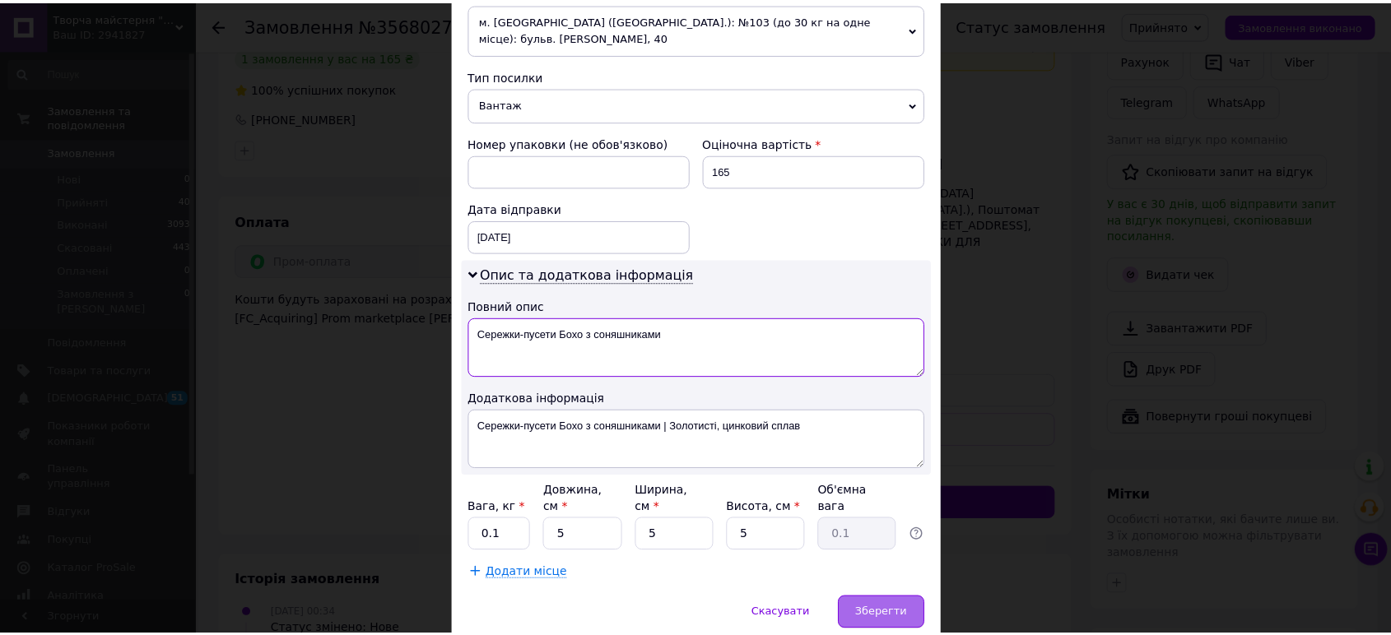
scroll to position [657, 0]
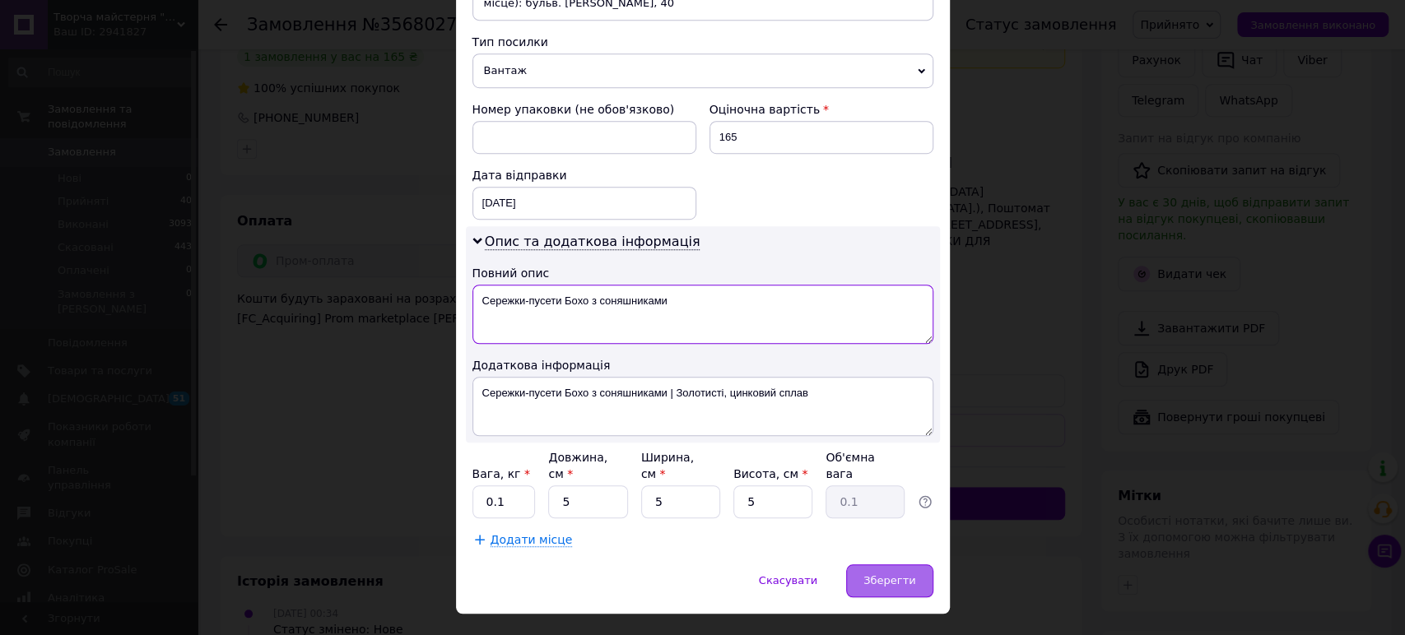
type textarea "Сережки-пусети Бохо з соняшниками"
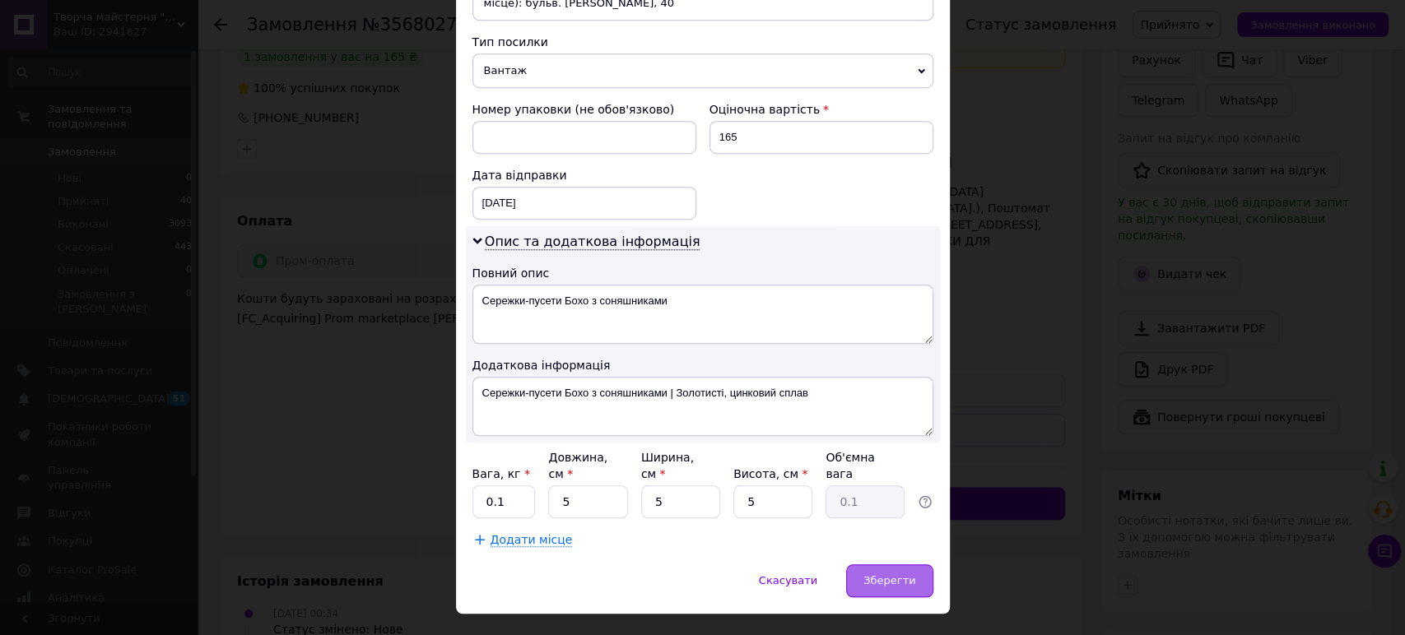
click at [883, 575] on span "Зберегти" at bounding box center [889, 581] width 52 height 12
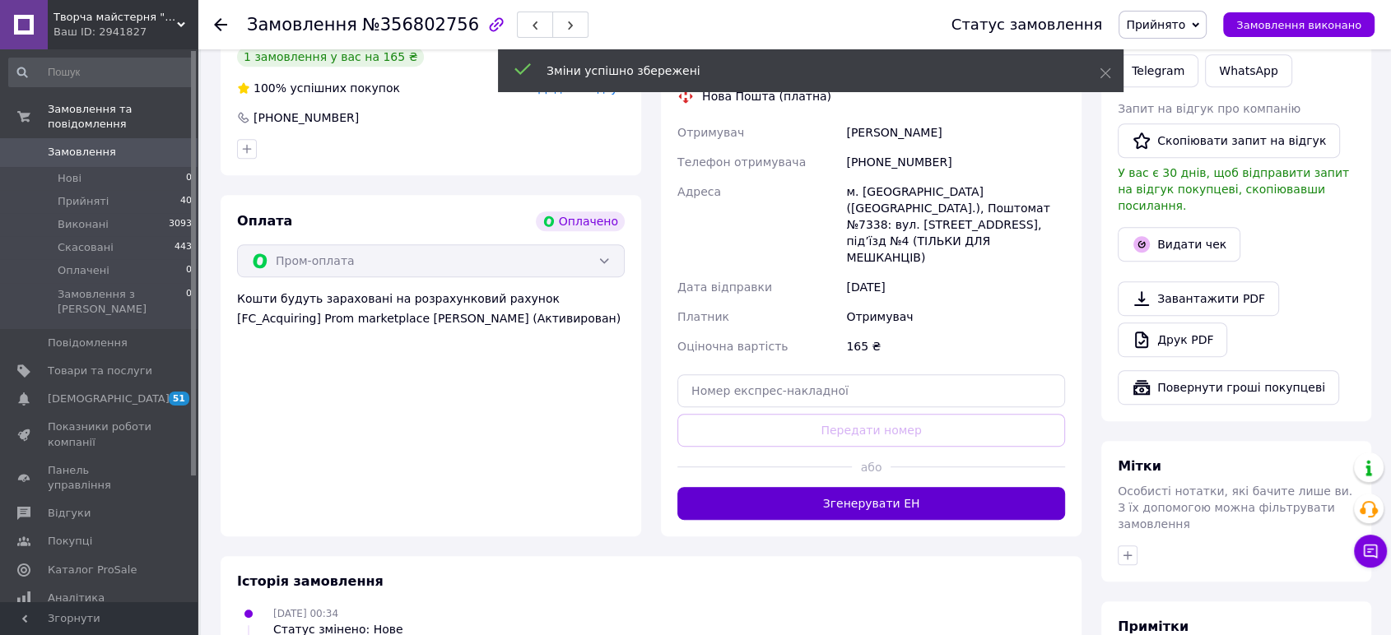
click at [870, 487] on button "Згенерувати ЕН" at bounding box center [871, 503] width 388 height 33
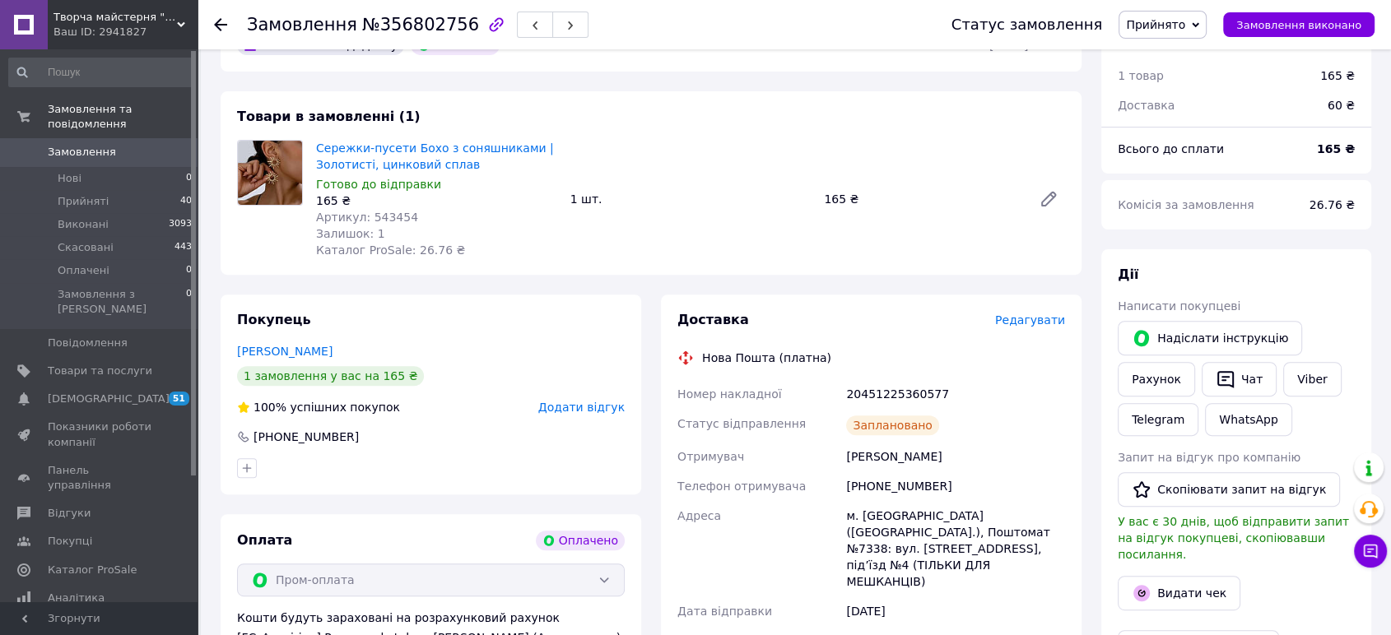
scroll to position [370, 0]
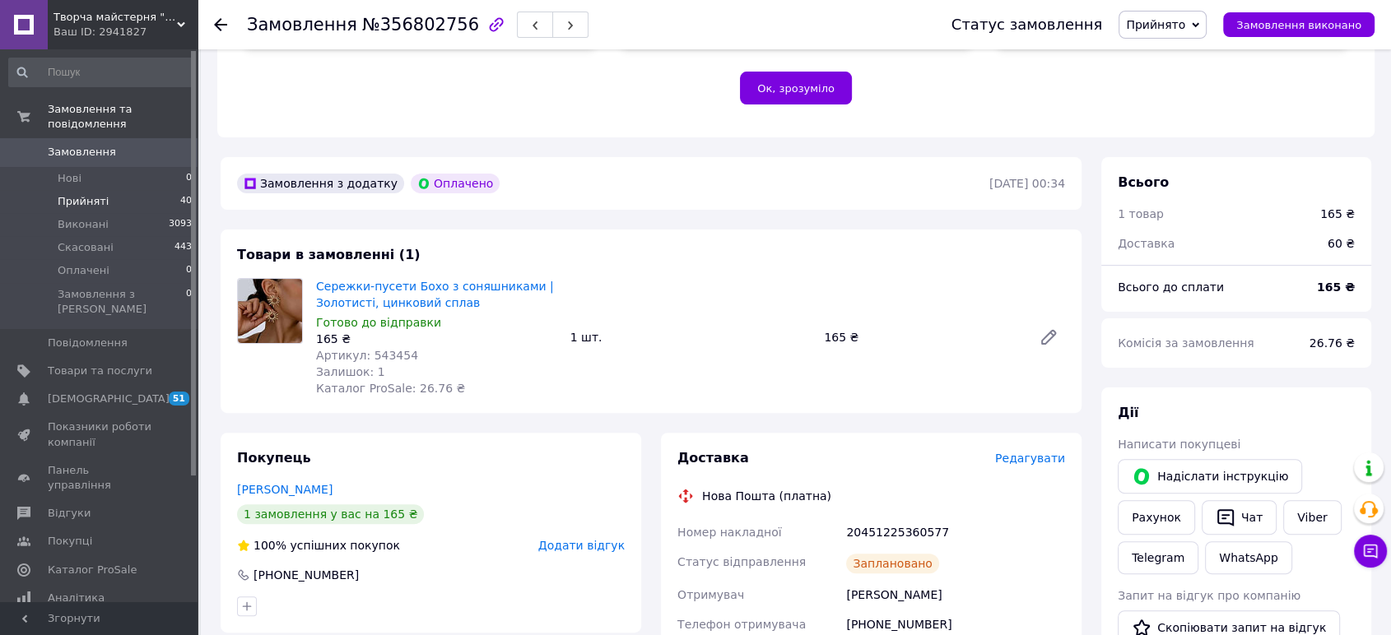
click at [53, 190] on li "Прийняті 40" at bounding box center [101, 201] width 202 height 23
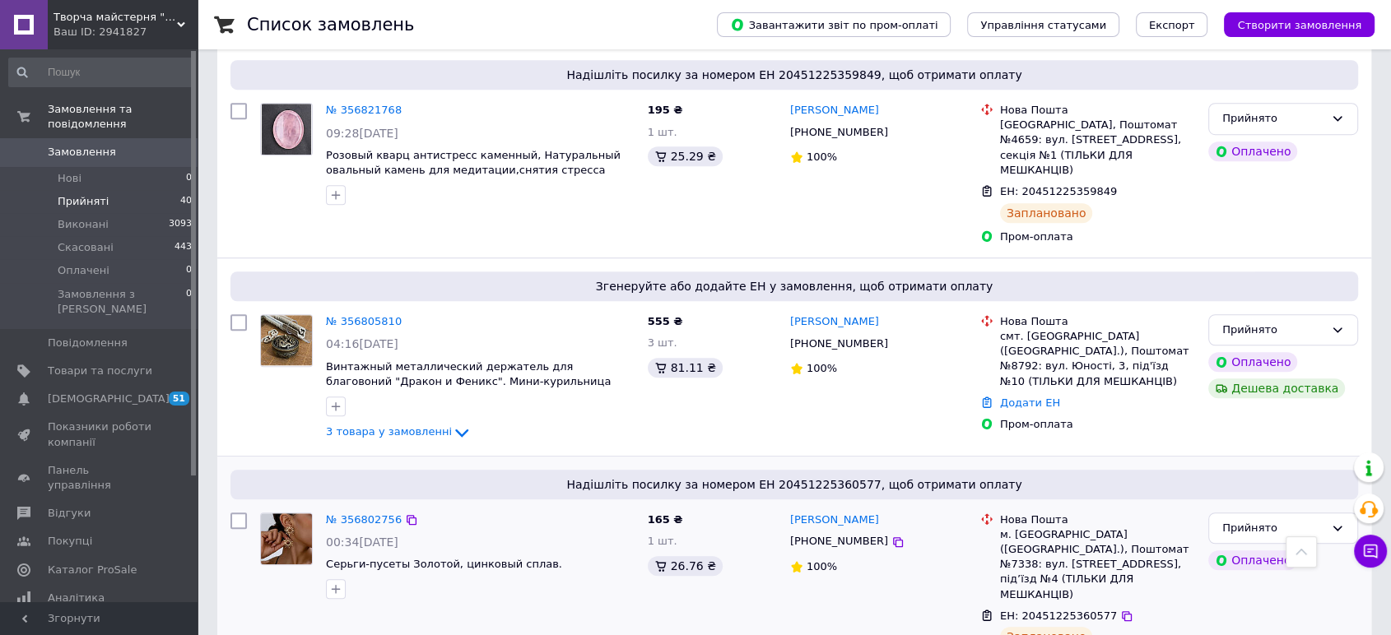
scroll to position [1189, 0]
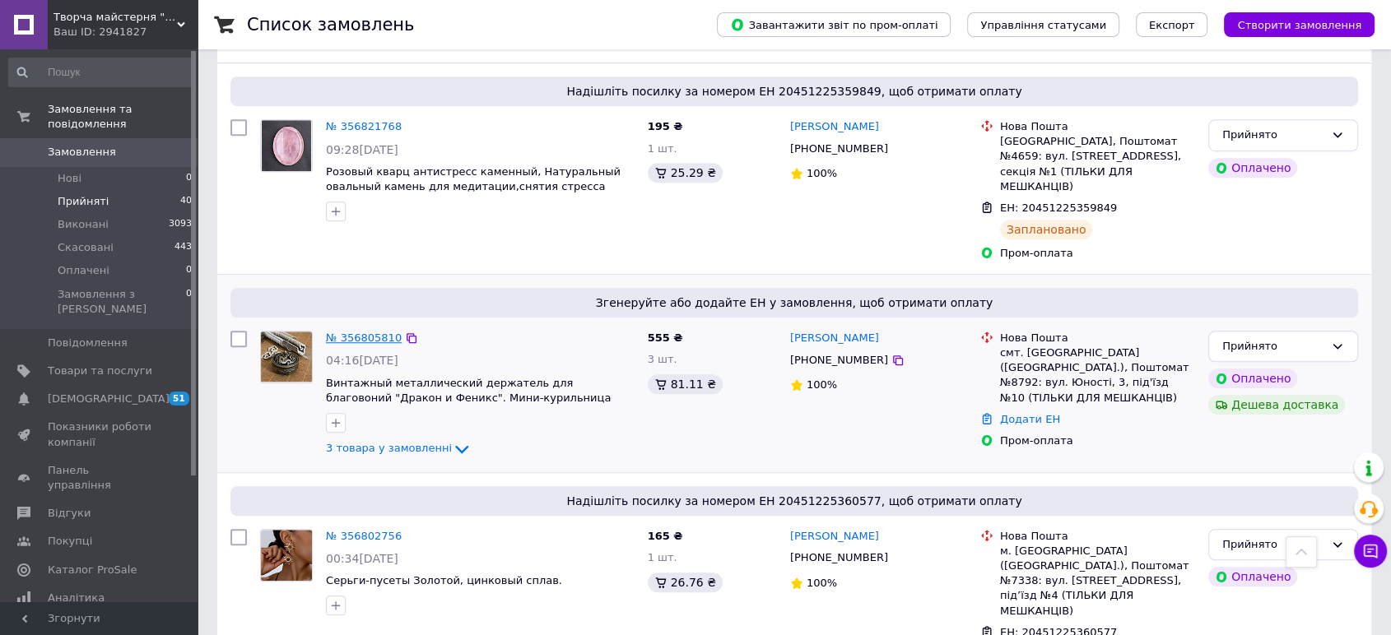
click at [353, 332] on link "№ 356805810" at bounding box center [364, 338] width 76 height 12
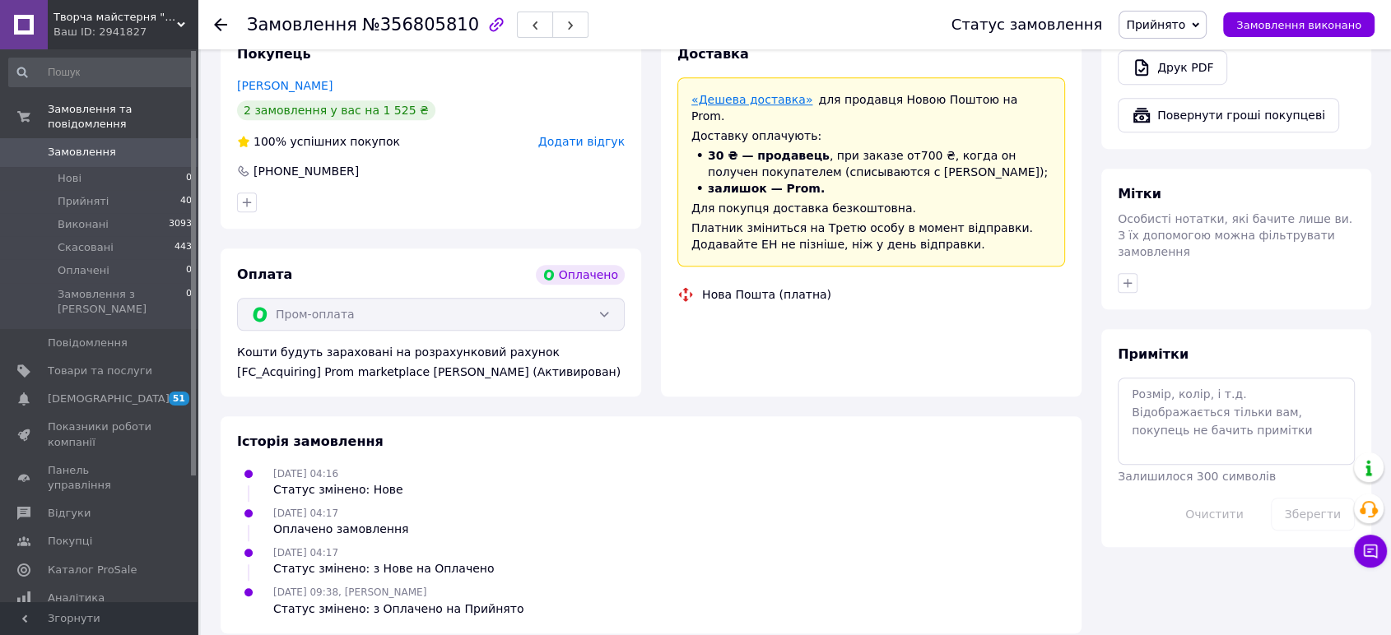
scroll to position [1189, 0]
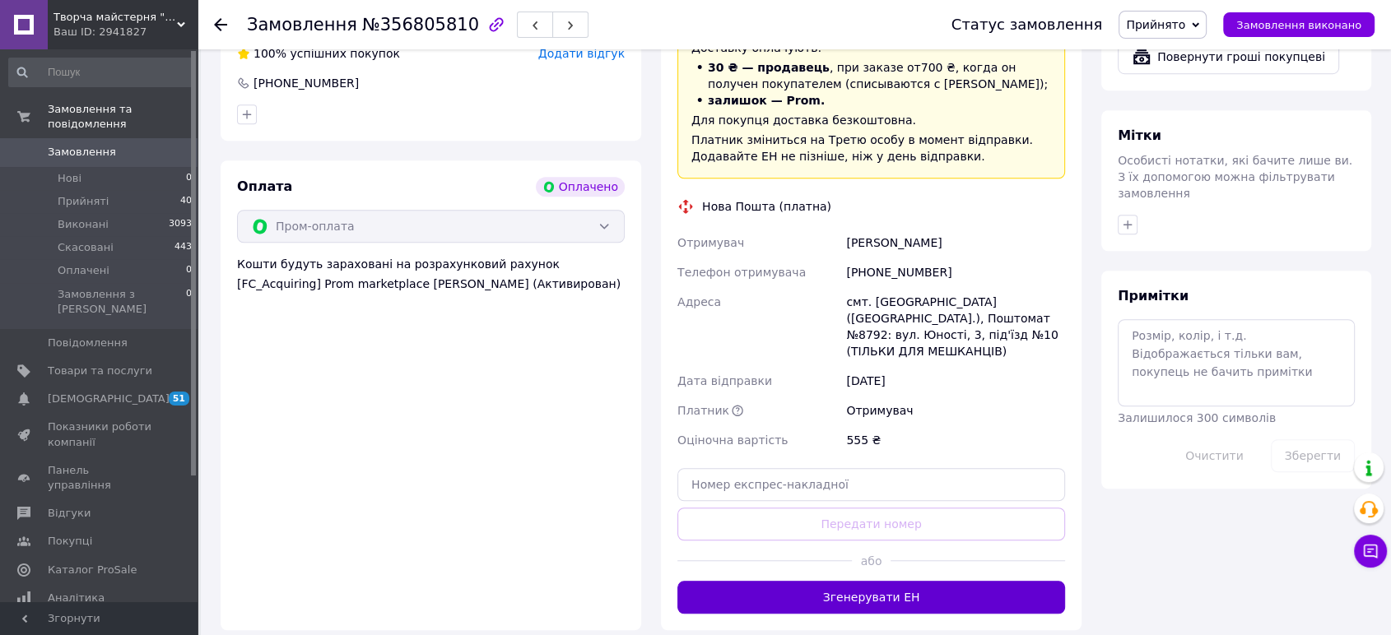
click at [909, 581] on button "Згенерувати ЕН" at bounding box center [871, 597] width 388 height 33
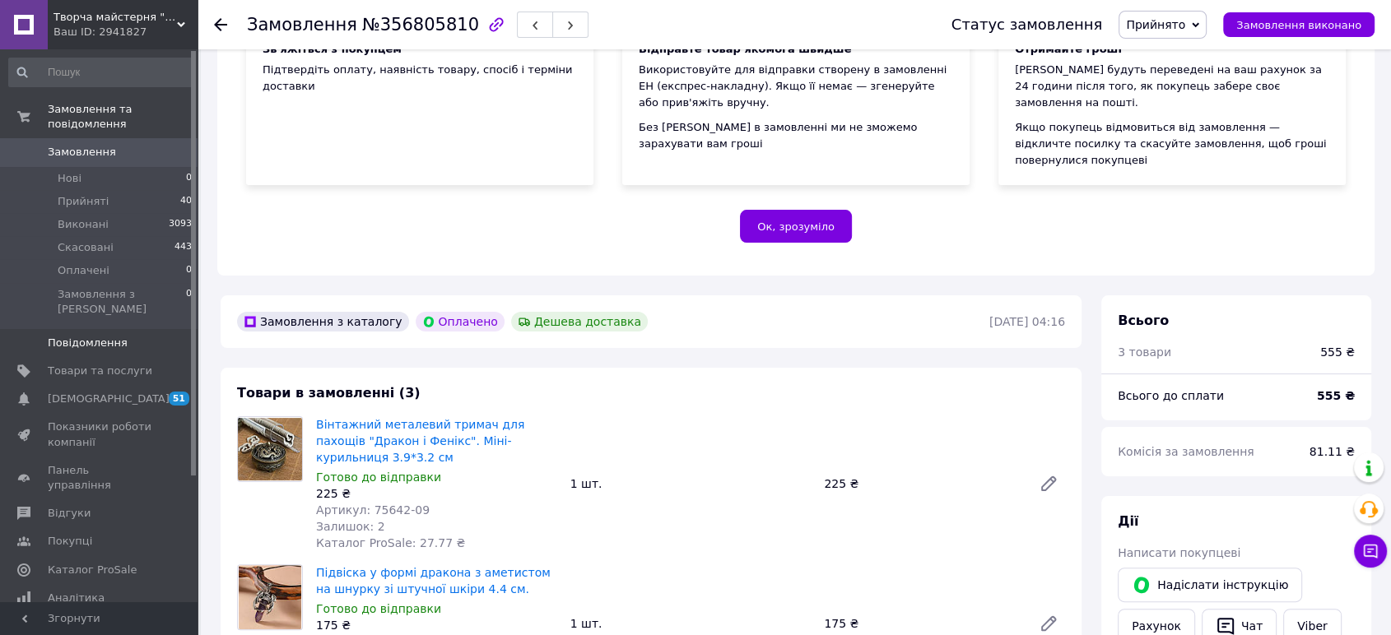
scroll to position [0, 0]
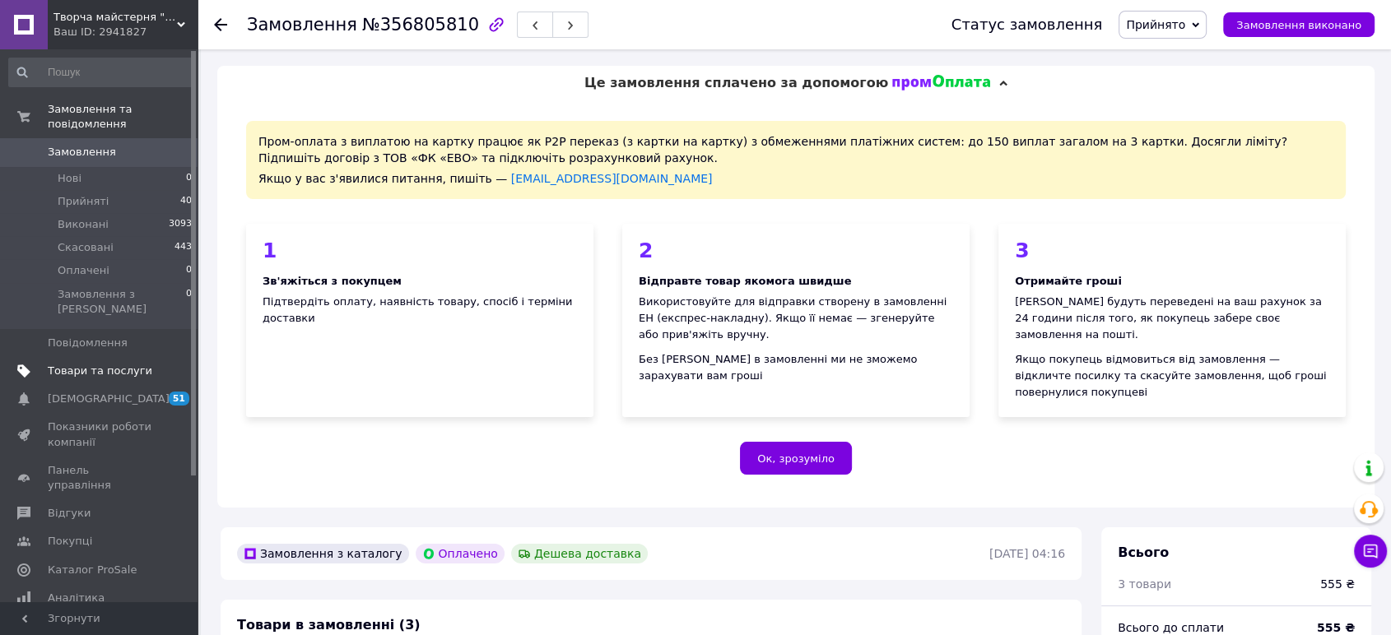
click at [103, 364] on span "Товари та послуги" at bounding box center [100, 371] width 105 height 15
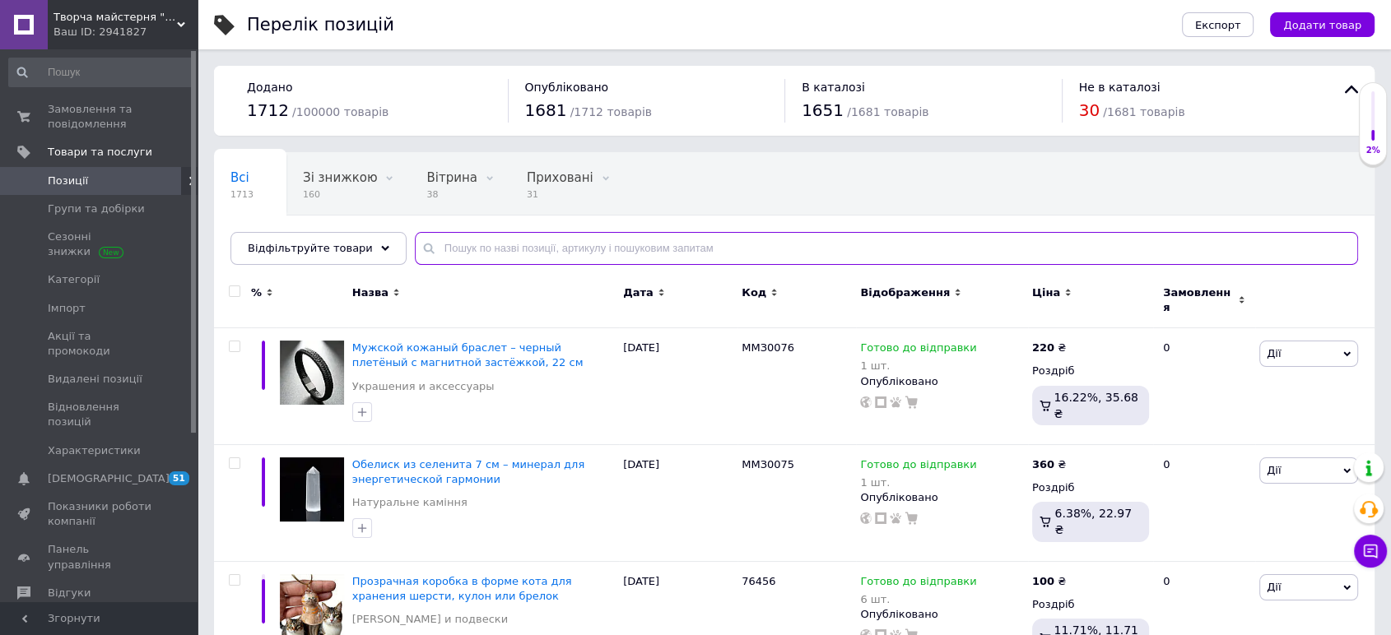
click at [546, 252] on input "text" at bounding box center [886, 248] width 943 height 33
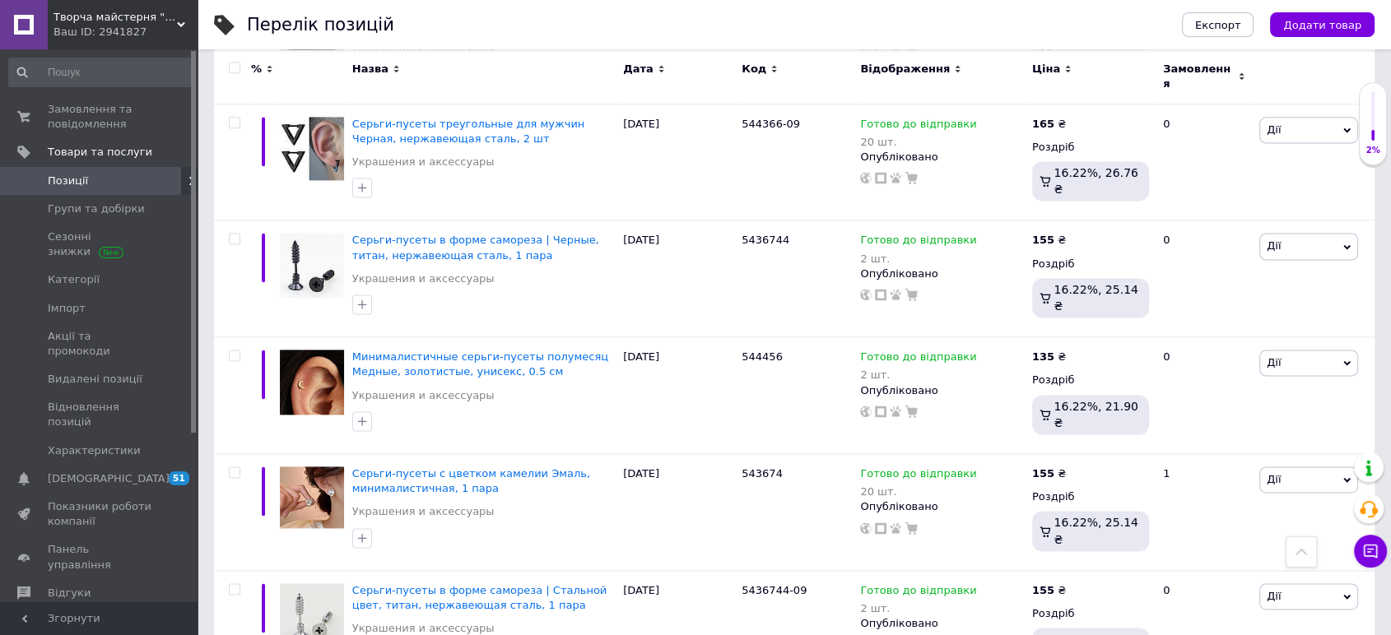
scroll to position [2207, 0]
type input "сережки"
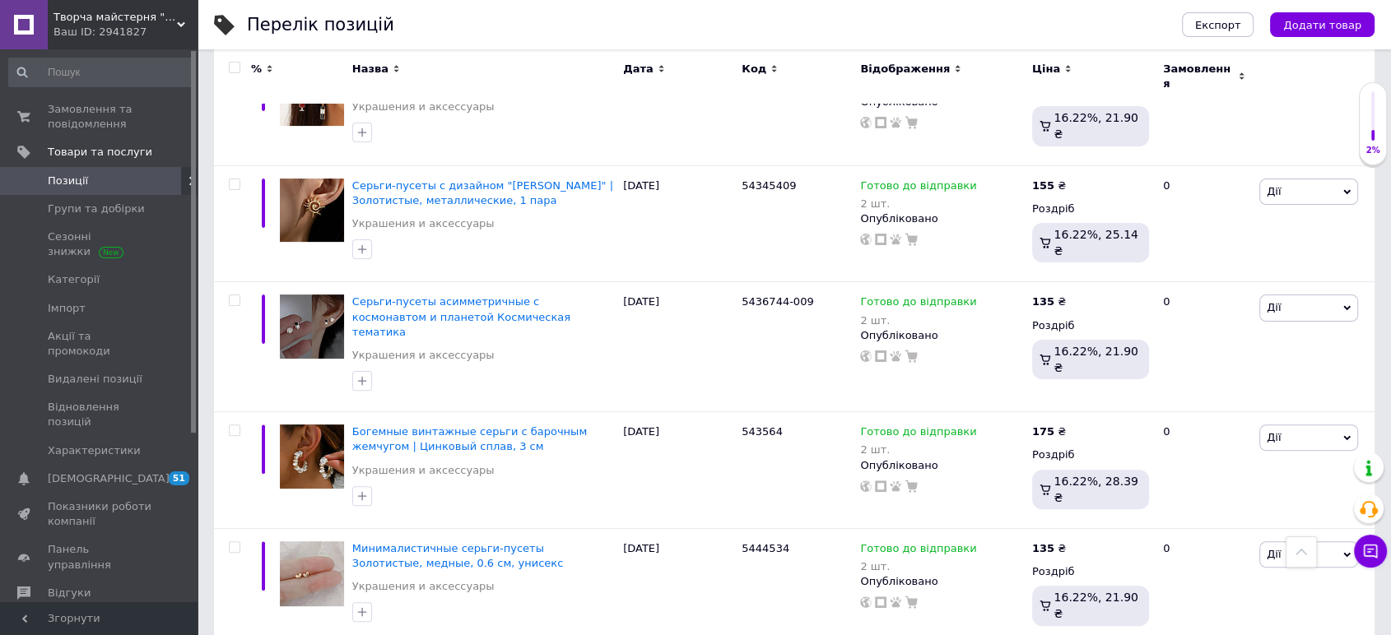
scroll to position [195, 0]
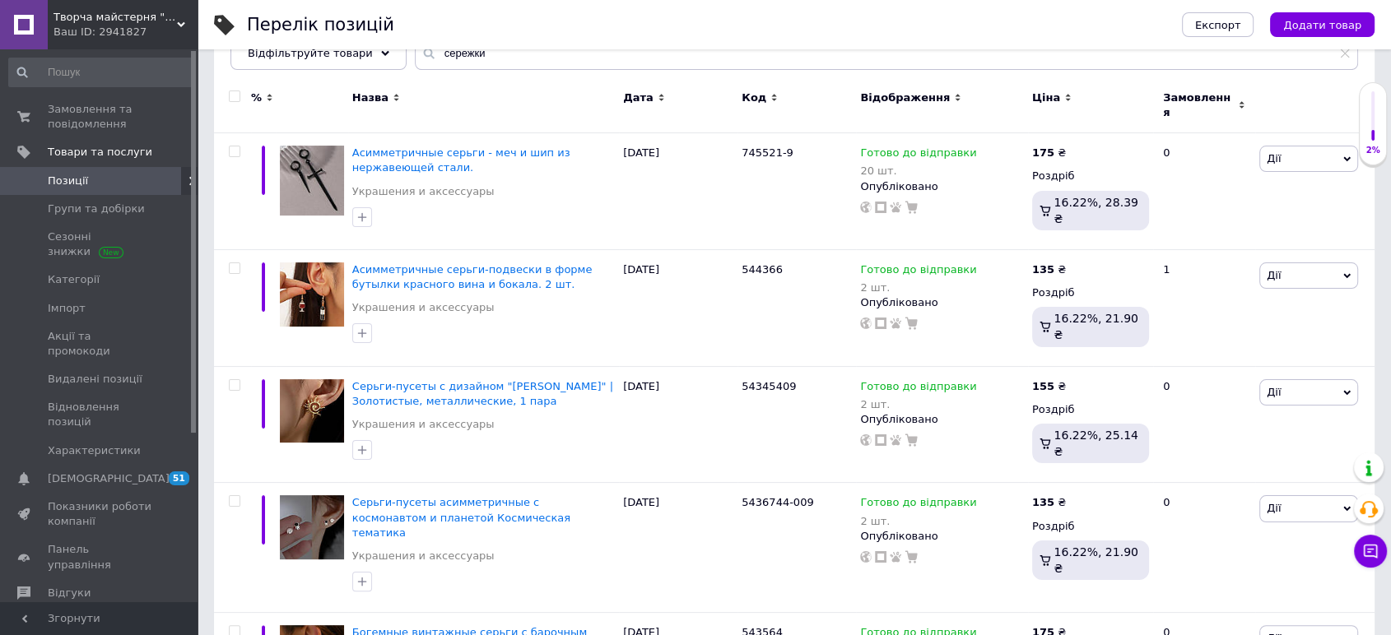
click at [83, 178] on span "Позиції" at bounding box center [68, 181] width 40 height 15
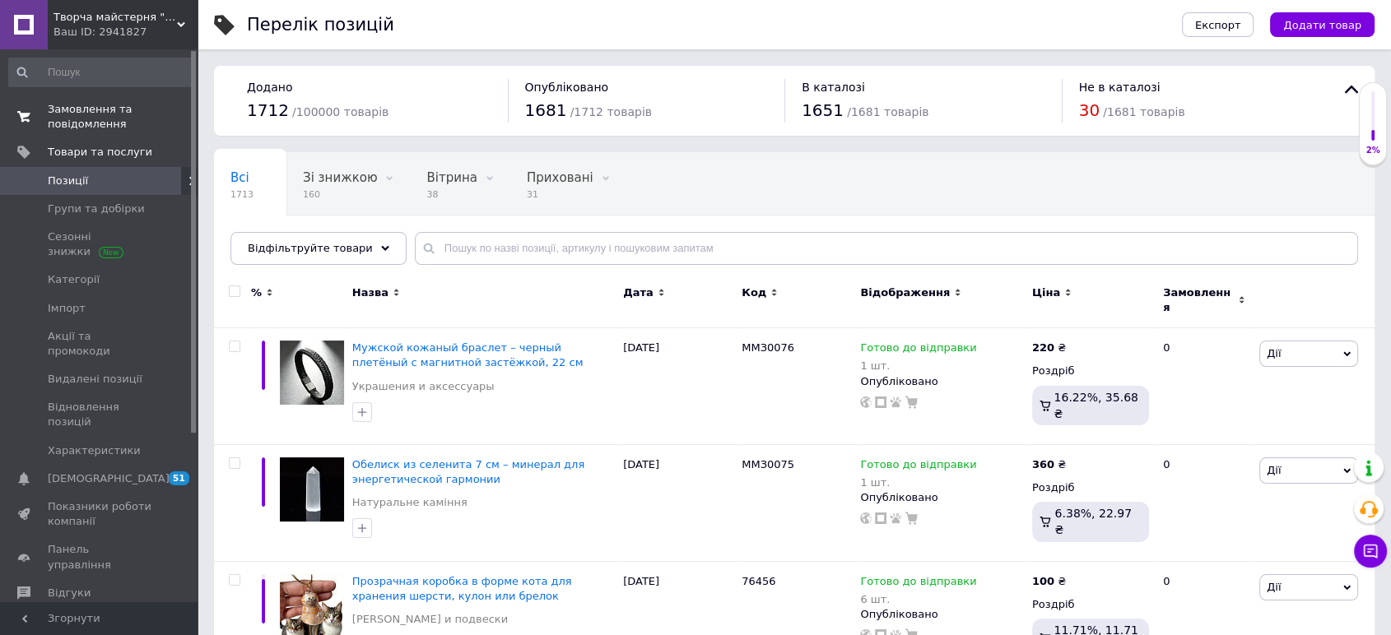
click at [78, 113] on span "Замовлення та повідомлення" at bounding box center [100, 117] width 105 height 30
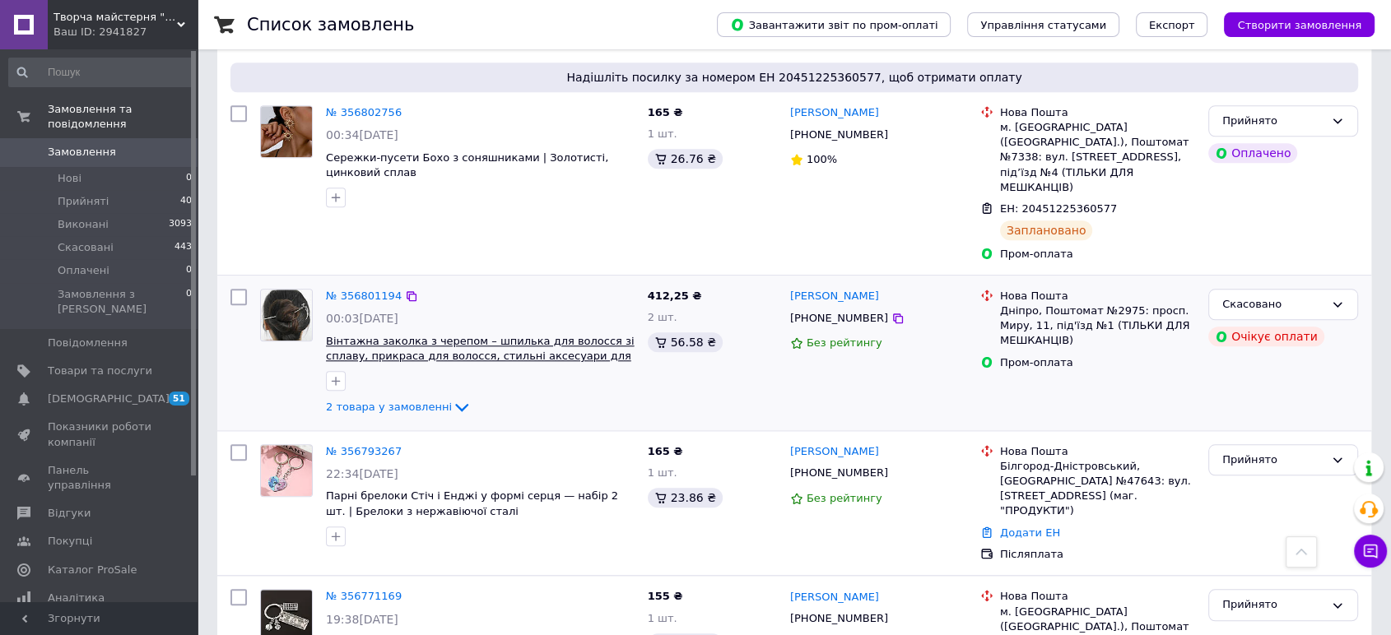
scroll to position [1646, 0]
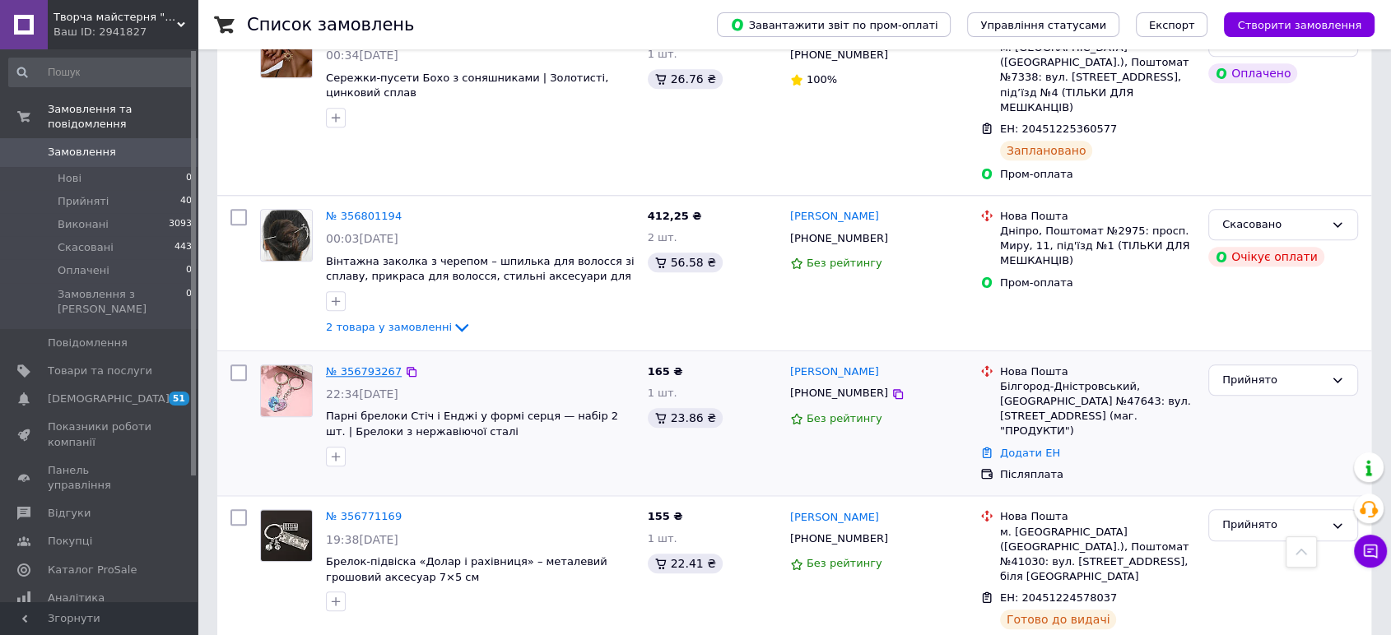
click at [354, 365] on link "№ 356793267" at bounding box center [364, 371] width 76 height 12
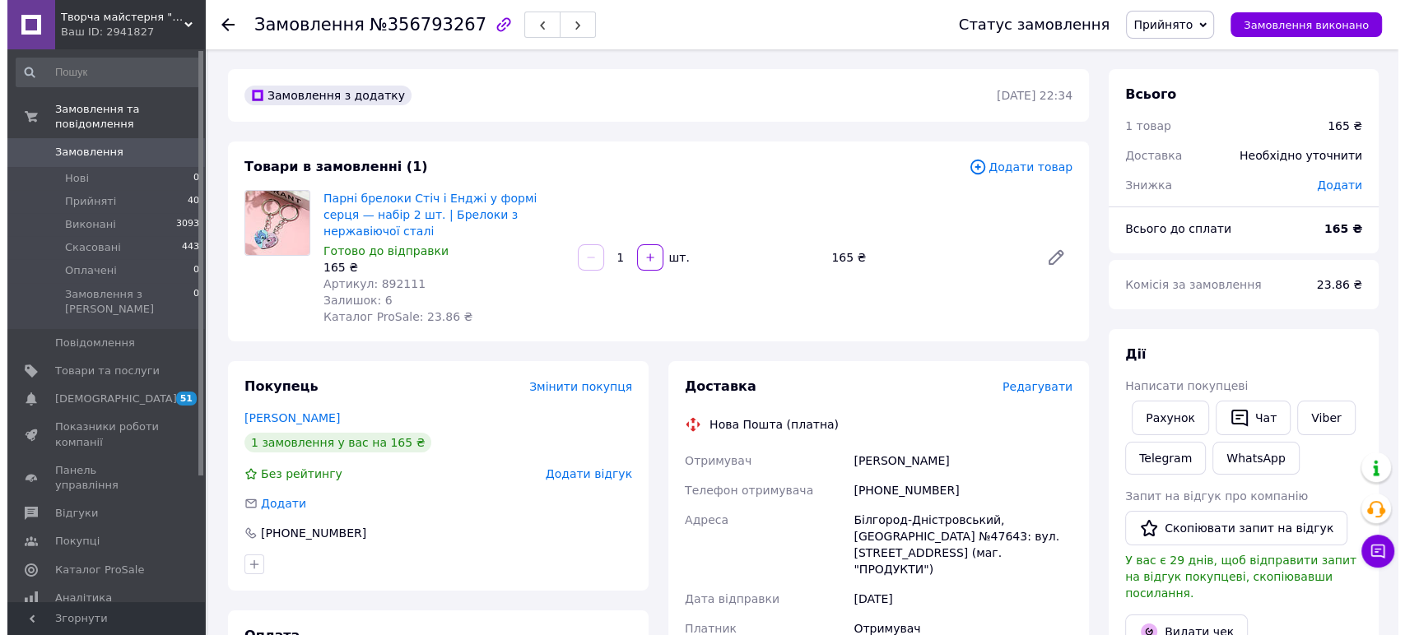
scroll to position [274, 0]
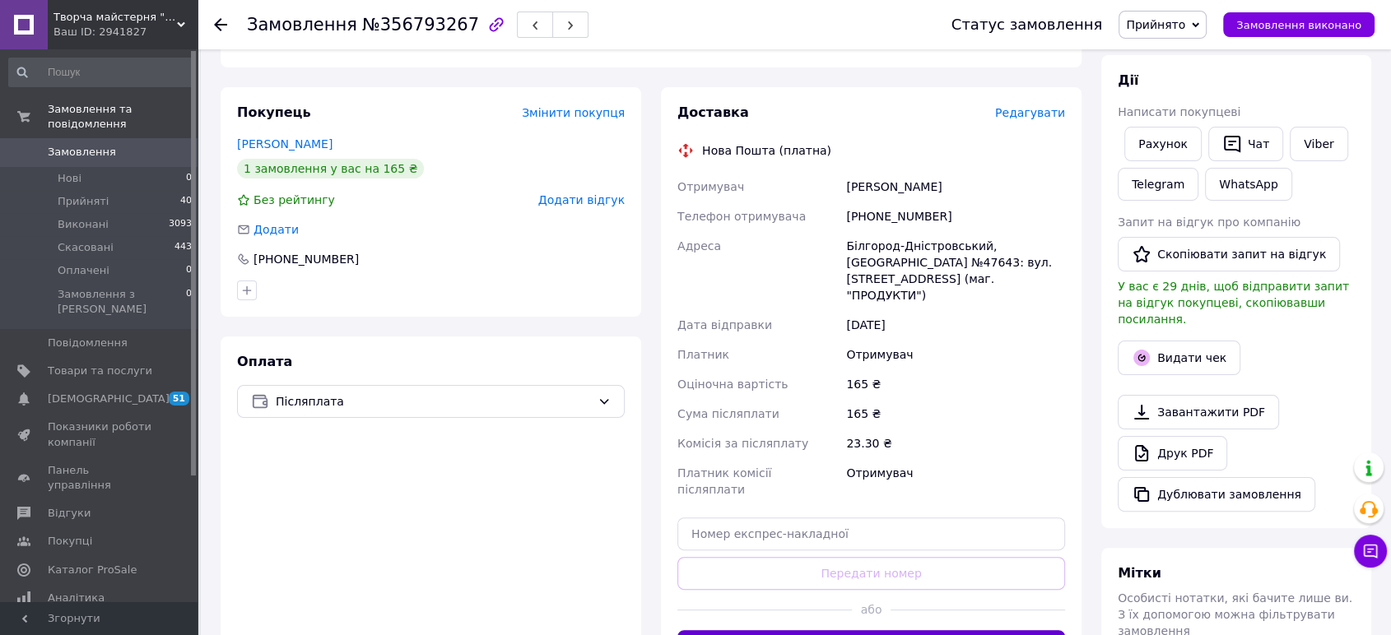
click at [896, 631] on button "Згенерувати ЕН" at bounding box center [871, 647] width 388 height 33
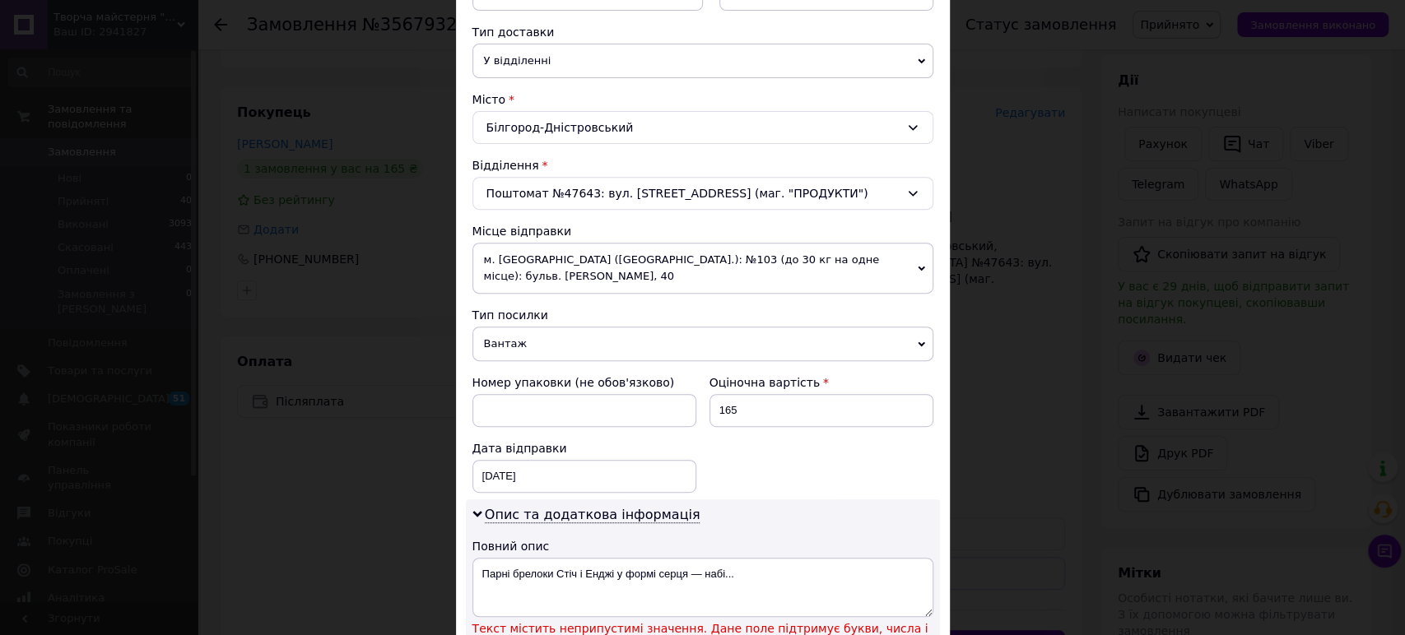
scroll to position [548, 0]
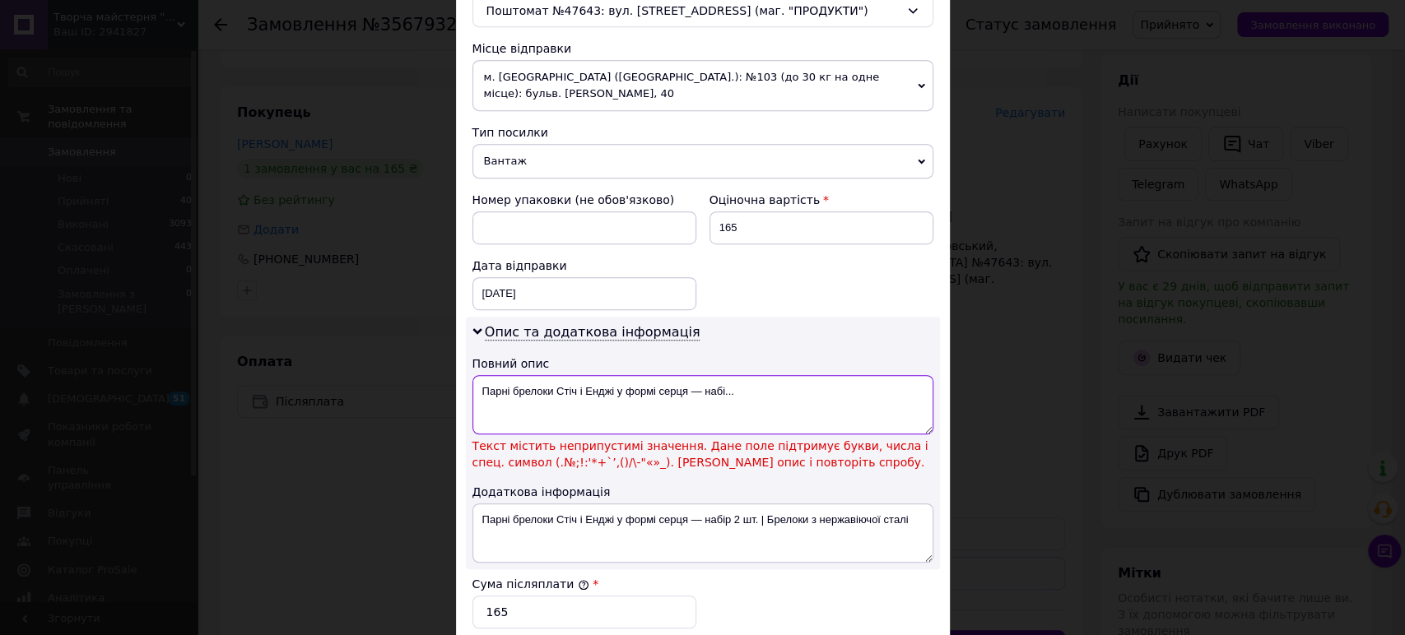
drag, startPoint x: 740, startPoint y: 380, endPoint x: 686, endPoint y: 374, distance: 53.9
click at [686, 375] on textarea "Парні брелоки Стіч і Енджі у формі серця — набі..." at bounding box center [702, 404] width 461 height 59
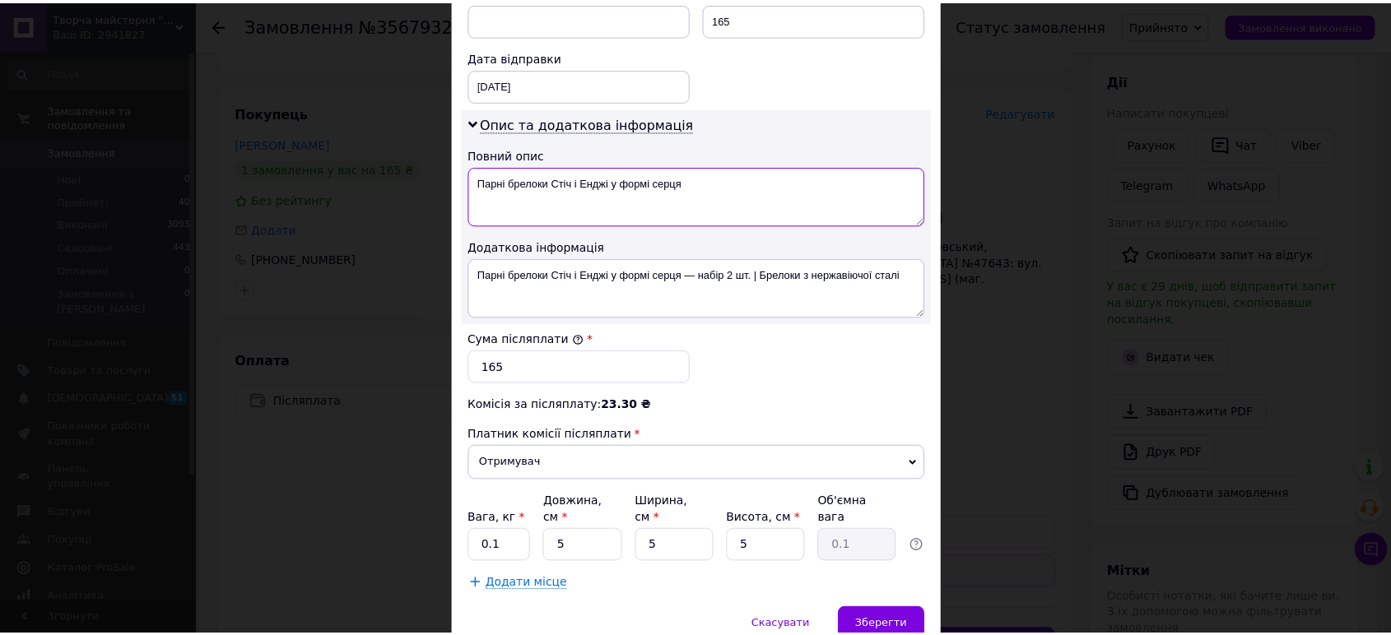
scroll to position [801, 0]
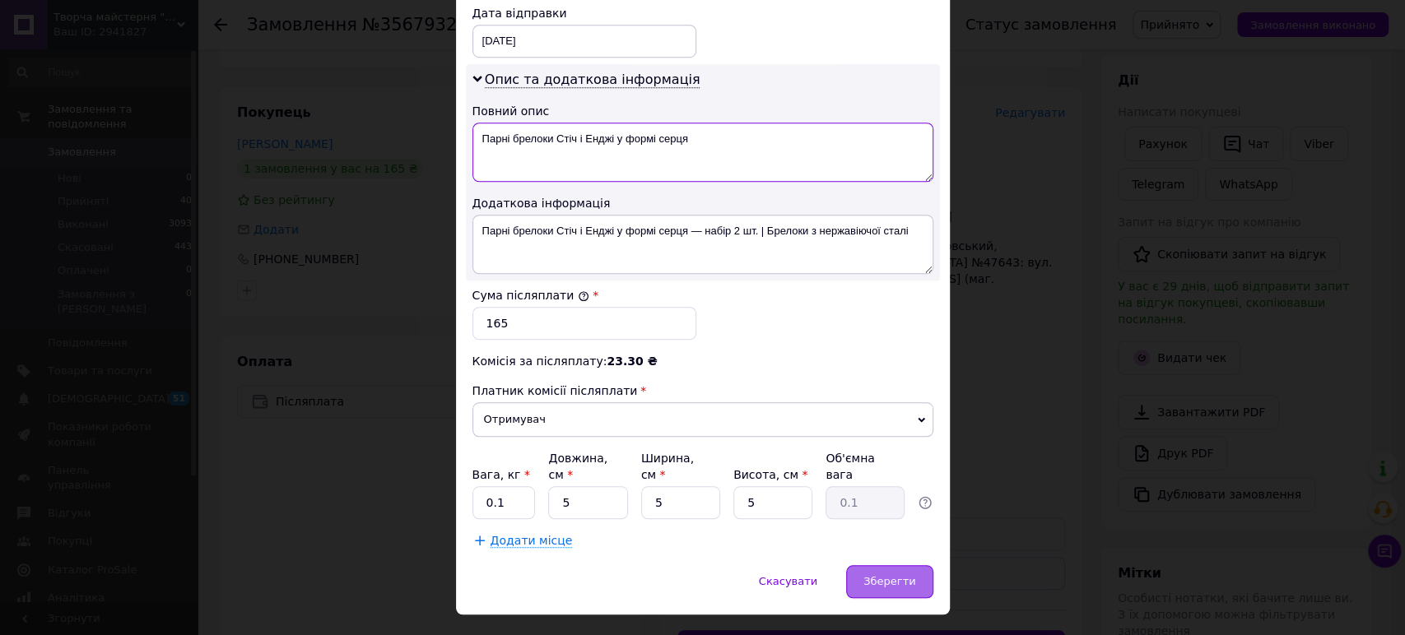
type textarea "Парні брелоки Стіч і Енджі у формі серця"
click at [890, 565] on div "Зберегти" at bounding box center [889, 581] width 86 height 33
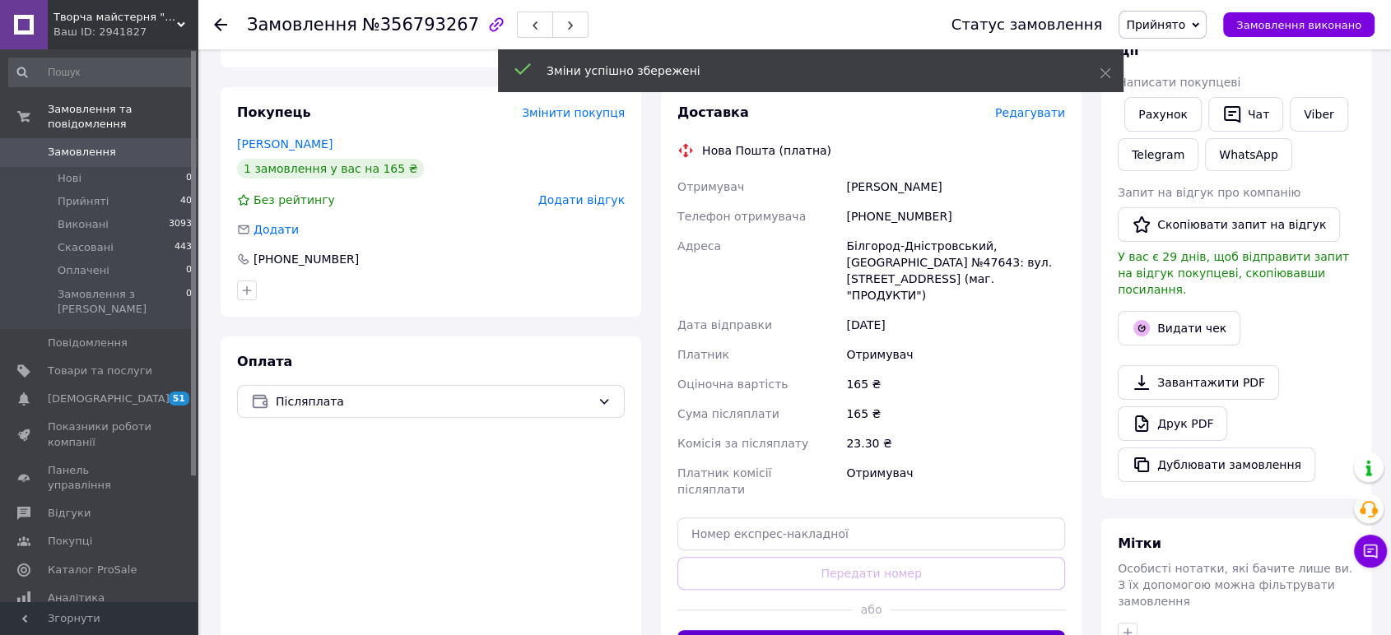
click at [877, 631] on button "Згенерувати ЕН" at bounding box center [871, 647] width 388 height 33
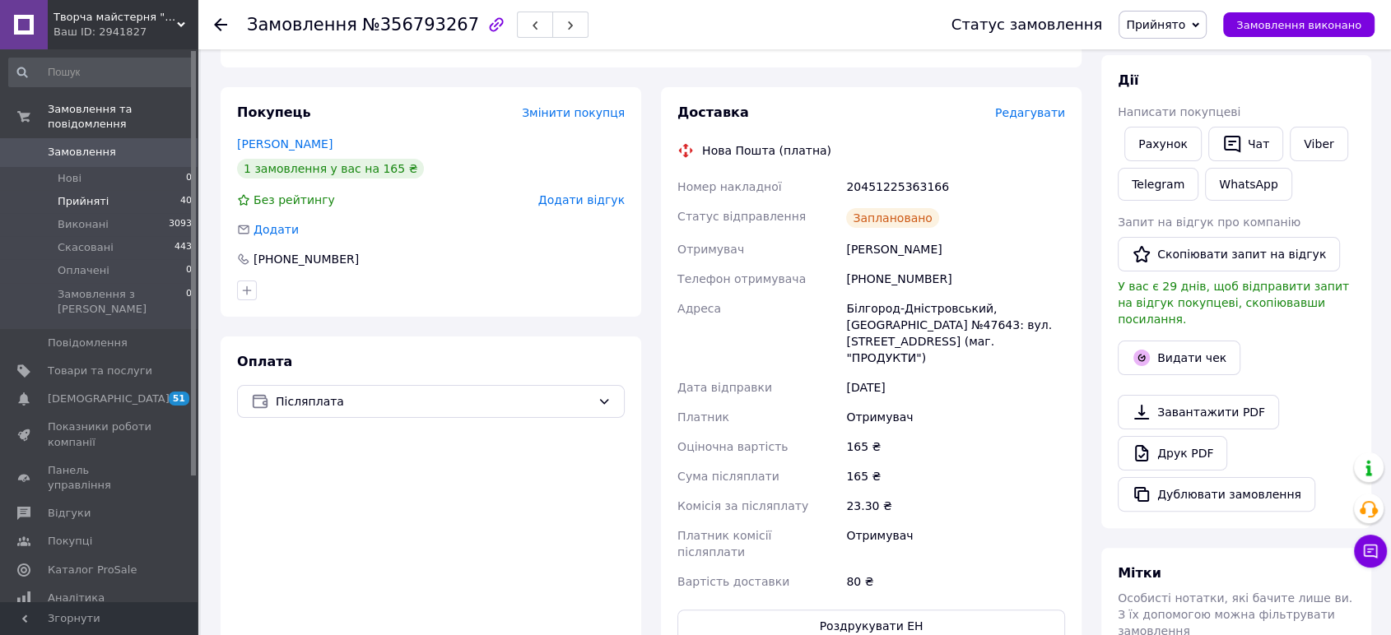
click at [120, 190] on li "Прийняті 40" at bounding box center [101, 201] width 202 height 23
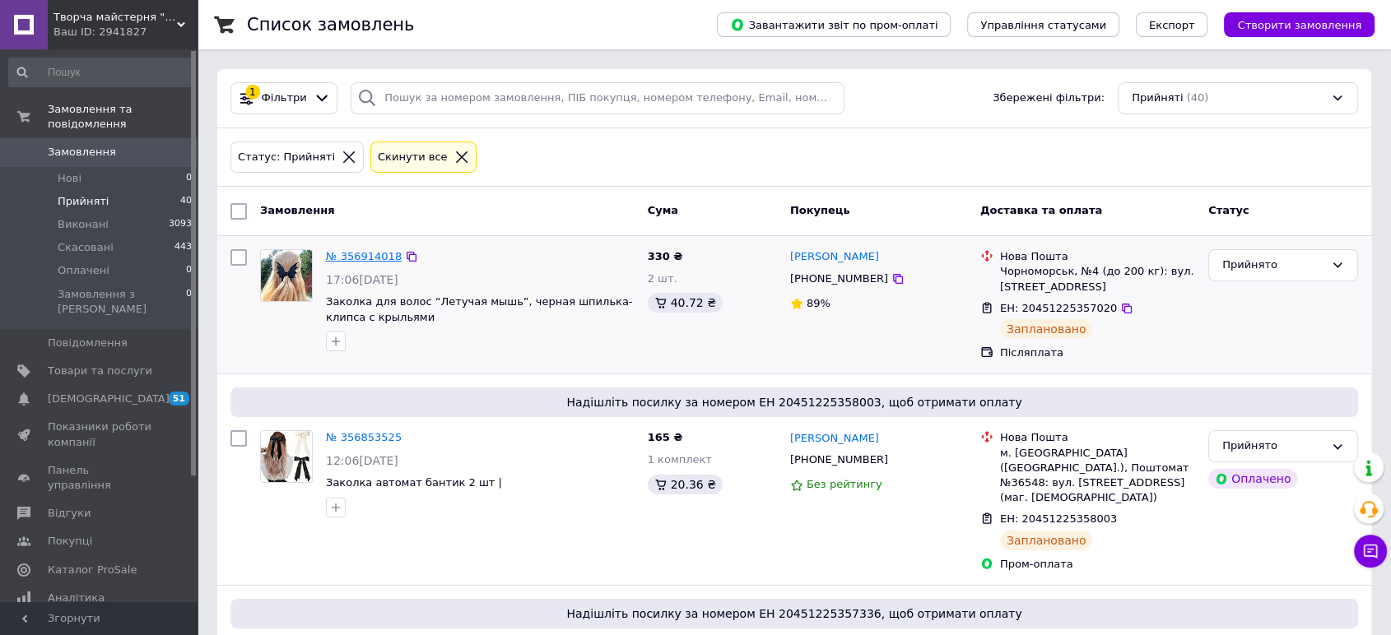
click at [348, 256] on link "№ 356914018" at bounding box center [364, 256] width 76 height 12
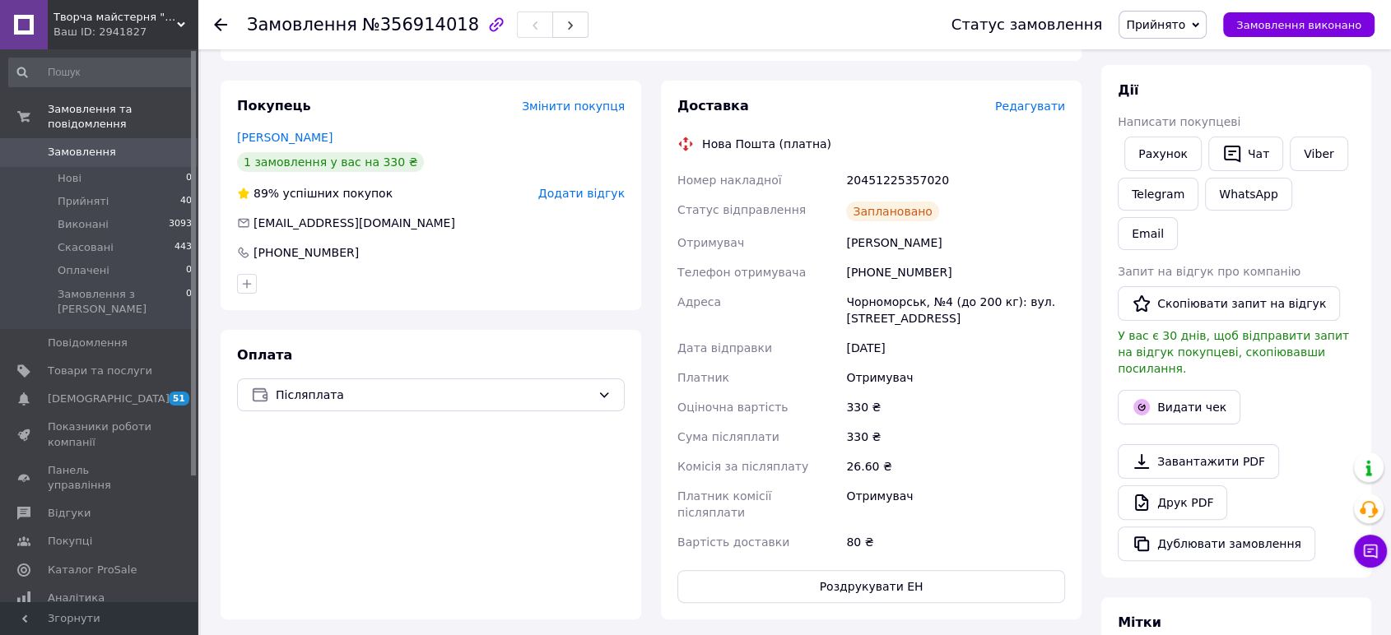
scroll to position [274, 0]
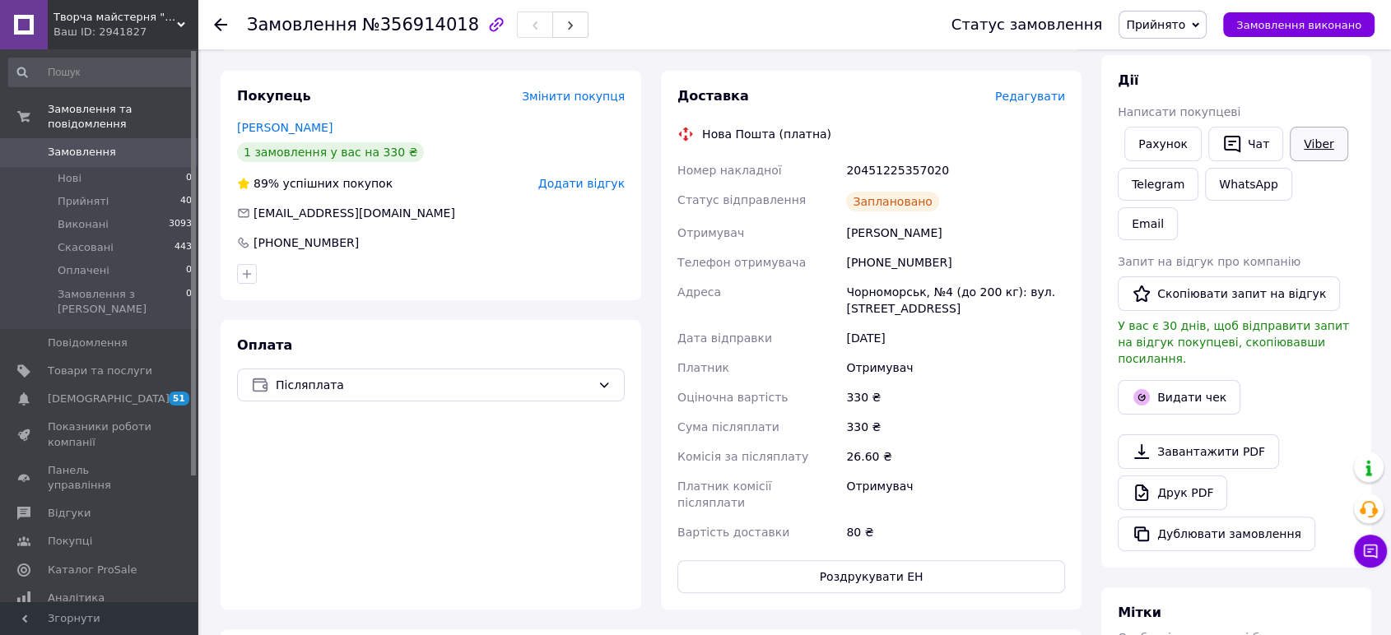
click at [1315, 145] on link "Viber" at bounding box center [1319, 144] width 58 height 35
